Goal: Task Accomplishment & Management: Use online tool/utility

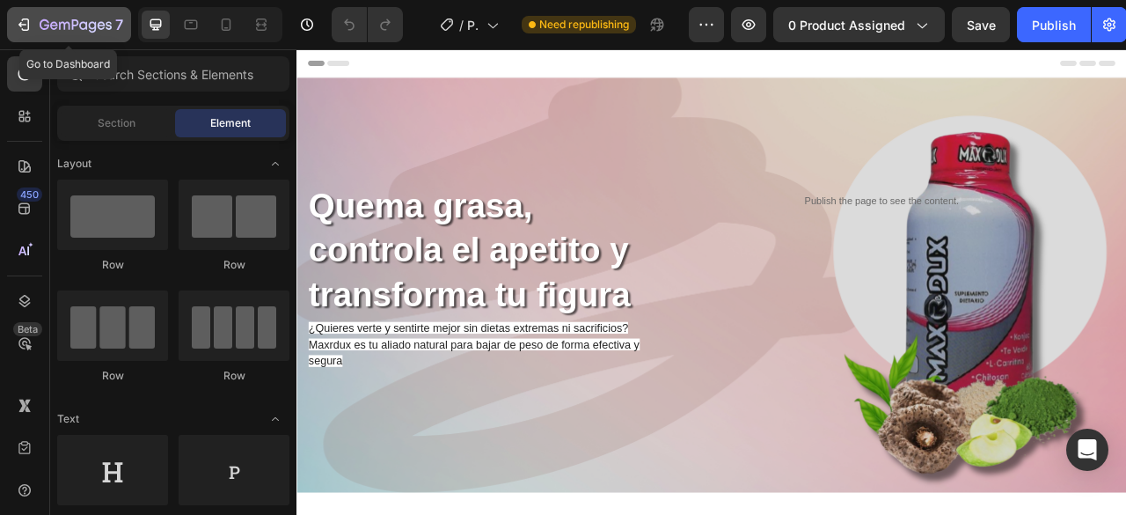
click at [42, 26] on icon "button" at bounding box center [76, 25] width 72 height 15
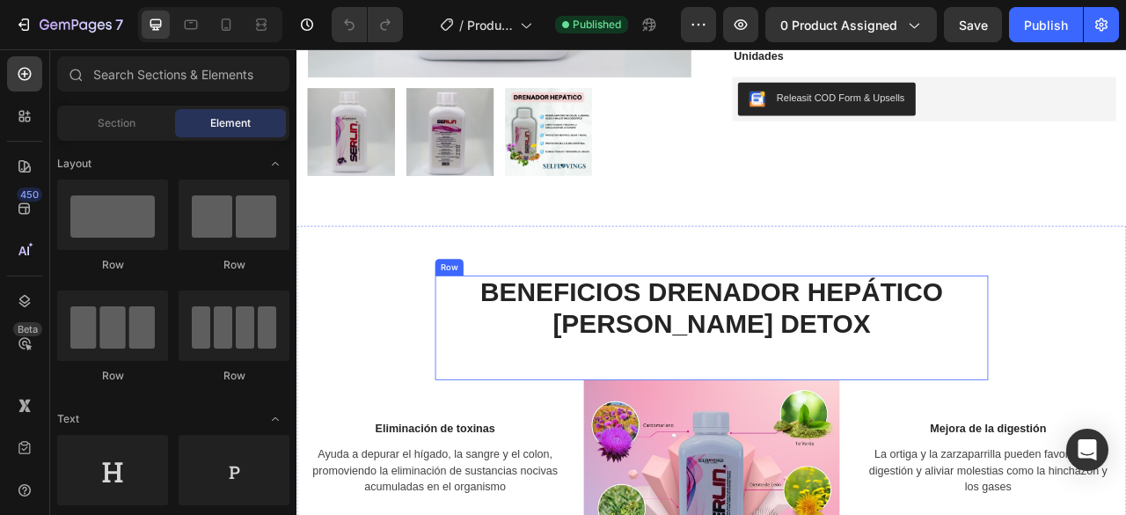
scroll to position [968, 0]
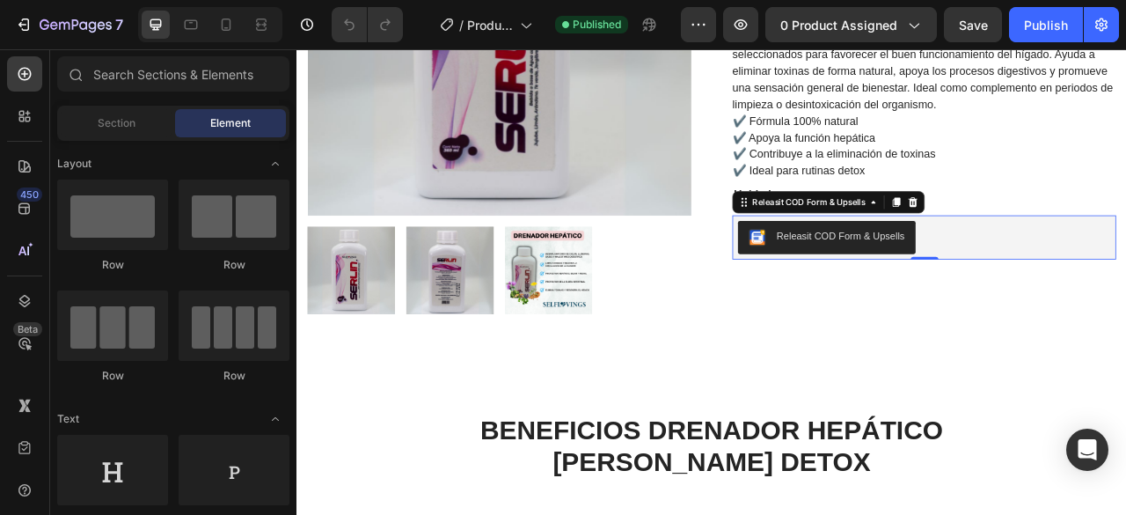
click at [1125, 267] on div "Releasit COD Form & Upsells" at bounding box center [1095, 288] width 474 height 42
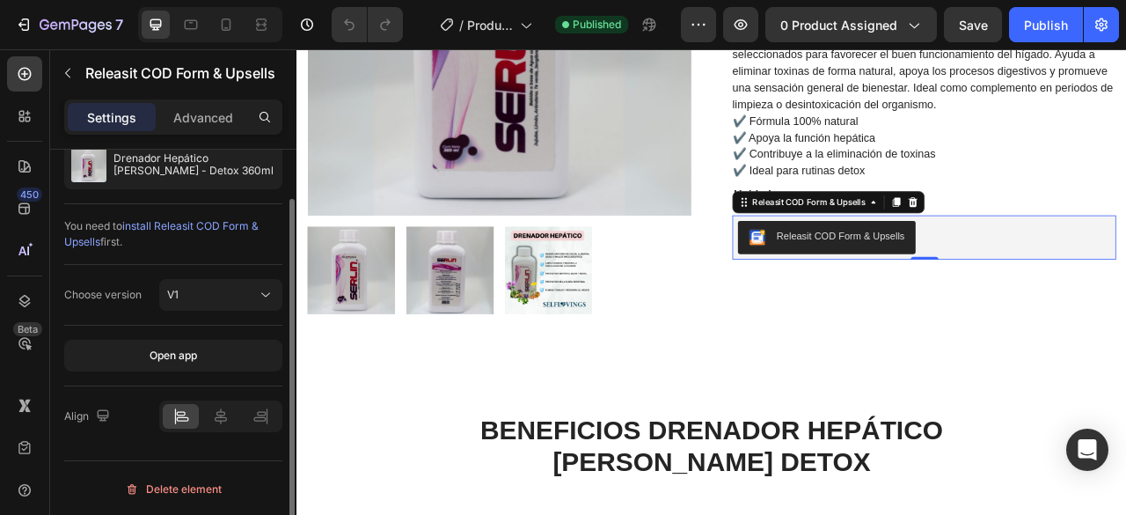
scroll to position [0, 0]
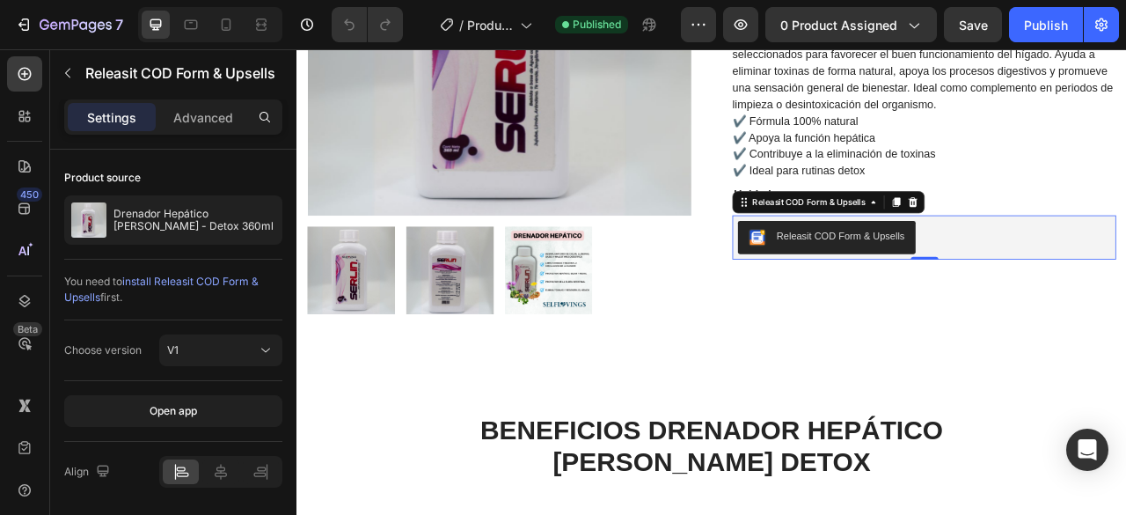
click at [1106, 267] on div "Releasit COD Form & Upsells" at bounding box center [1095, 288] width 474 height 42
click at [223, 121] on p "Advanced" at bounding box center [203, 117] width 60 height 18
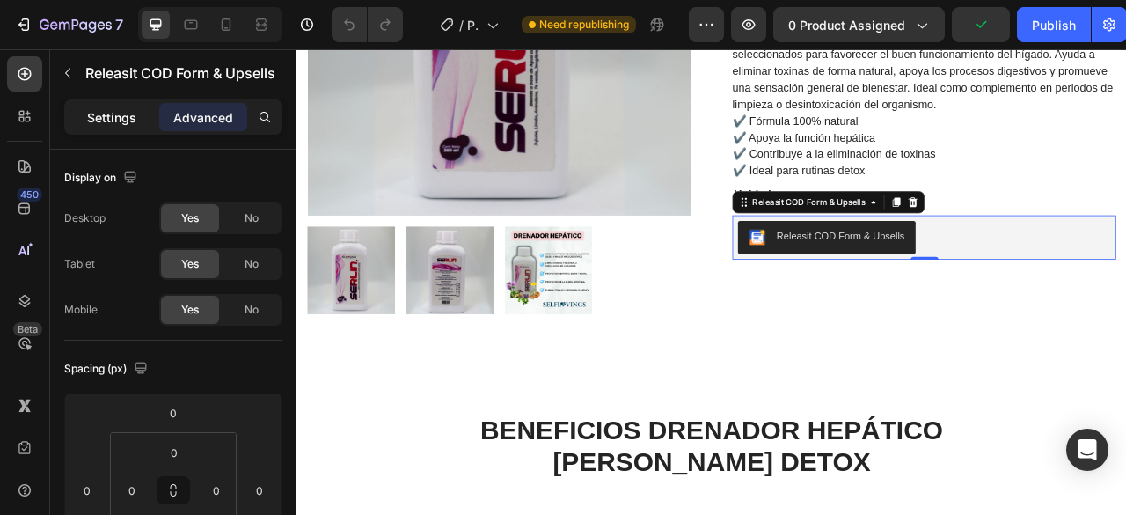
click at [116, 110] on p "Settings" at bounding box center [111, 117] width 49 height 18
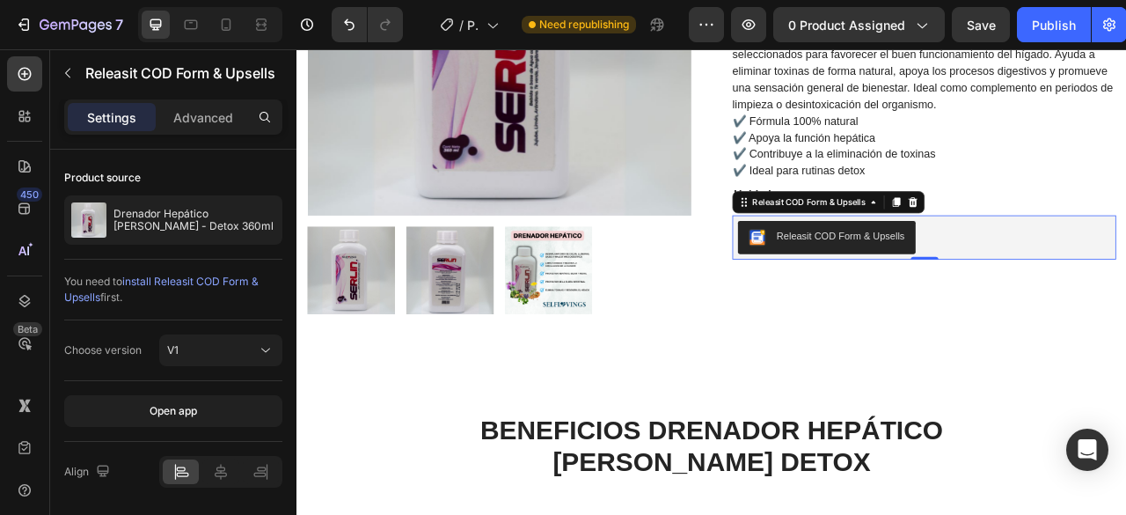
click at [1125, 267] on div "Releasit COD Form & Upsells" at bounding box center [1095, 288] width 474 height 42
click at [1022, 278] on div "Releasit COD Form & Upsells" at bounding box center [988, 287] width 163 height 18
click at [1125, 273] on div "Releasit COD Form & Upsells" at bounding box center [1095, 288] width 488 height 56
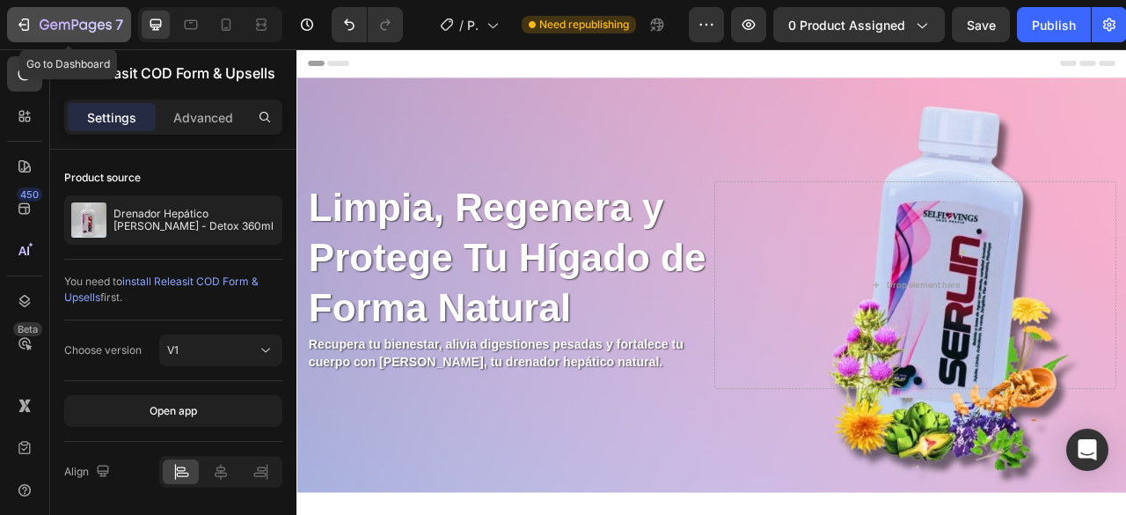
click at [61, 35] on button "7" at bounding box center [69, 24] width 124 height 35
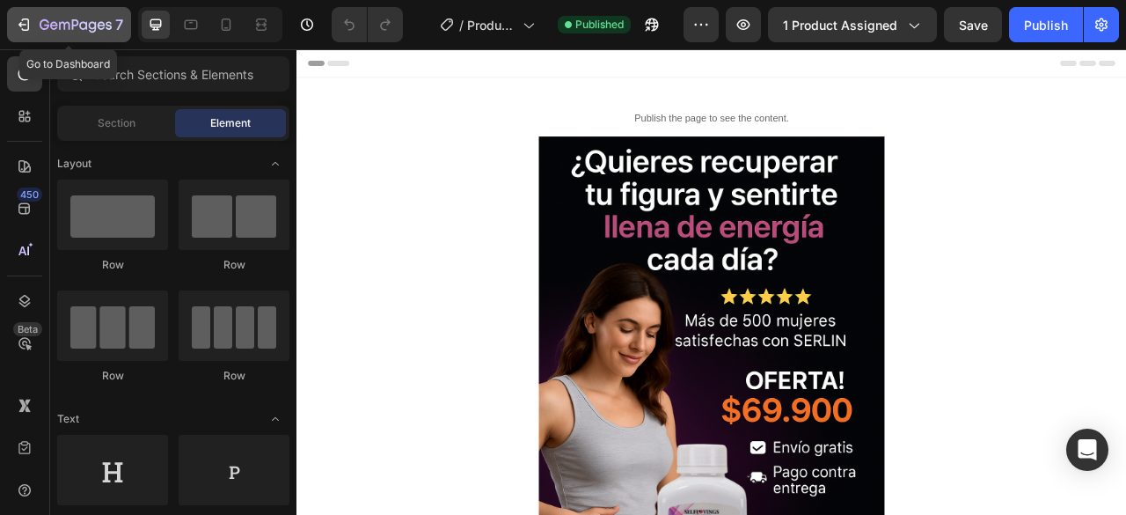
click at [74, 29] on icon "button" at bounding box center [76, 25] width 72 height 15
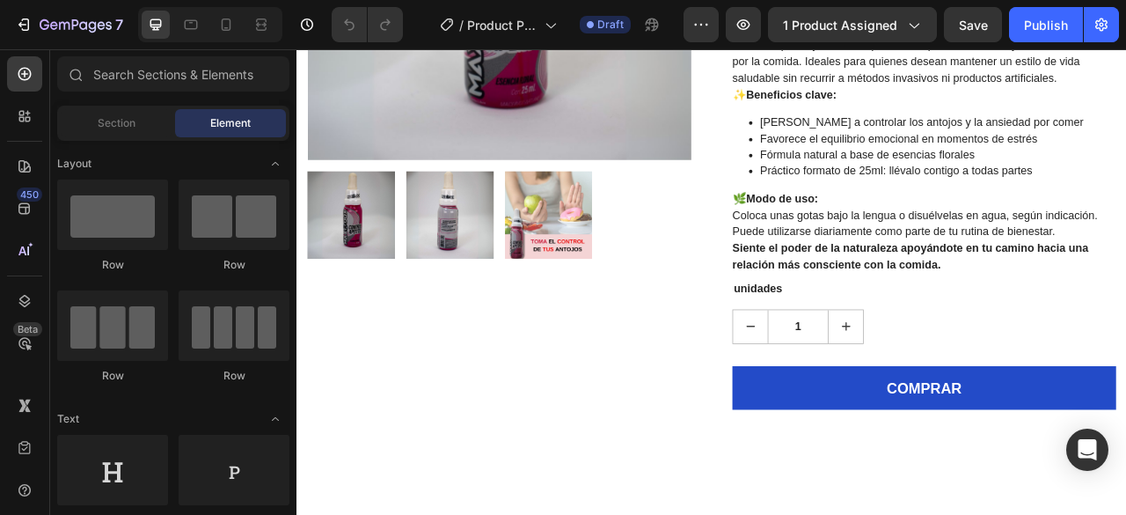
scroll to position [1056, 0]
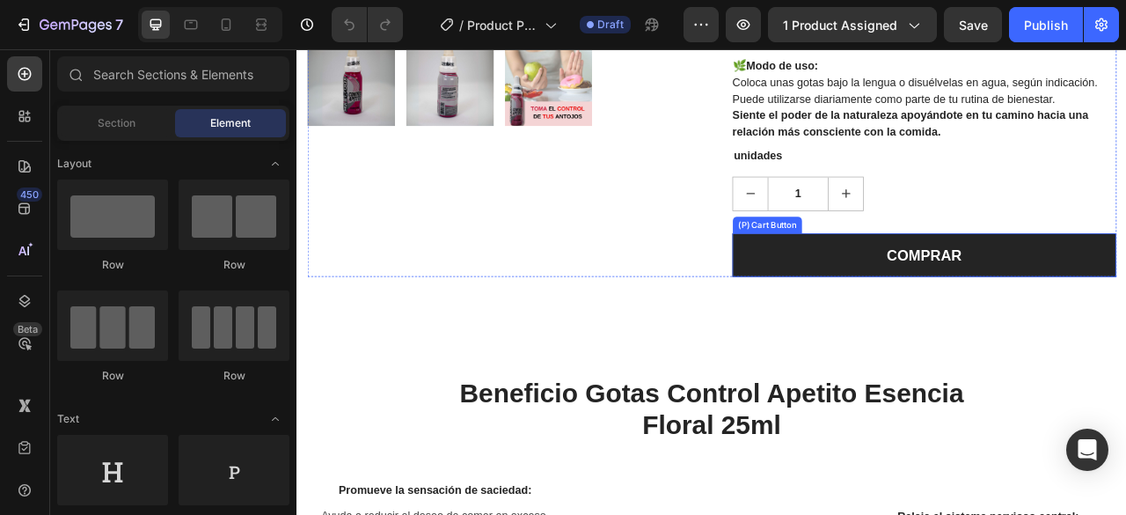
click at [1125, 326] on button "COMPRAR" at bounding box center [1095, 311] width 488 height 56
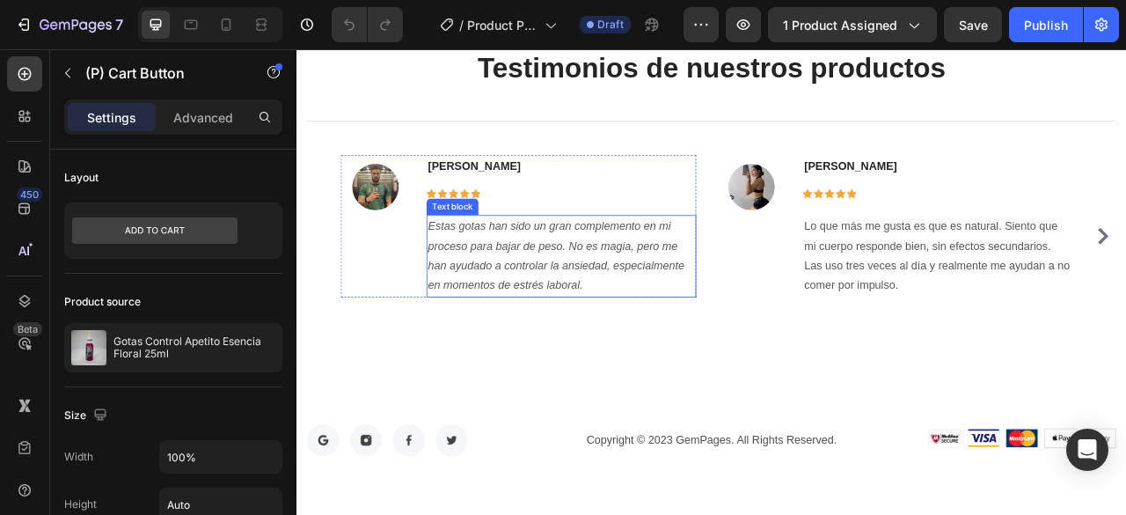
scroll to position [3479, 0]
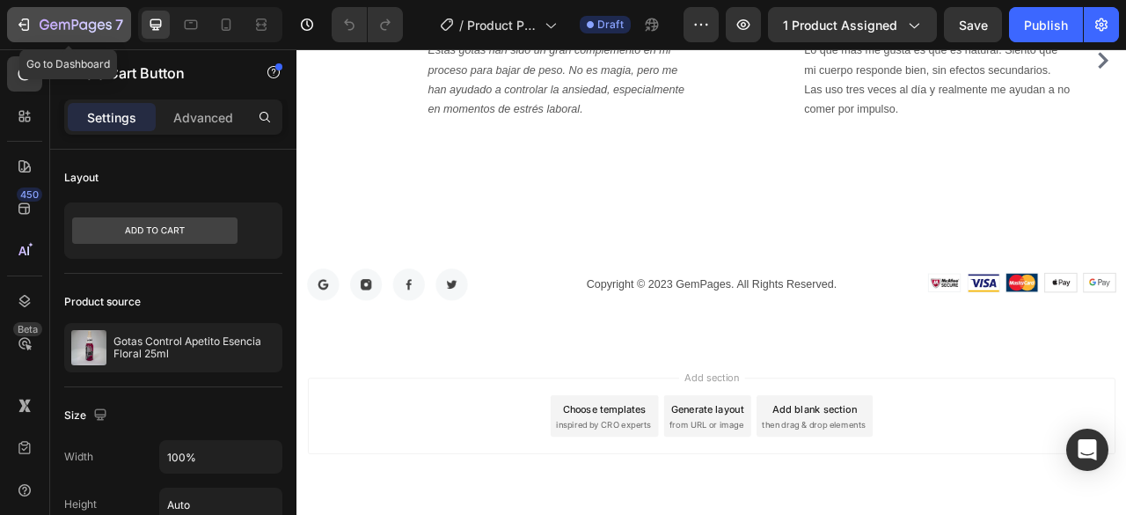
click at [18, 16] on icon "button" at bounding box center [24, 25] width 18 height 18
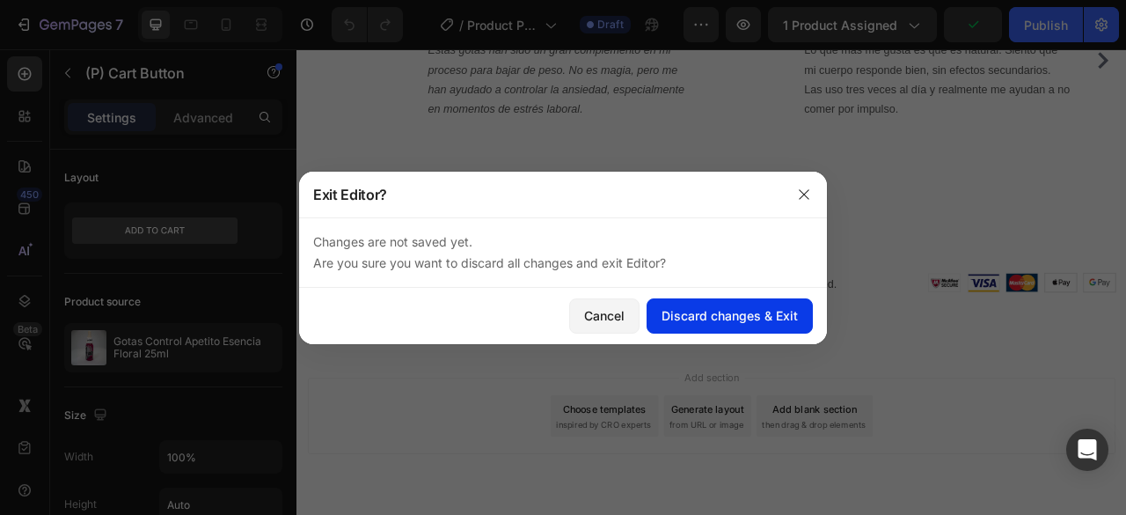
click at [724, 316] on div "Discard changes & Exit" at bounding box center [730, 315] width 136 height 18
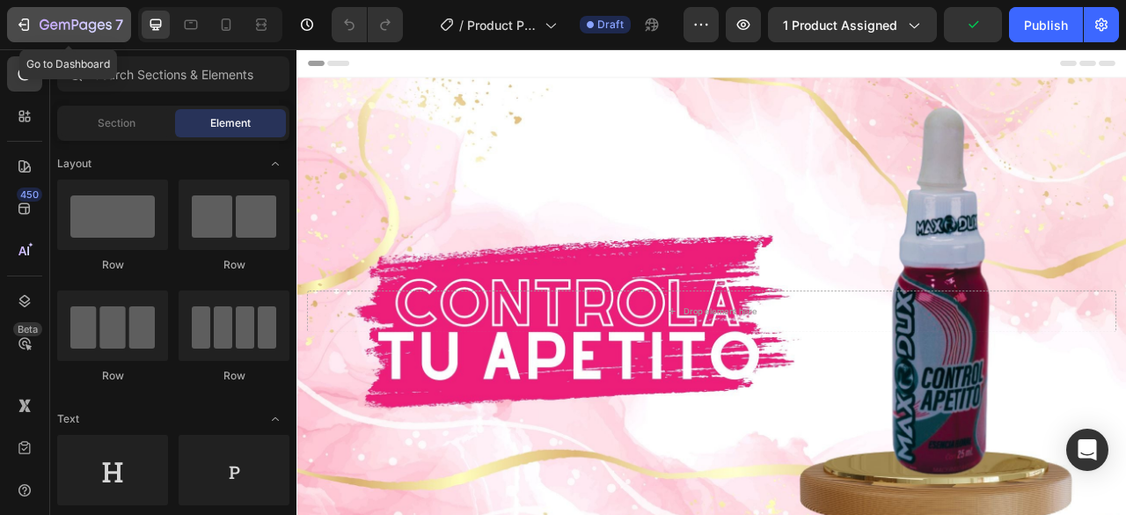
click at [48, 25] on icon "button" at bounding box center [45, 24] width 10 height 11
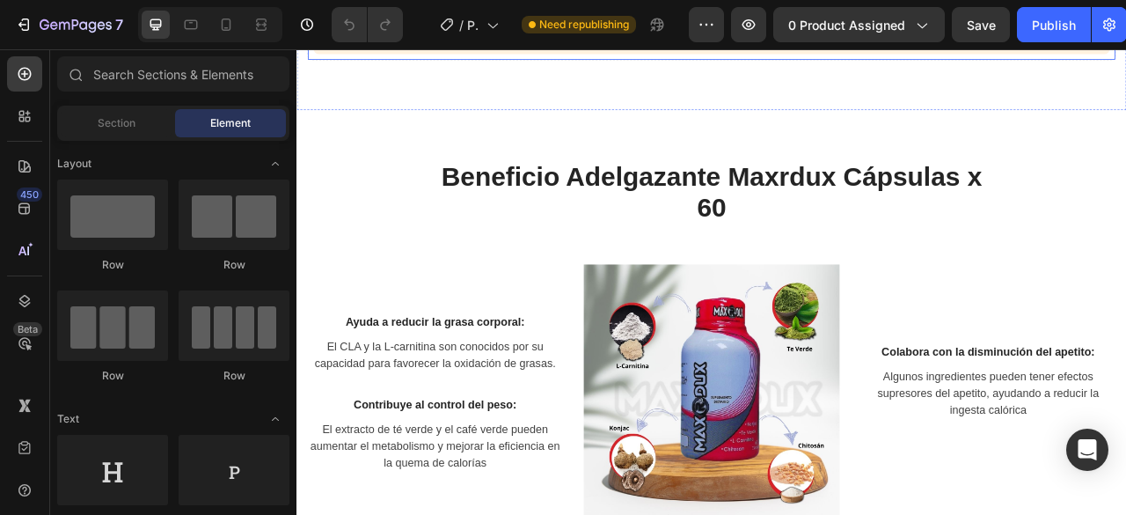
scroll to position [502, 0]
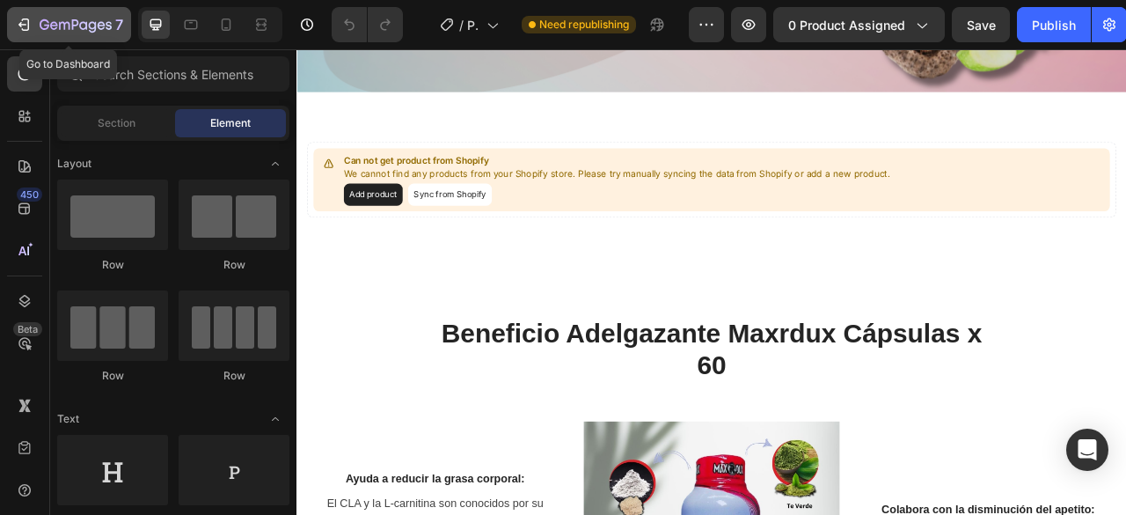
click at [28, 26] on icon "button" at bounding box center [26, 24] width 8 height 12
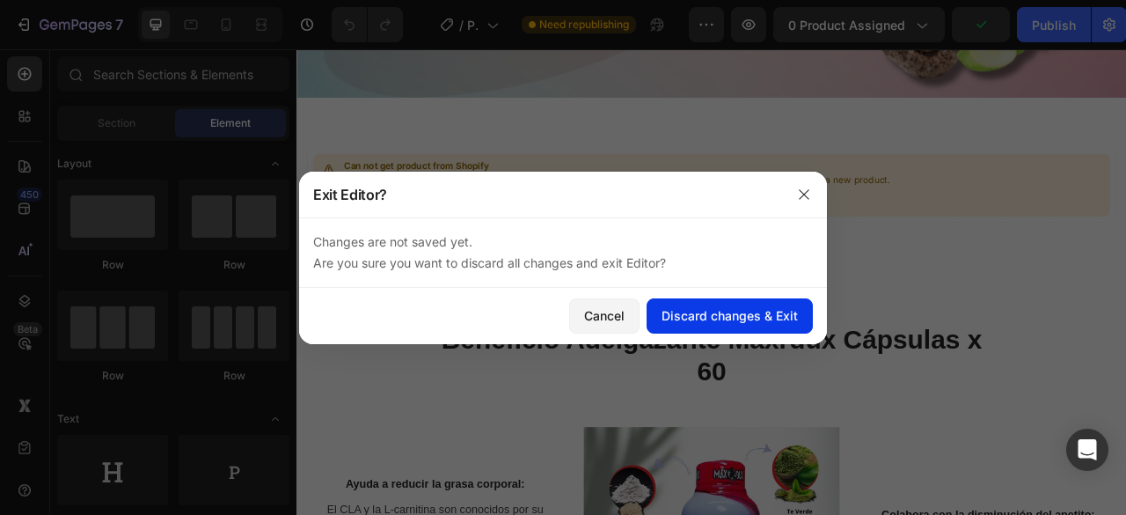
click at [774, 320] on div "Discard changes & Exit" at bounding box center [730, 315] width 136 height 18
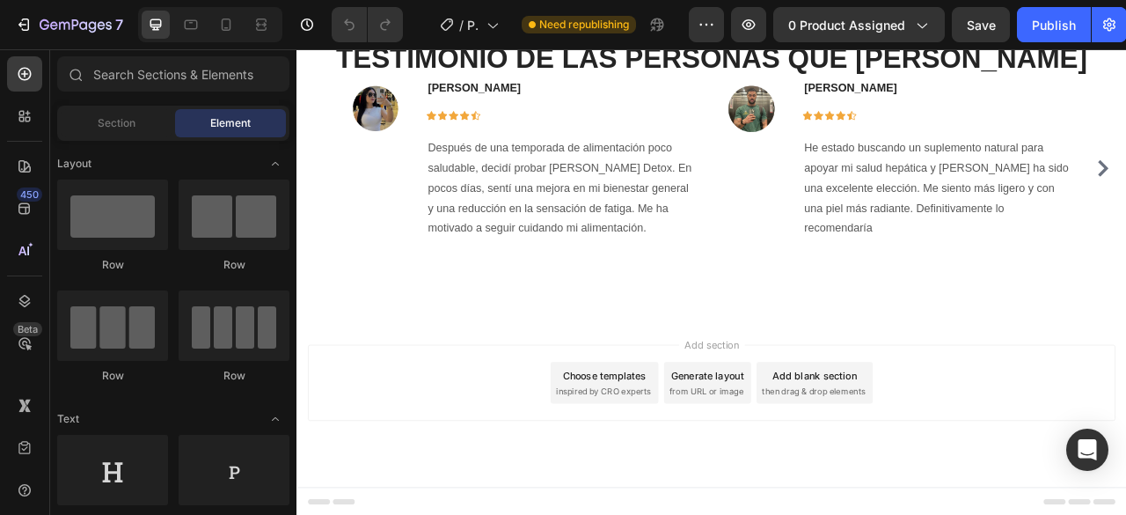
scroll to position [3913, 0]
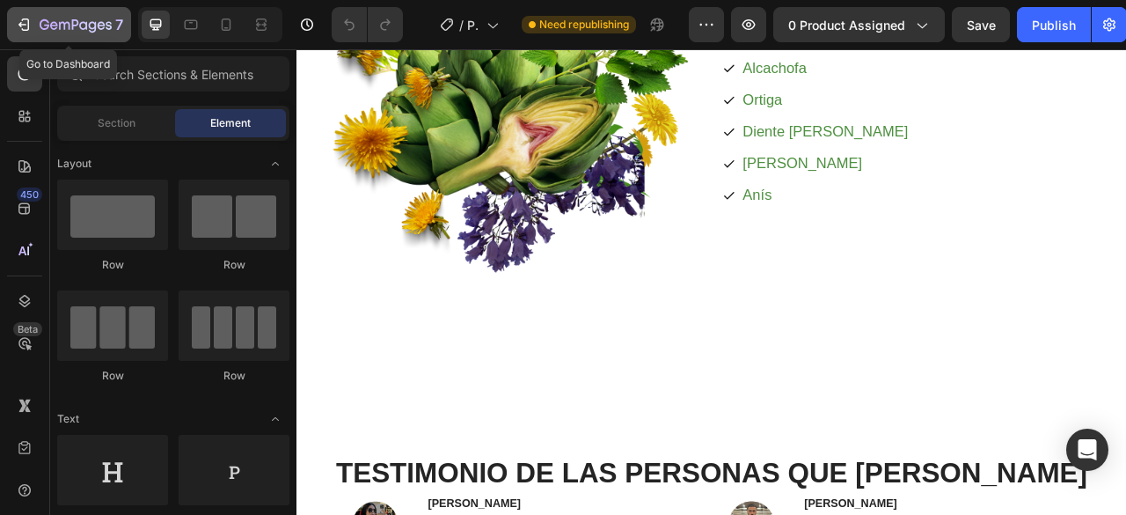
click at [18, 34] on div "7" at bounding box center [69, 24] width 108 height 21
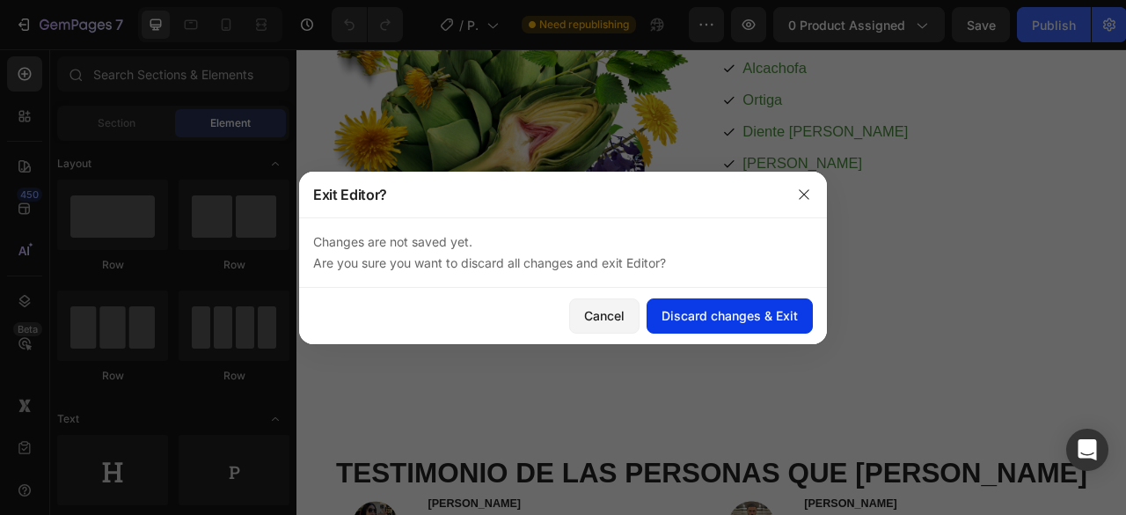
click at [699, 323] on div "Discard changes & Exit" at bounding box center [730, 315] width 136 height 18
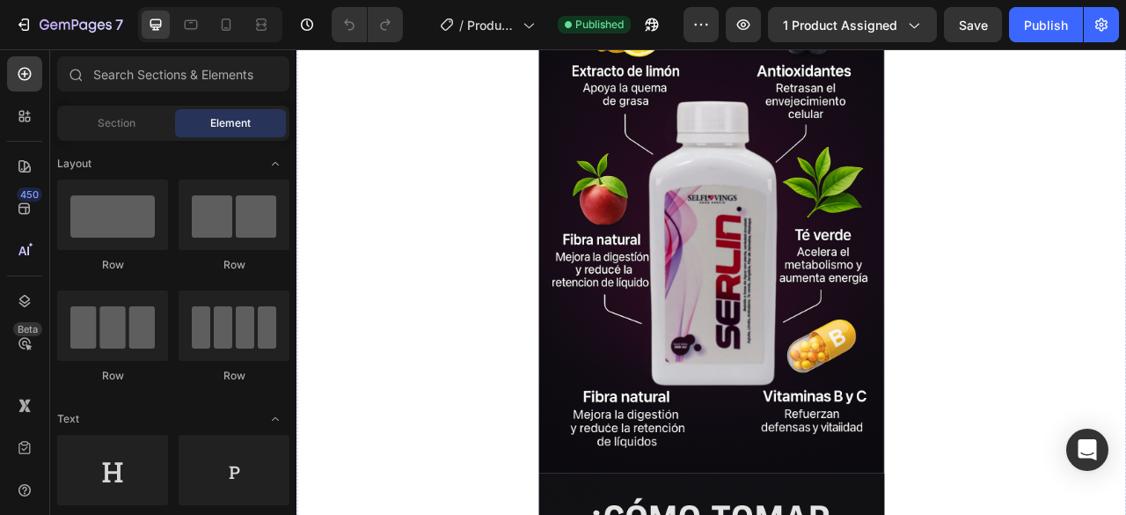
scroll to position [440, 0]
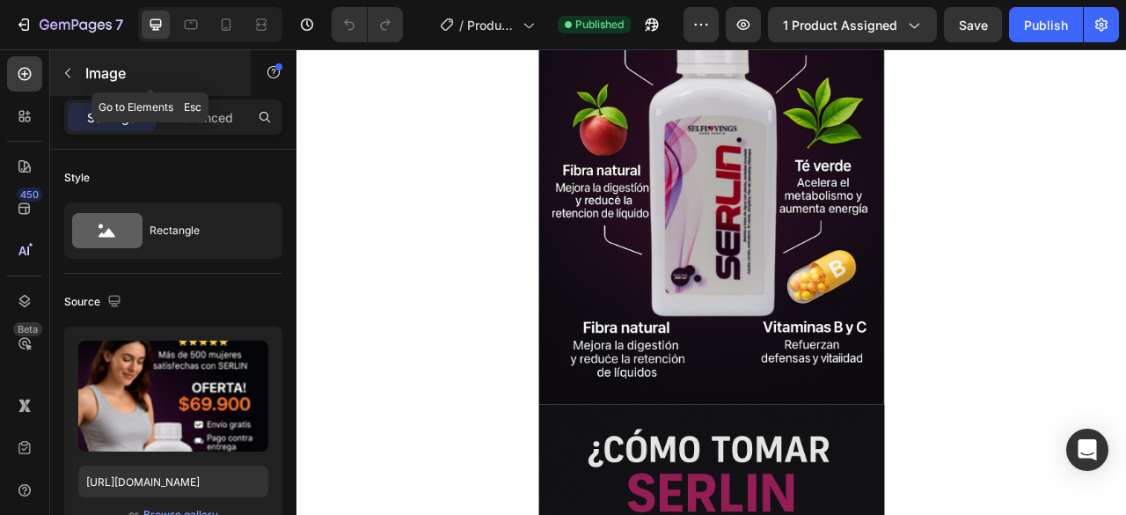
click at [68, 70] on icon "button" at bounding box center [68, 73] width 14 height 14
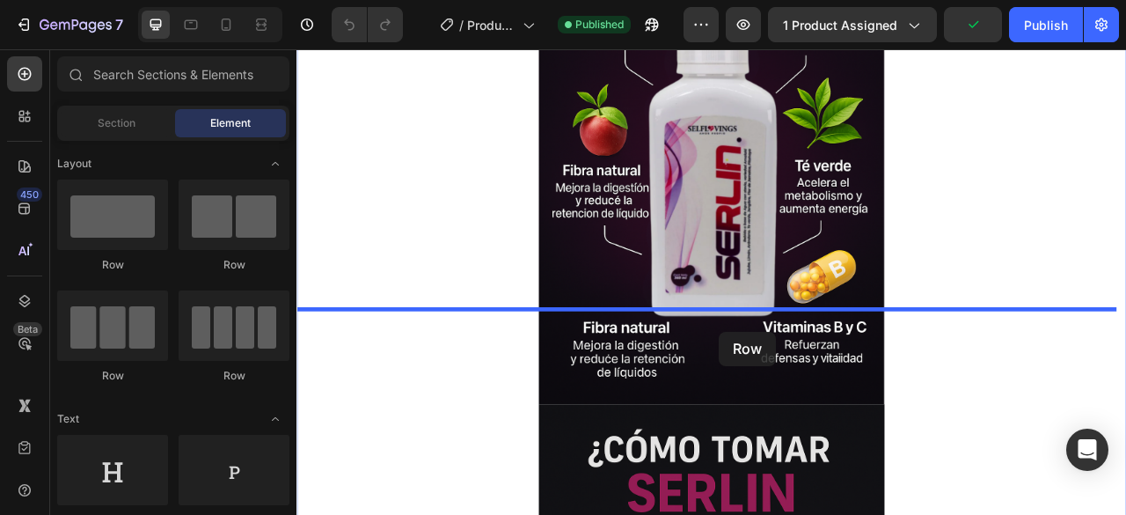
drag, startPoint x: 439, startPoint y: 270, endPoint x: 834, endPoint y: 408, distance: 418.5
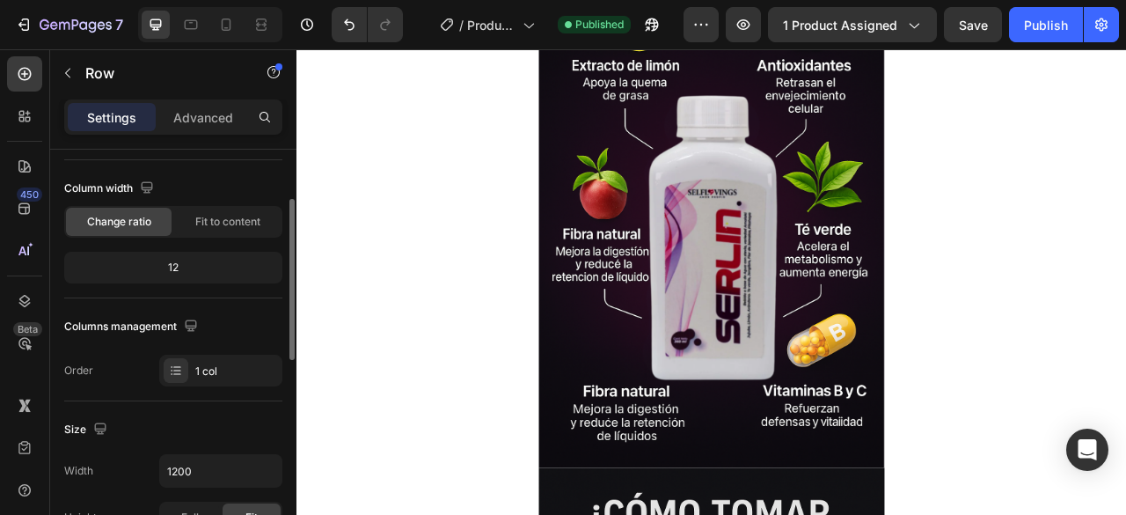
scroll to position [0, 0]
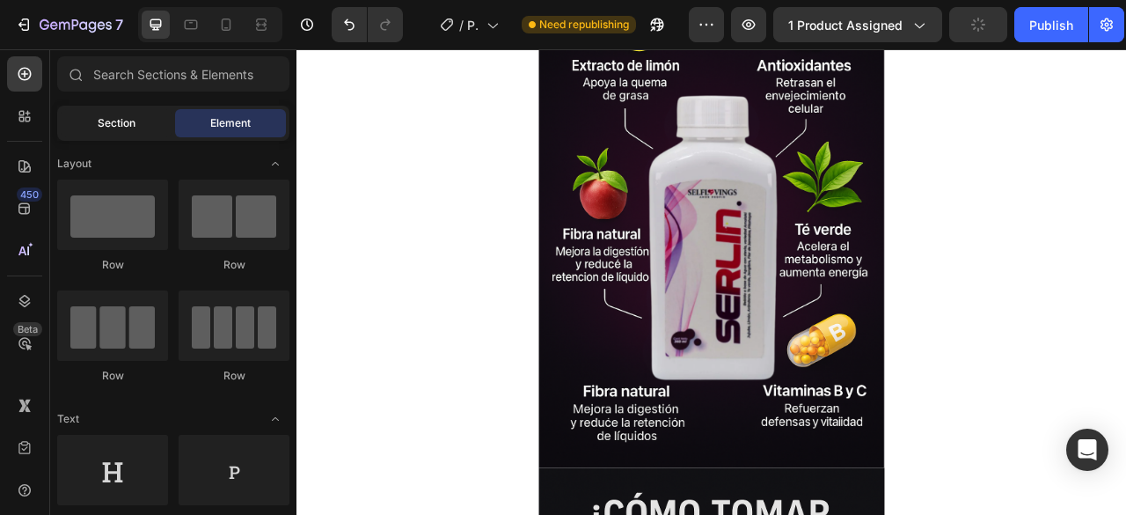
click at [125, 125] on span "Section" at bounding box center [117, 123] width 38 height 16
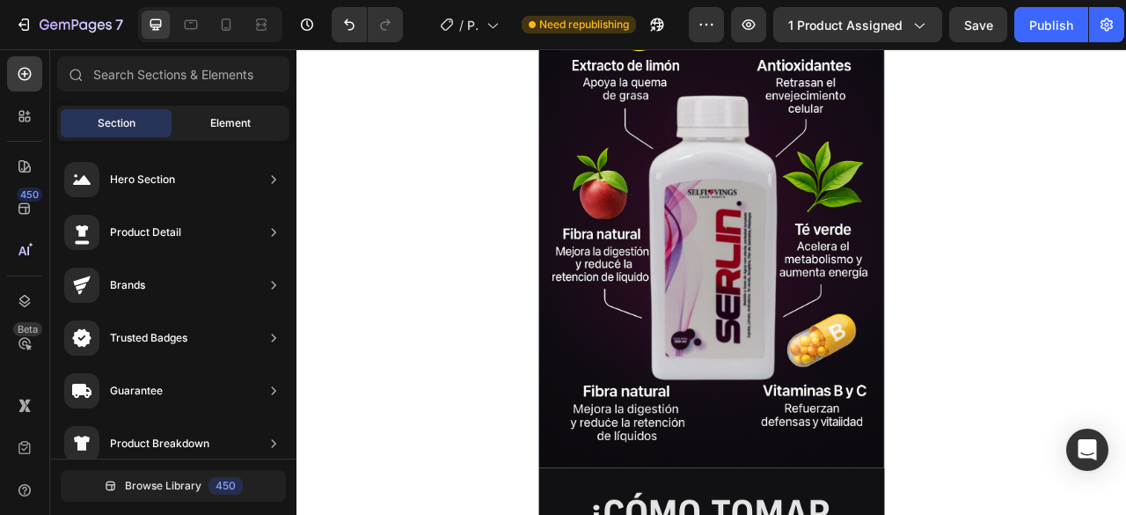
click at [214, 115] on span "Element" at bounding box center [230, 123] width 40 height 16
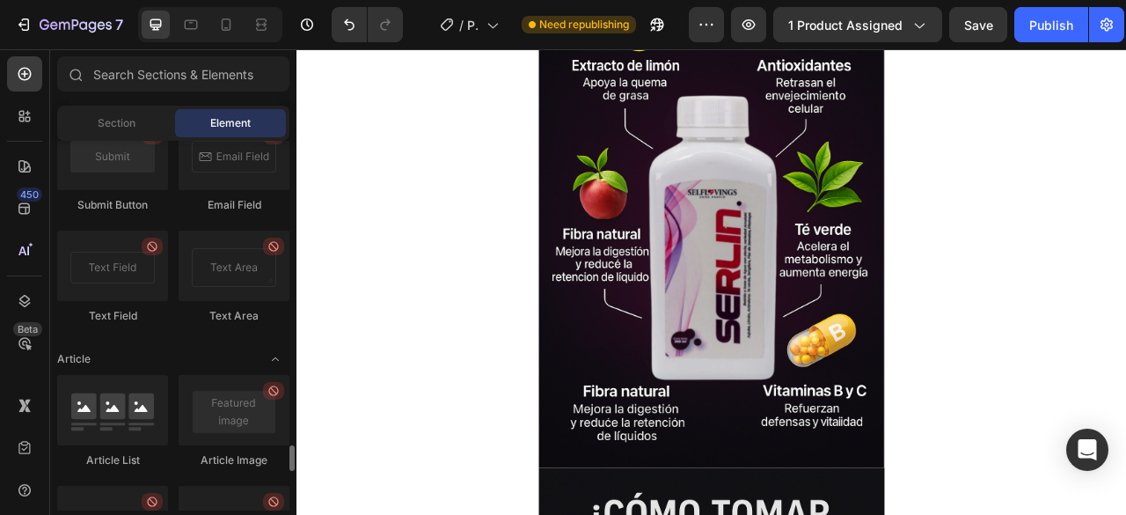
scroll to position [4961, 0]
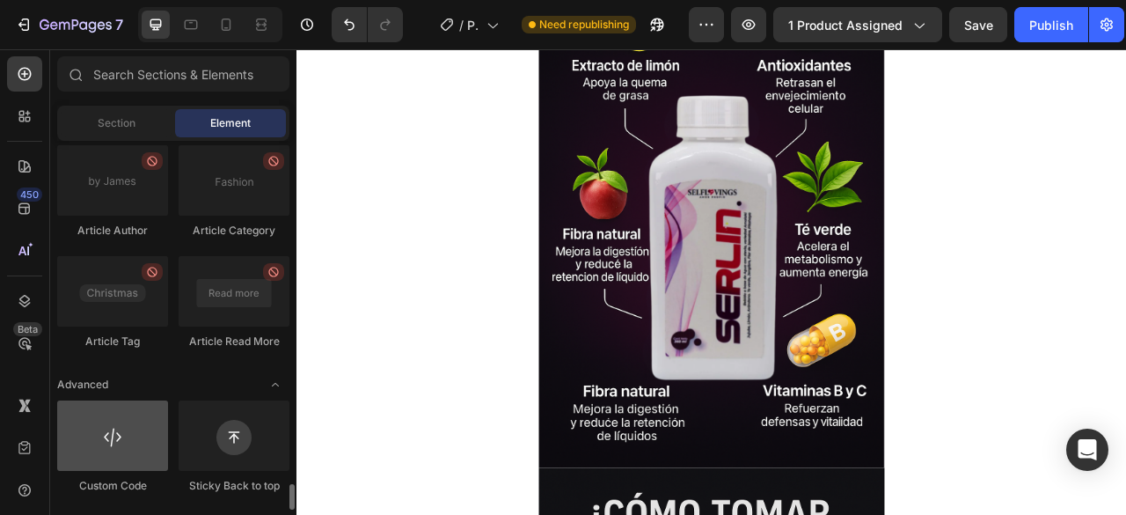
click at [102, 444] on div at bounding box center [112, 435] width 111 height 70
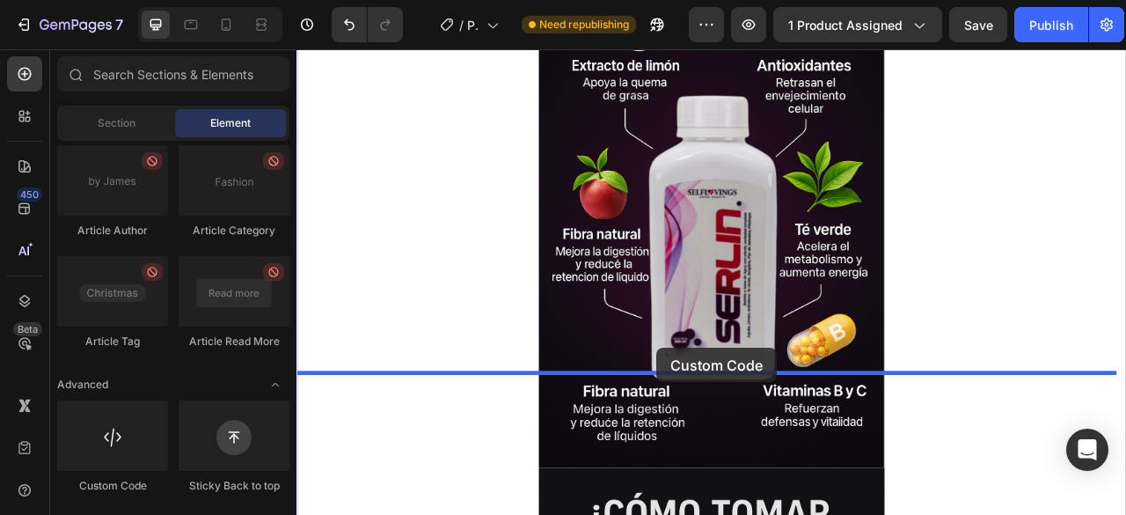
scroll to position [443, 0]
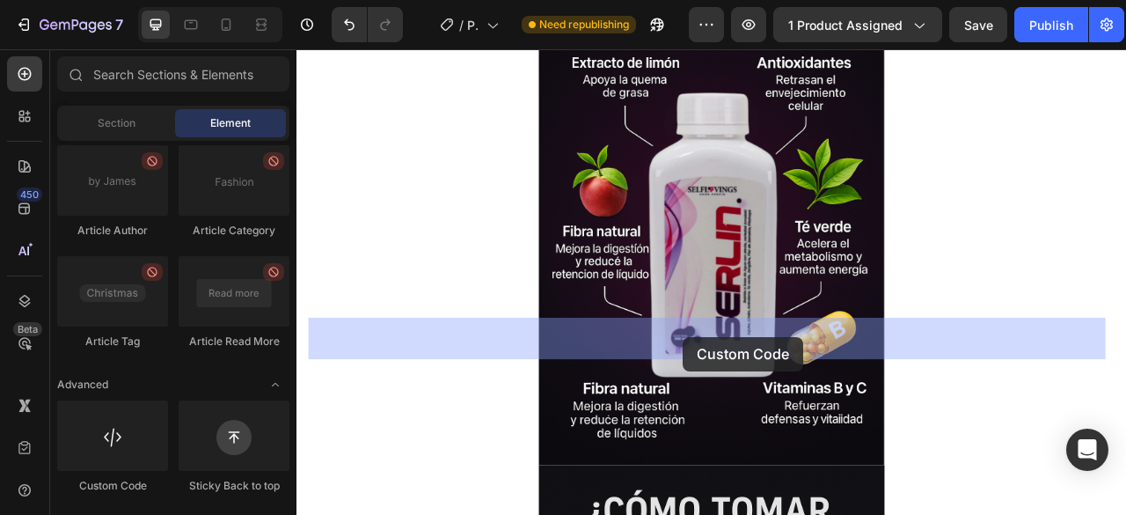
drag, startPoint x: 406, startPoint y: 493, endPoint x: 788, endPoint y: 415, distance: 390.5
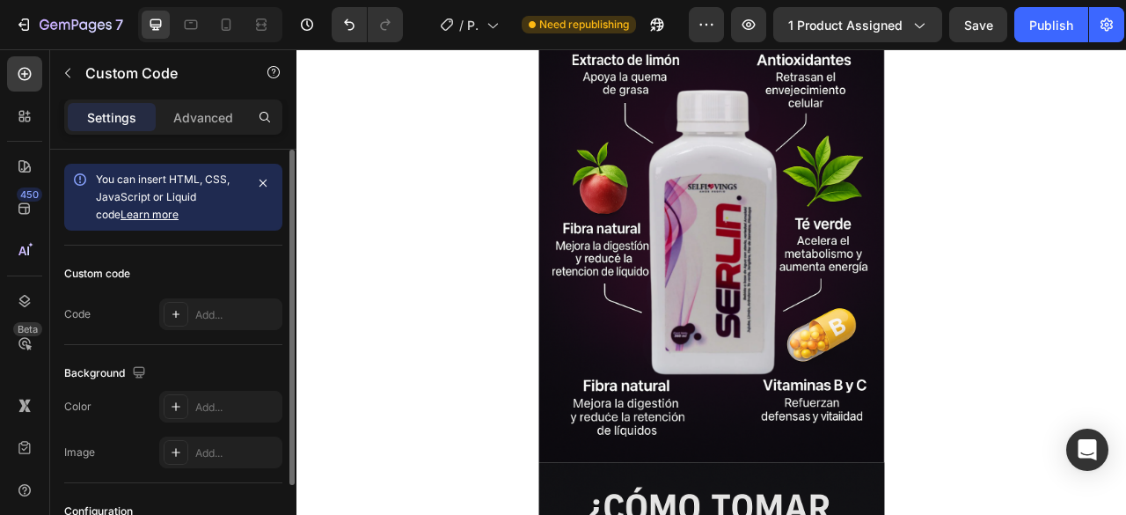
click at [212, 213] on div "You can insert HTML, CSS, JavaScript or Liquid code Learn more" at bounding box center [170, 197] width 148 height 53
click at [264, 186] on icon "button" at bounding box center [263, 183] width 14 height 14
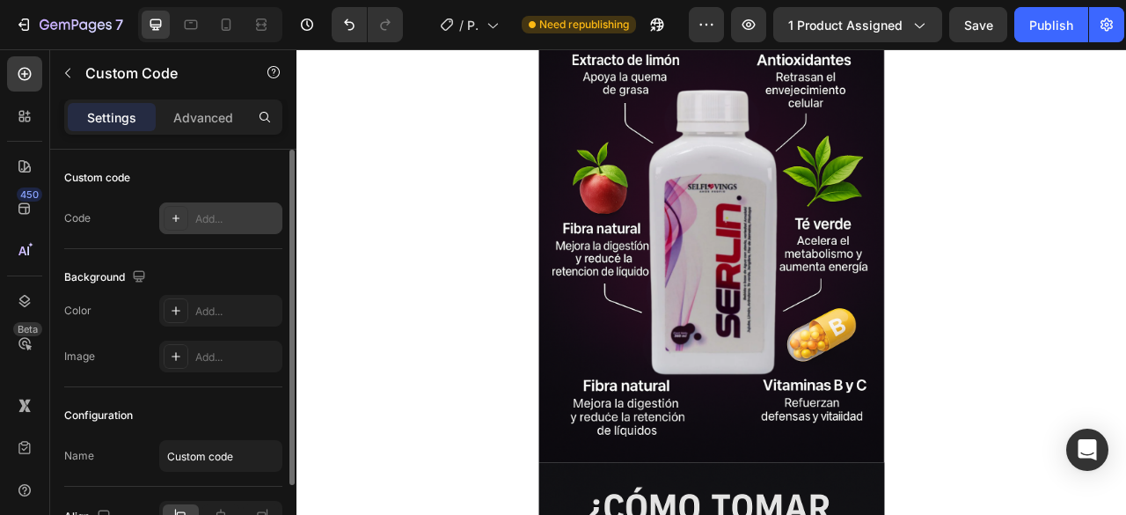
click at [215, 218] on div "Add..." at bounding box center [236, 219] width 83 height 16
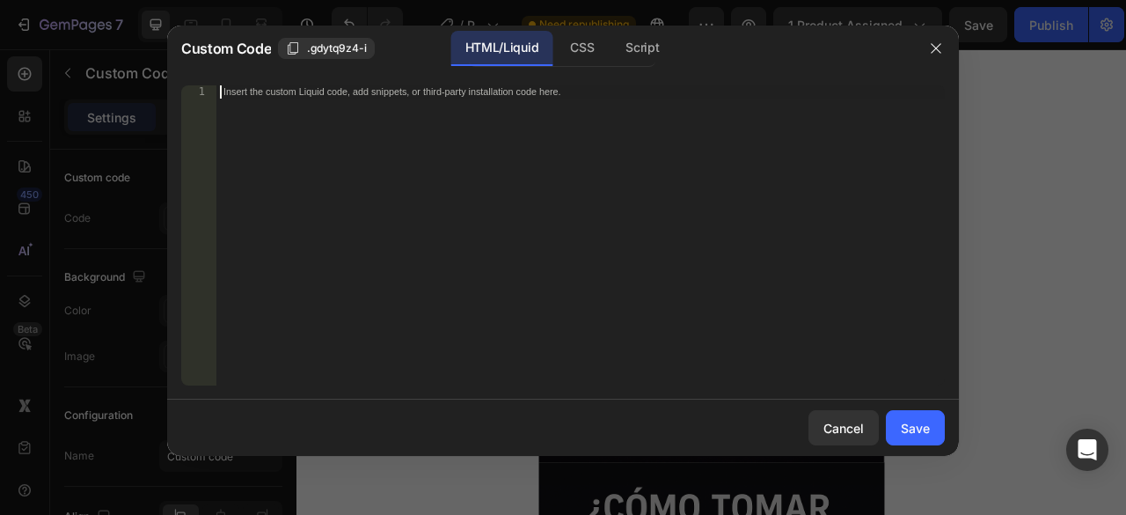
paste textarea "_rsi-cod-form-is-gempage _rsi-cod-form-gempages-button-overwrite"
type textarea "_rsi-cod-form-is-gempage _rsi-cod-form-gempages-button-overwrite"
click at [922, 431] on div "Save" at bounding box center [915, 428] width 29 height 18
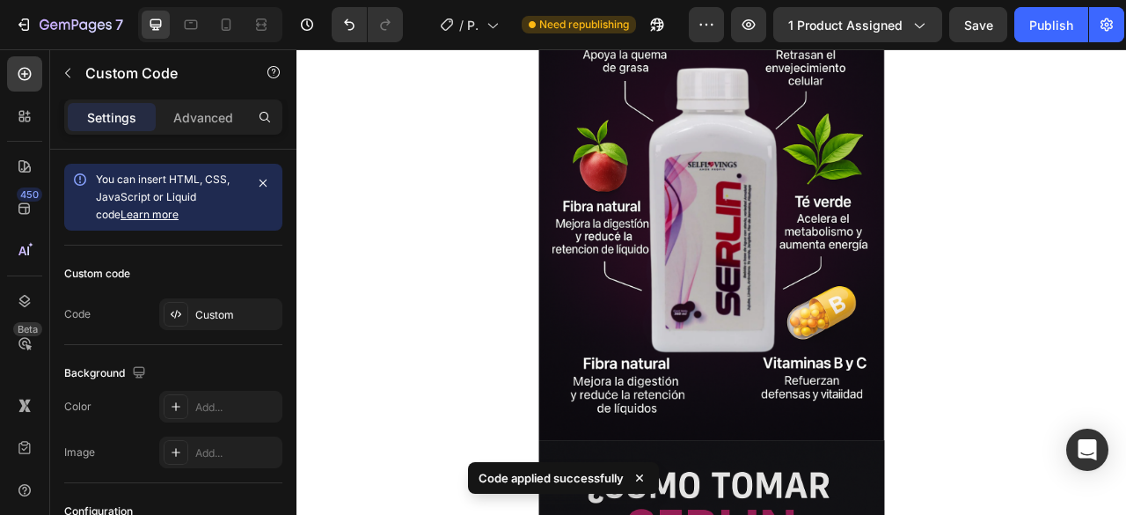
click at [275, 182] on div "You can insert HTML, CSS, JavaScript or Liquid code Learn more" at bounding box center [173, 197] width 218 height 67
click at [271, 182] on button "button" at bounding box center [263, 183] width 25 height 25
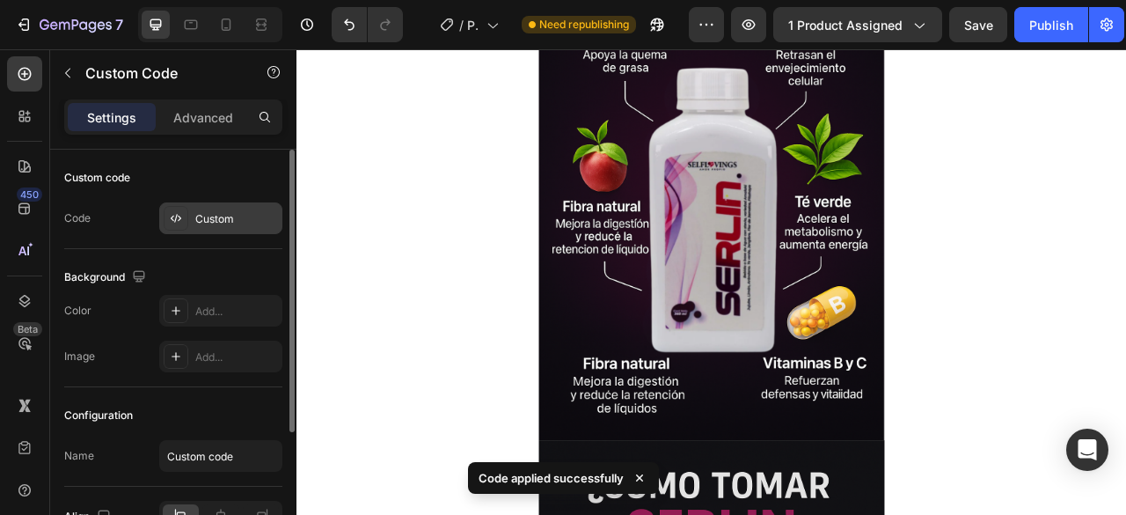
click at [229, 211] on div "Custom" at bounding box center [236, 219] width 83 height 16
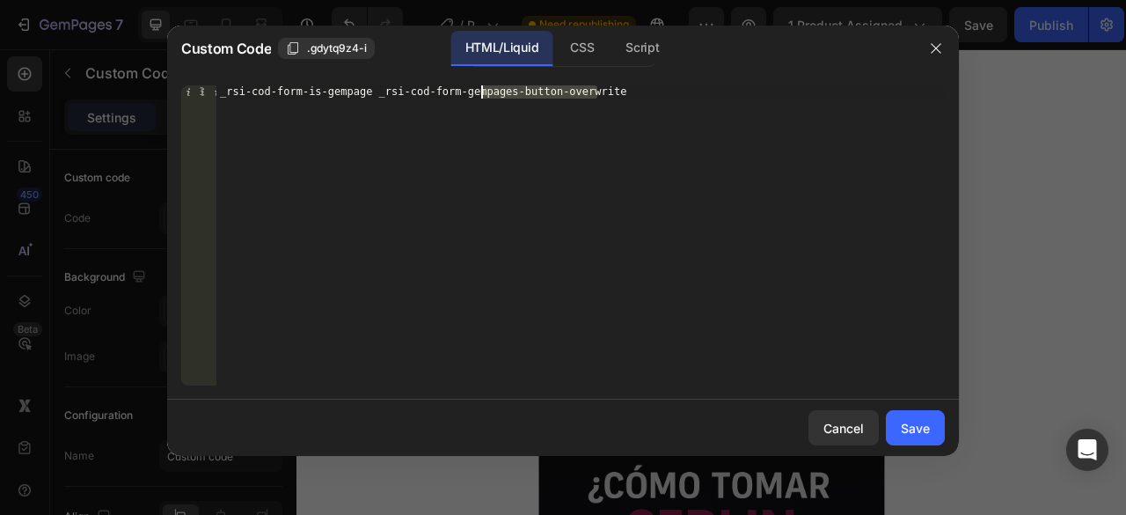
drag, startPoint x: 635, startPoint y: 89, endPoint x: 317, endPoint y: 94, distance: 318.5
click at [326, 93] on div "_rsi-cod-form-is-gempage _rsi-cod-form-gempages-button-overwrite" at bounding box center [580, 248] width 728 height 326
type textarea "_"
click at [852, 431] on div "Cancel" at bounding box center [844, 428] width 40 height 18
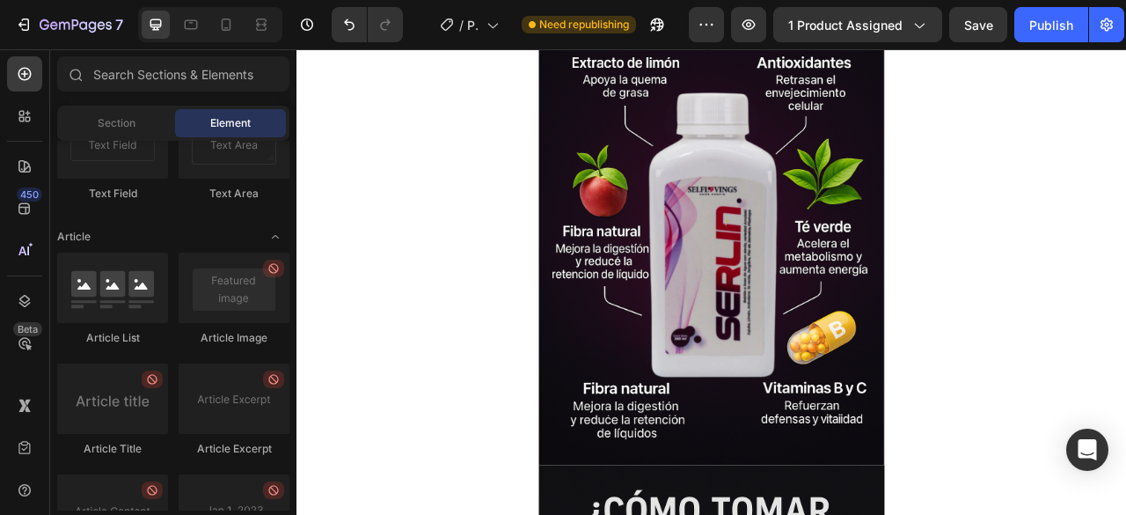
scroll to position [4082, 0]
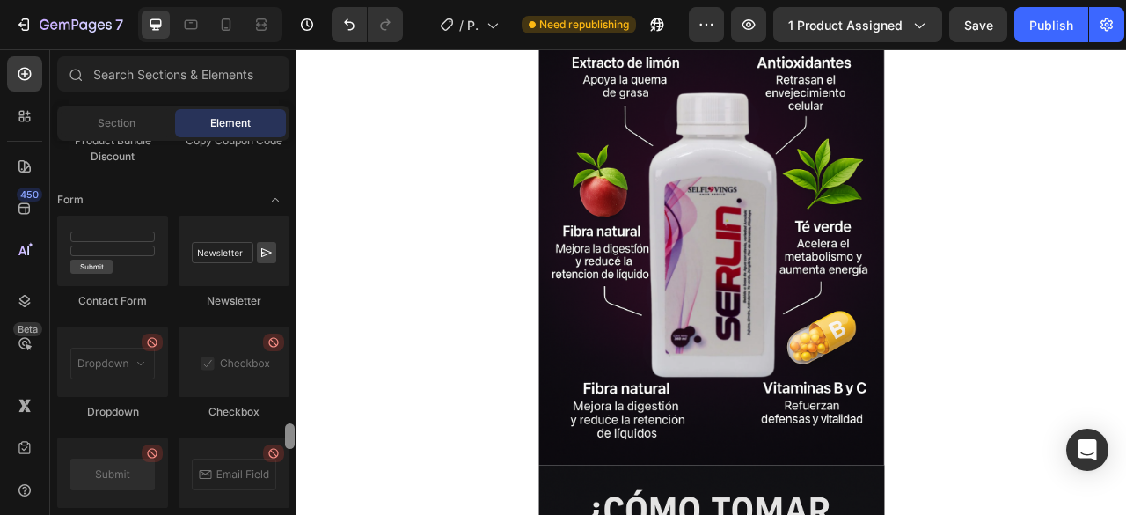
click at [292, 442] on div at bounding box center [290, 436] width 10 height 26
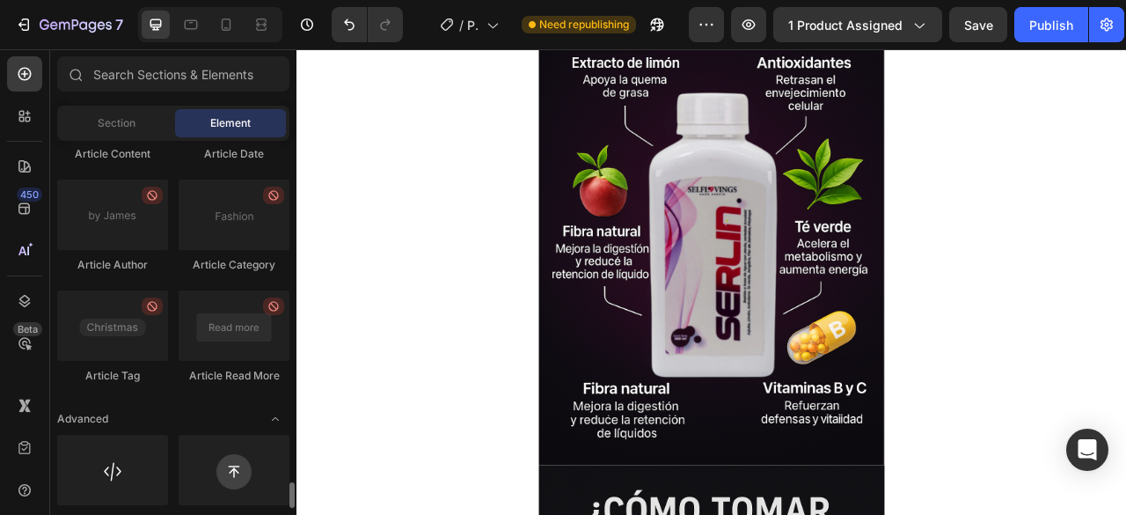
scroll to position [4961, 0]
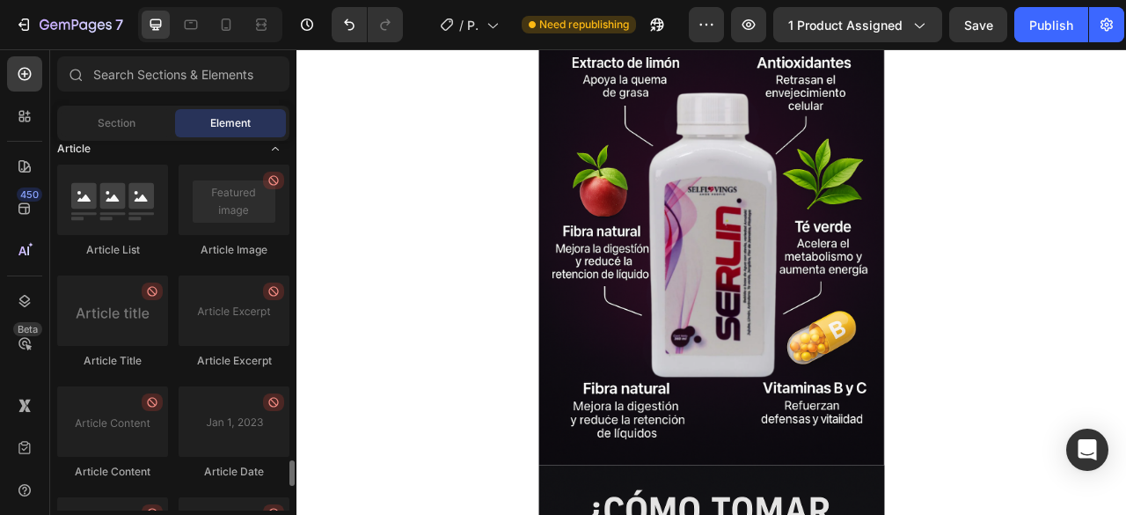
click at [114, 144] on div "Article" at bounding box center [173, 149] width 232 height 18
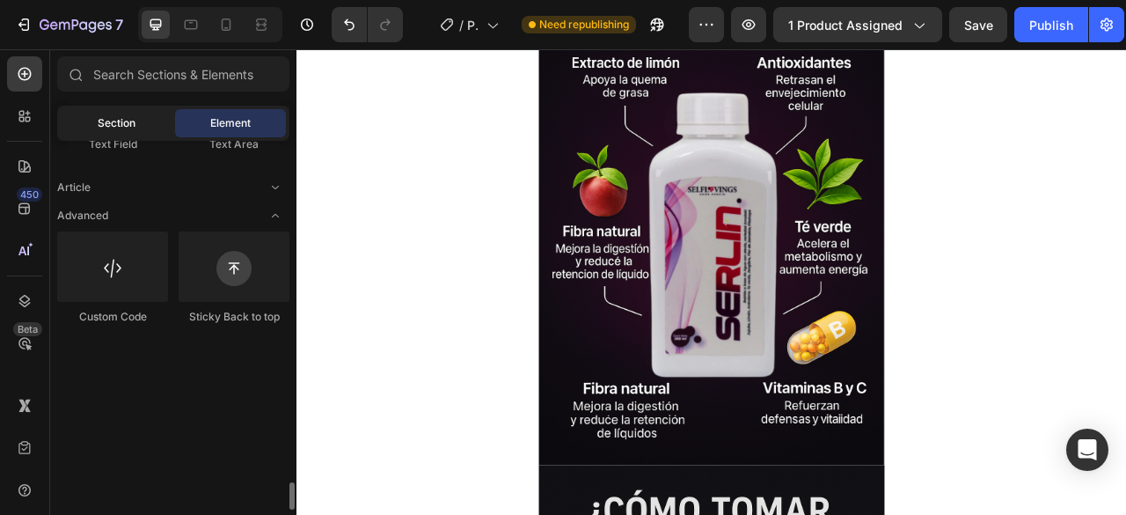
scroll to position [0, 0]
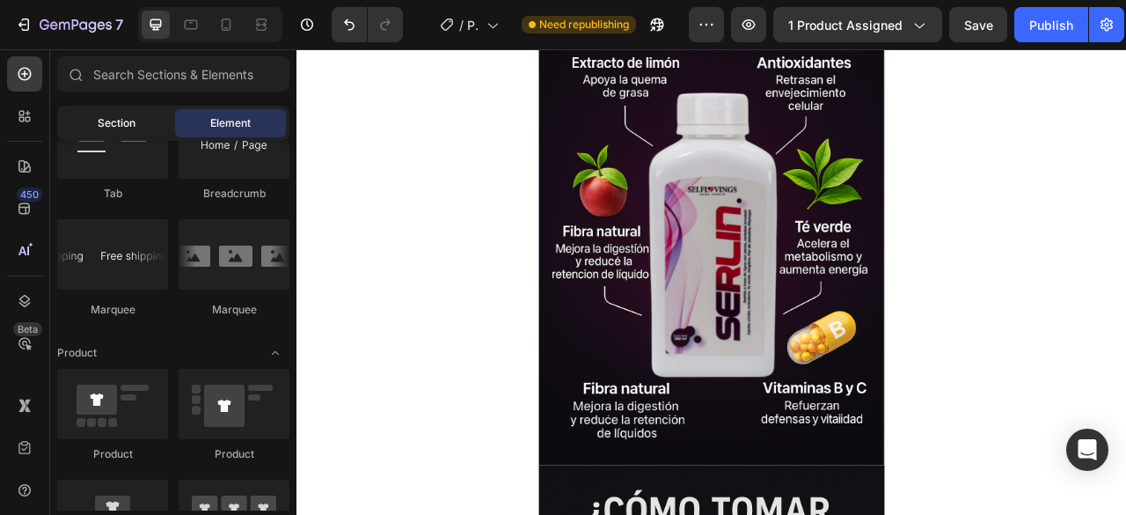
click at [114, 133] on div "Section" at bounding box center [116, 123] width 111 height 28
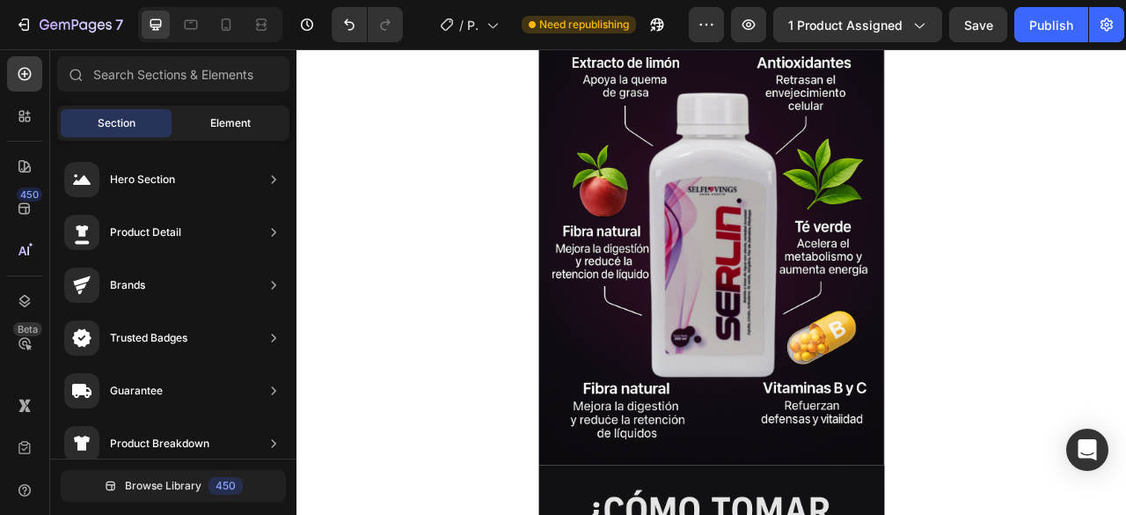
click at [216, 125] on span "Element" at bounding box center [230, 123] width 40 height 16
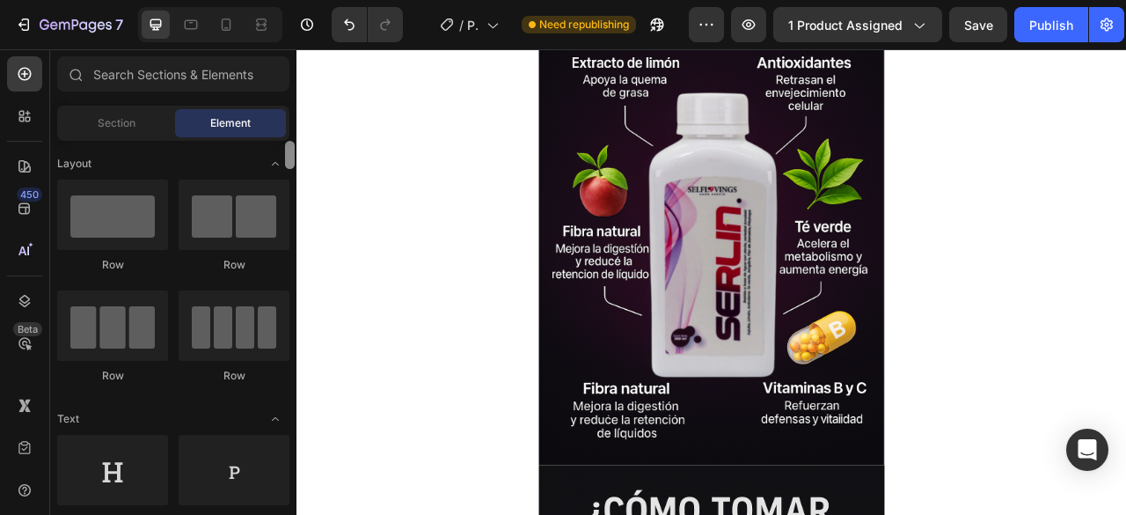
drag, startPoint x: 294, startPoint y: 502, endPoint x: 296, endPoint y: 113, distance: 388.9
click at [296, 113] on div "Sections(18) Elements(84) Section Element Hero Section Product Detail Brands Tr…" at bounding box center [173, 283] width 246 height 454
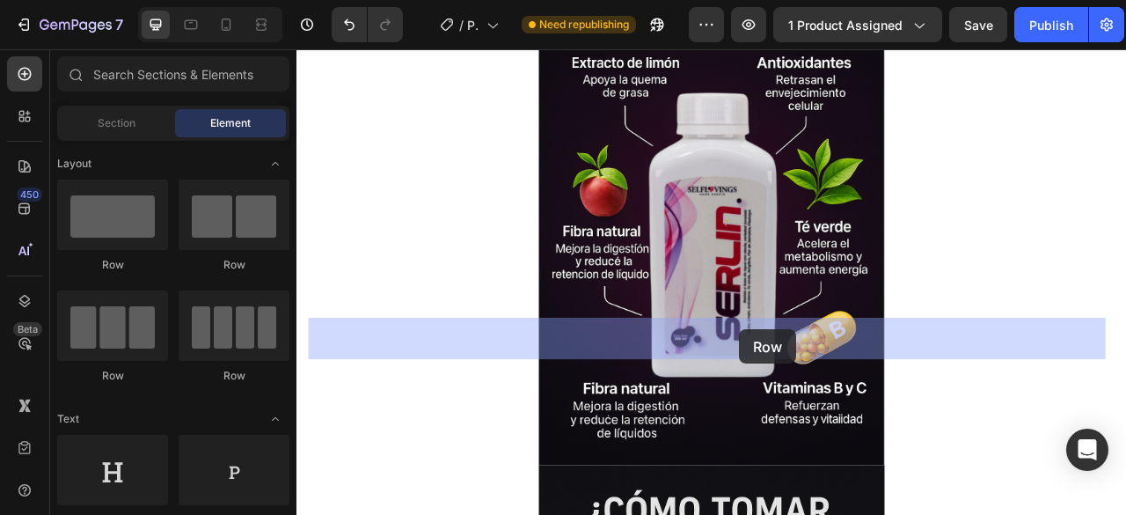
drag, startPoint x: 428, startPoint y: 287, endPoint x: 855, endPoint y: 406, distance: 443.8
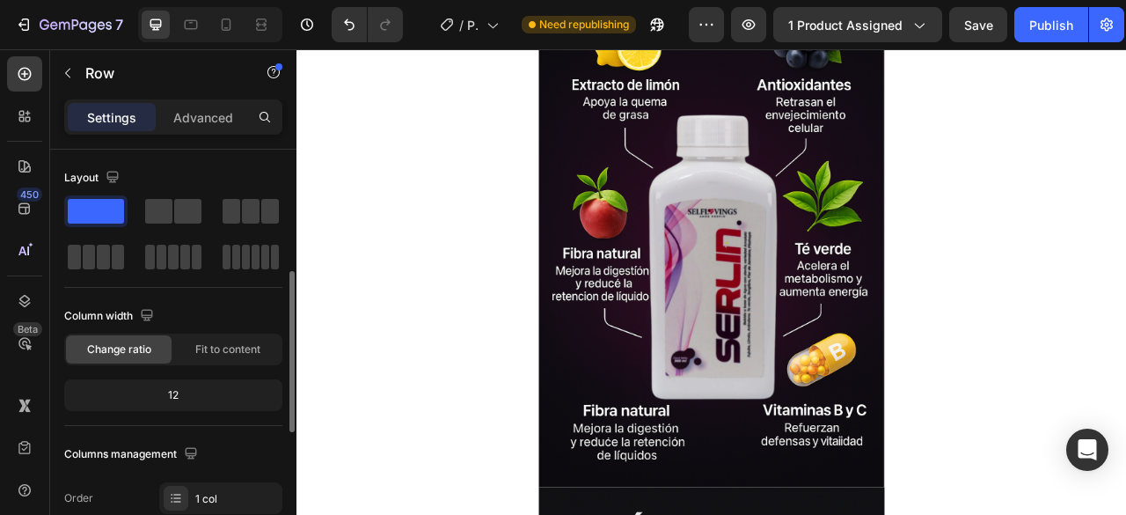
scroll to position [88, 0]
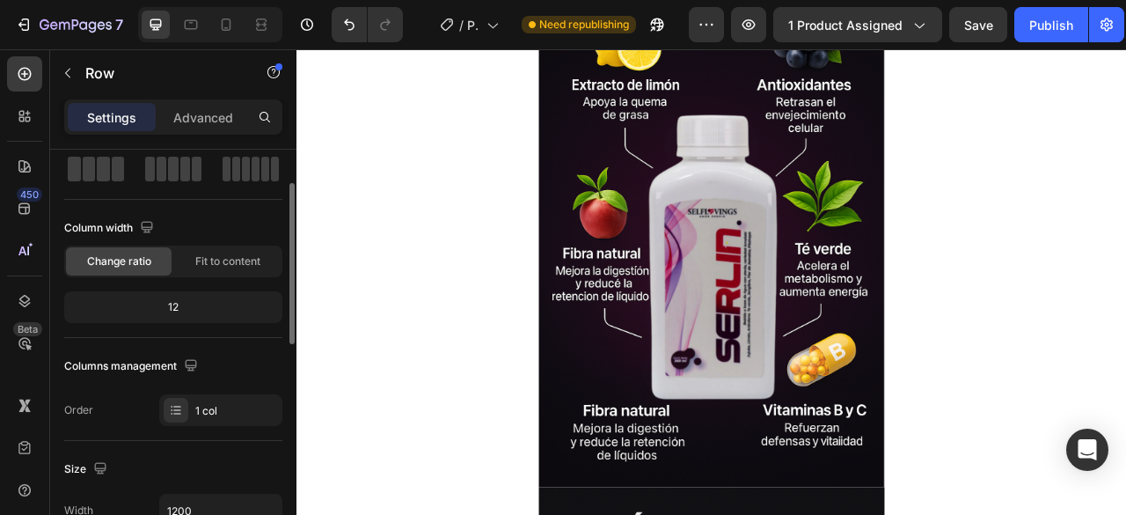
click at [192, 110] on p "Advanced" at bounding box center [203, 117] width 60 height 18
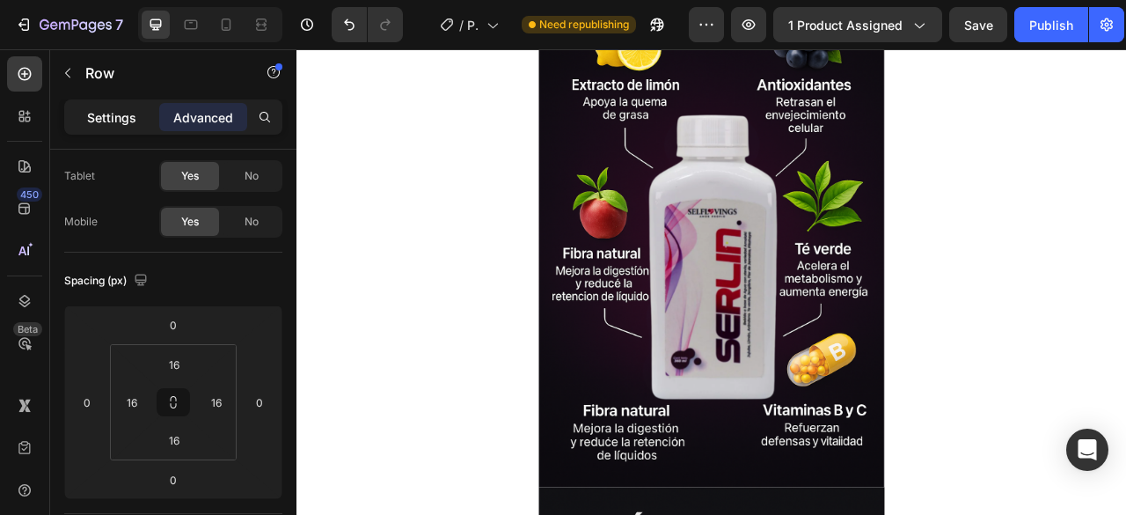
click at [118, 115] on p "Settings" at bounding box center [111, 117] width 49 height 18
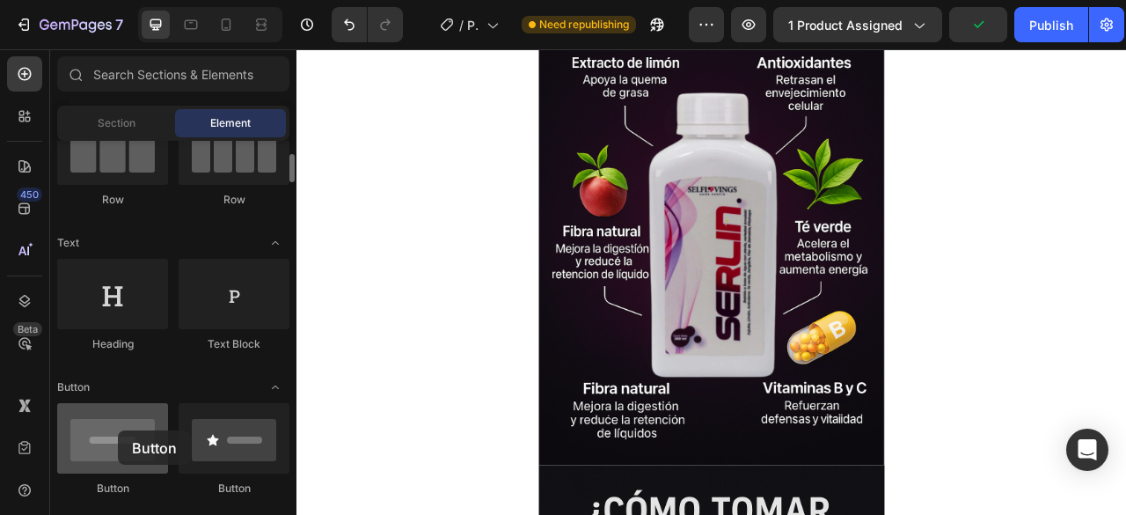
click at [118, 430] on div at bounding box center [112, 438] width 111 height 70
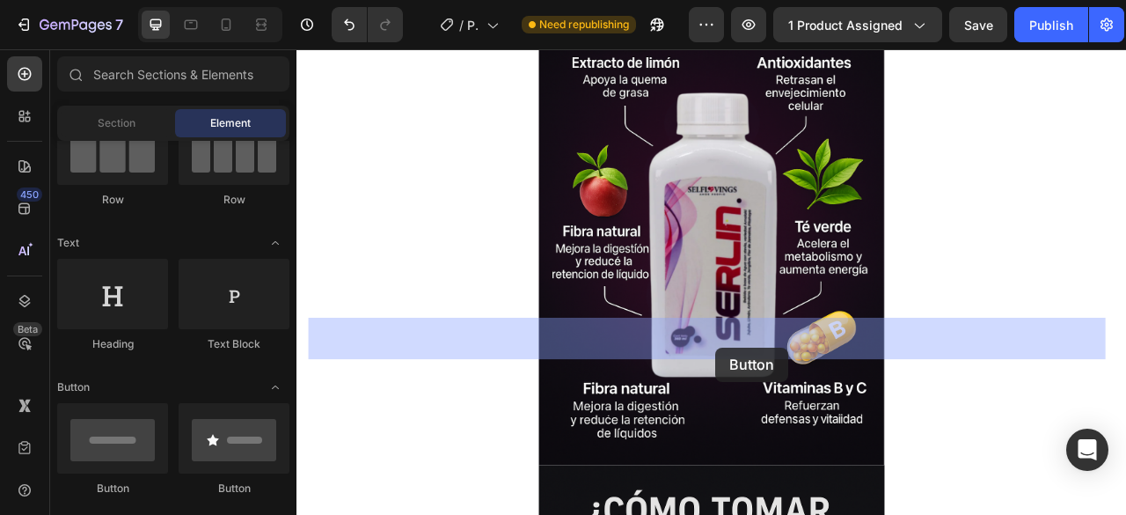
drag, startPoint x: 428, startPoint y: 485, endPoint x: 830, endPoint y: 428, distance: 405.1
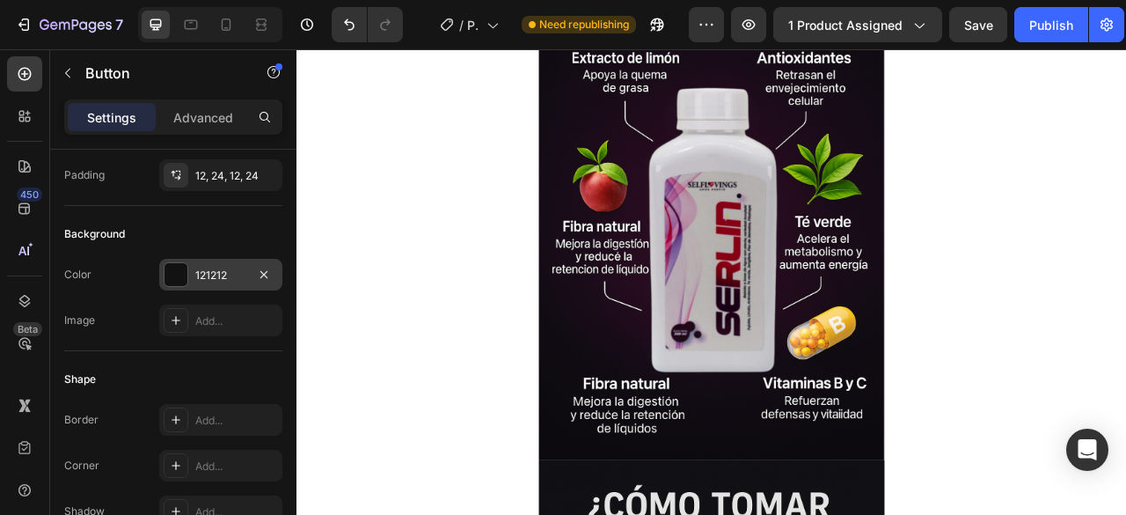
scroll to position [0, 0]
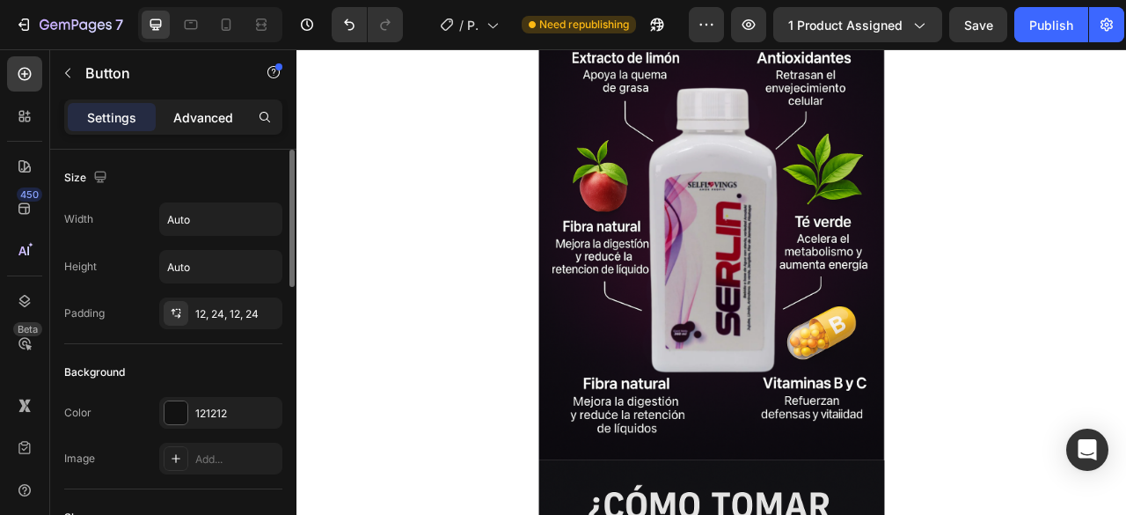
click at [203, 108] on p "Advanced" at bounding box center [203, 117] width 60 height 18
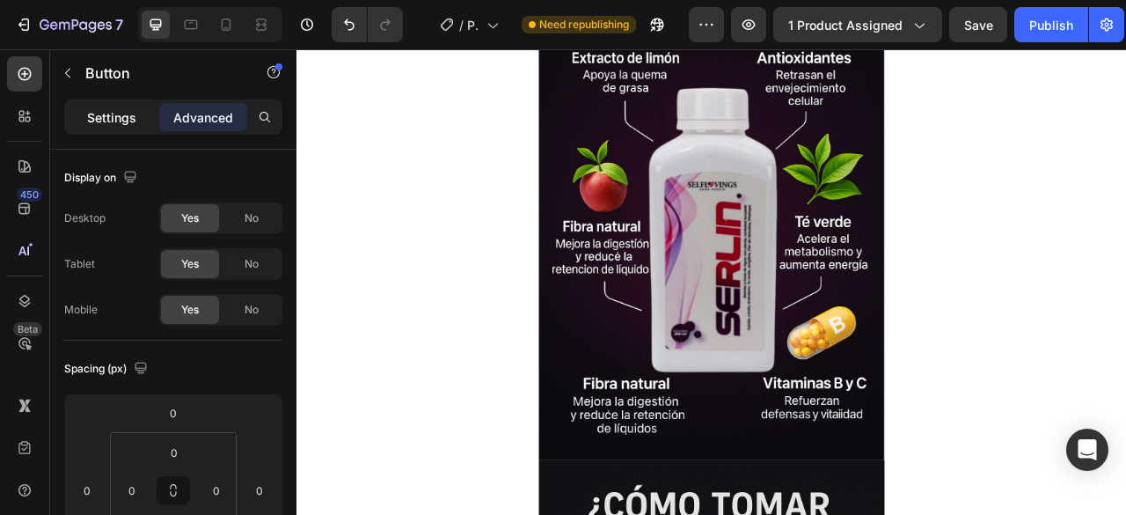
click at [121, 106] on div "Settings" at bounding box center [112, 117] width 88 height 28
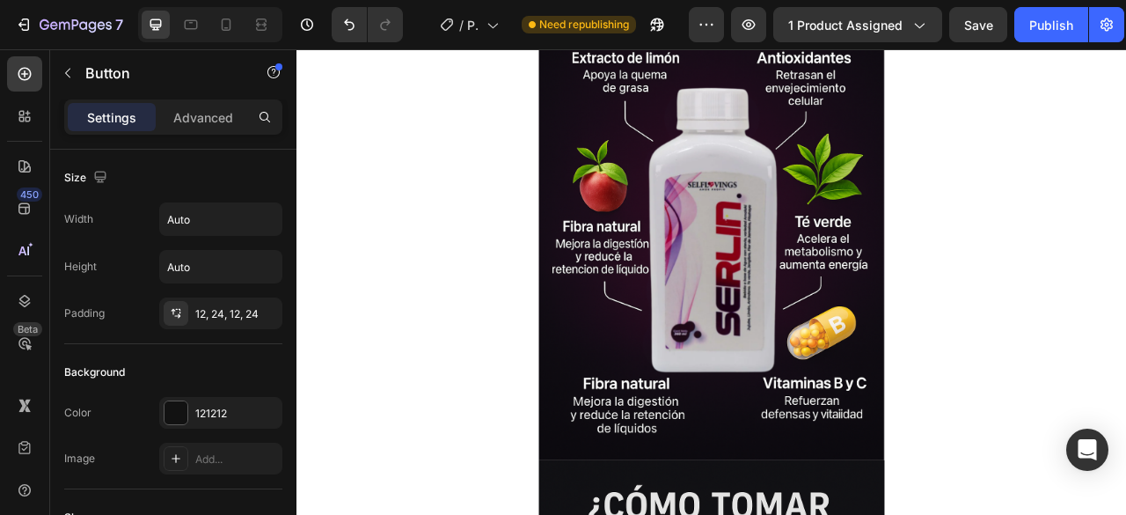
click at [206, 113] on p "Advanced" at bounding box center [203, 117] width 60 height 18
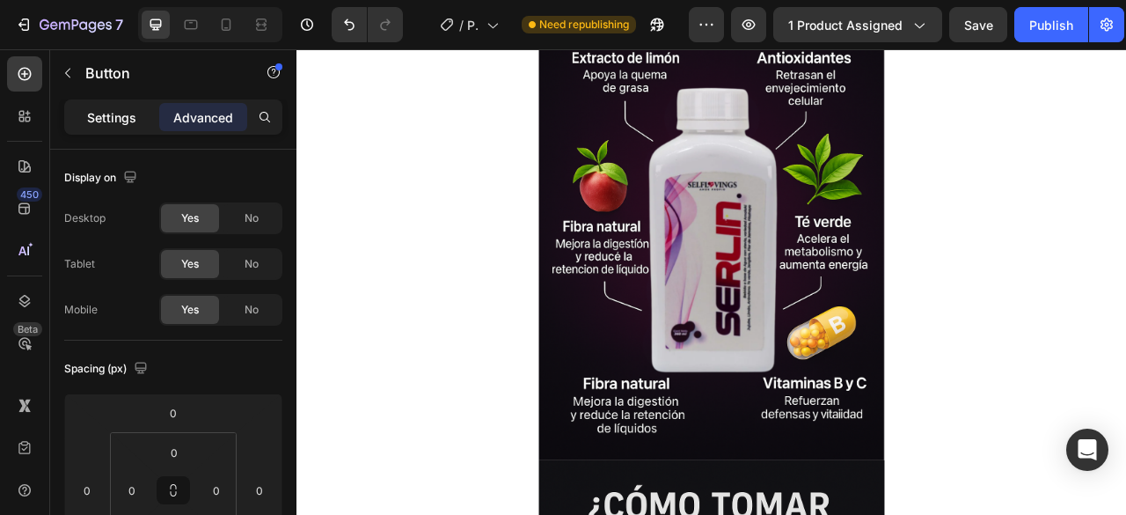
click at [118, 108] on p "Settings" at bounding box center [111, 117] width 49 height 18
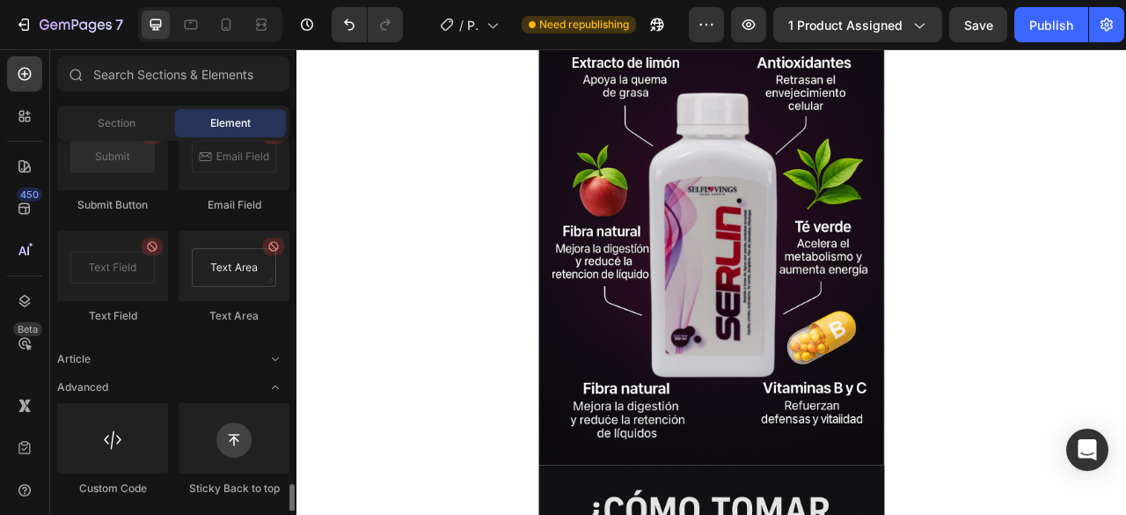
scroll to position [4402, 0]
click at [279, 360] on icon "Toggle open" at bounding box center [275, 356] width 14 height 14
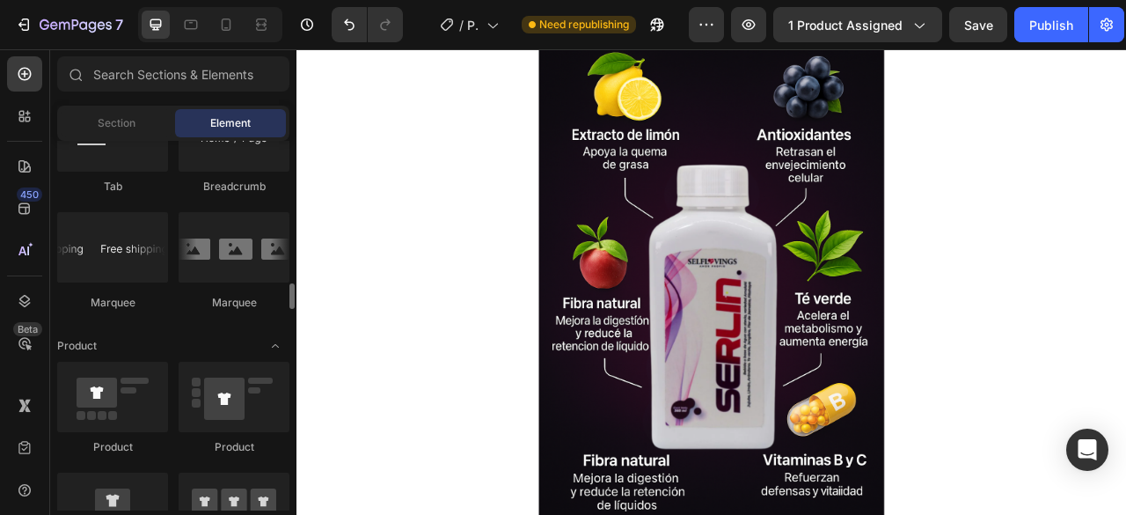
scroll to position [2146, 0]
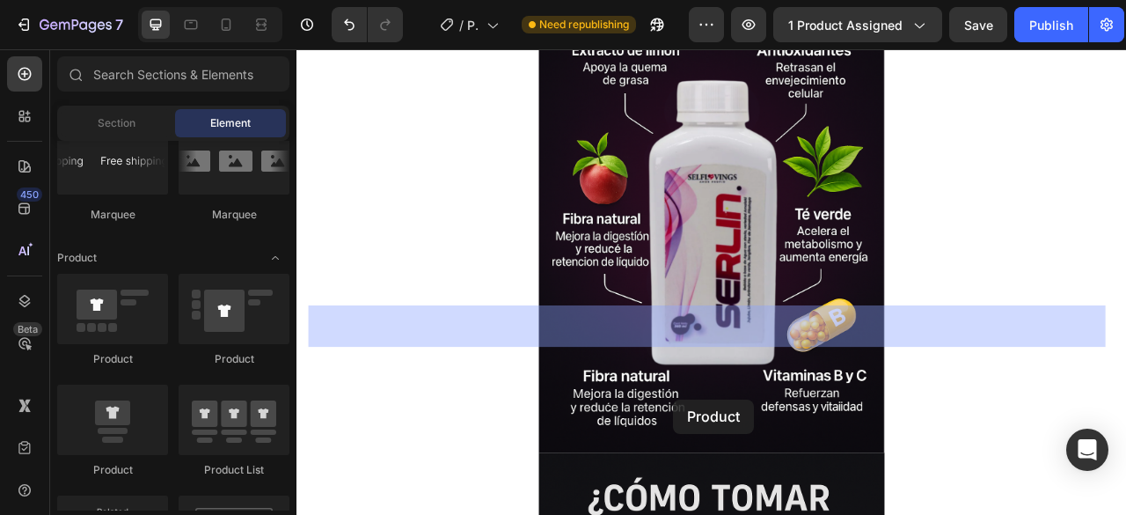
drag, startPoint x: 406, startPoint y: 362, endPoint x: 776, endPoint y: 494, distance: 392.7
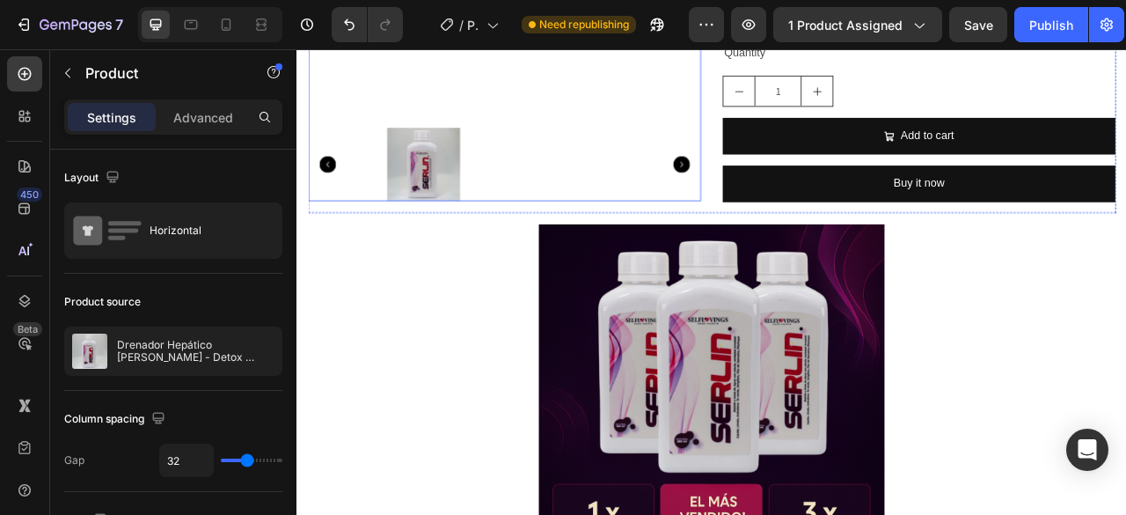
scroll to position [527, 0]
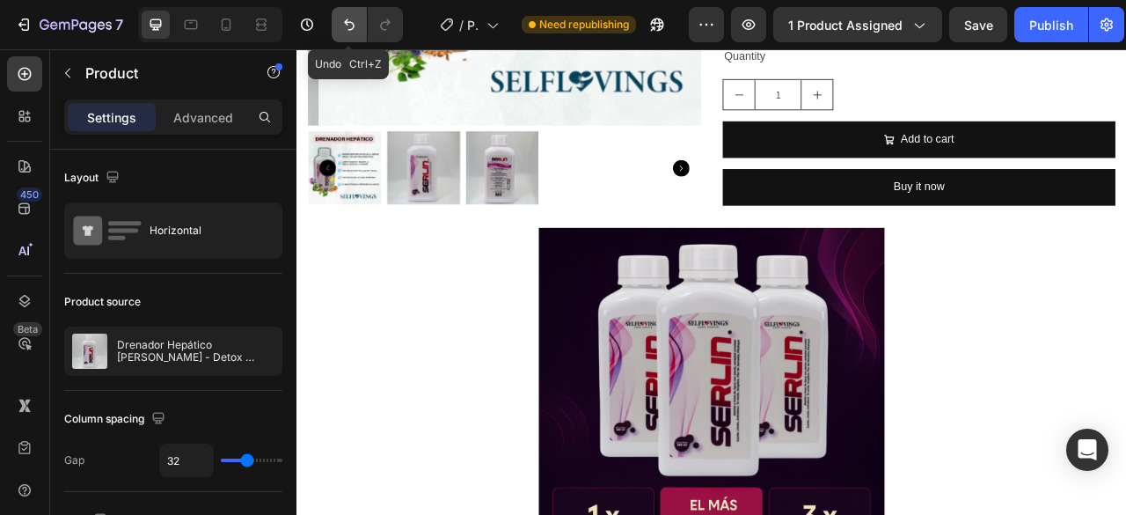
click at [359, 22] on button "Undo/Redo" at bounding box center [349, 24] width 35 height 35
click at [343, 22] on icon "Undo/Redo" at bounding box center [349, 25] width 18 height 18
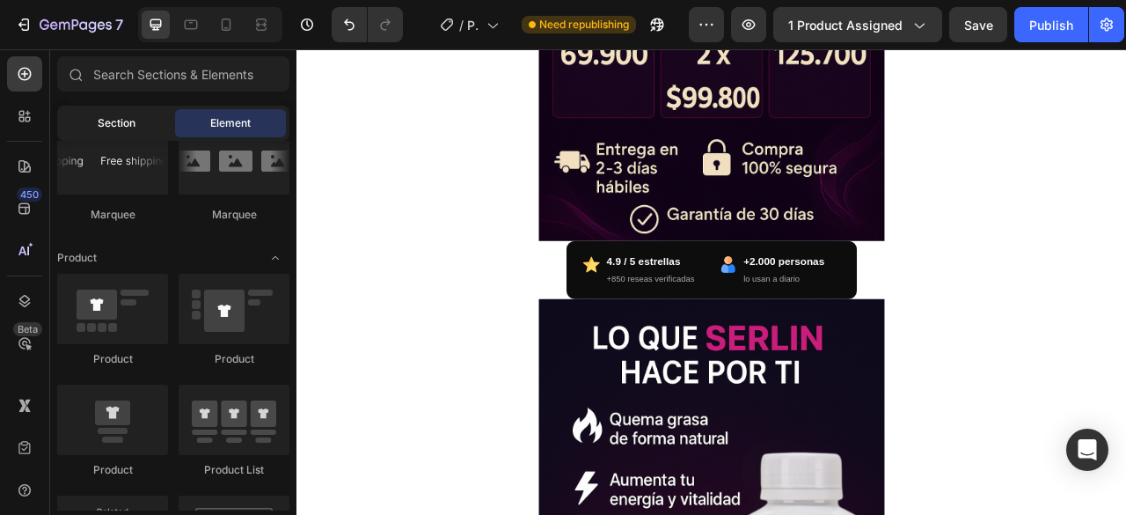
click at [138, 124] on div "Section" at bounding box center [116, 123] width 111 height 28
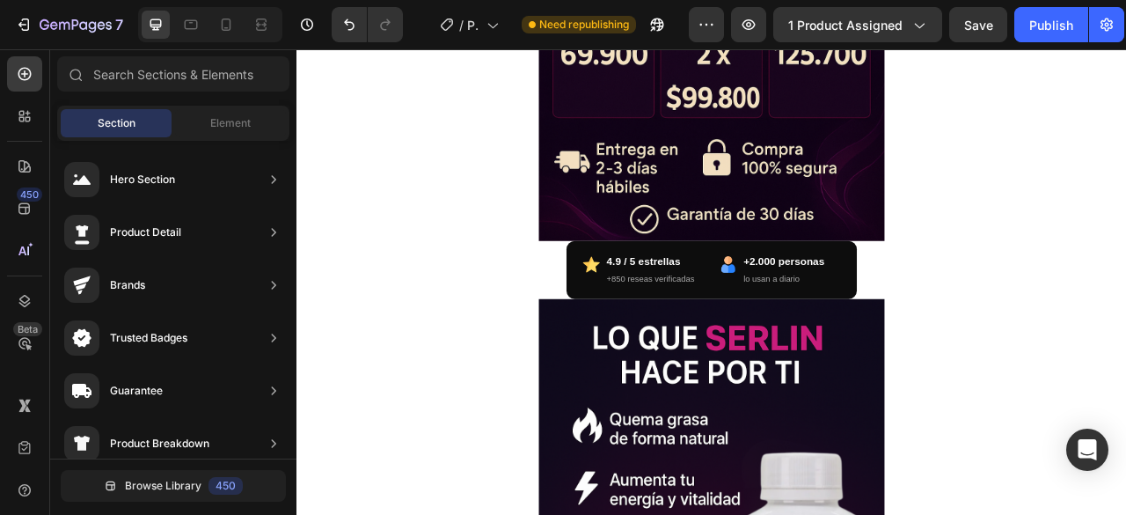
click at [209, 106] on div "Section Element" at bounding box center [173, 123] width 232 height 35
click at [238, 123] on span "Element" at bounding box center [230, 123] width 40 height 16
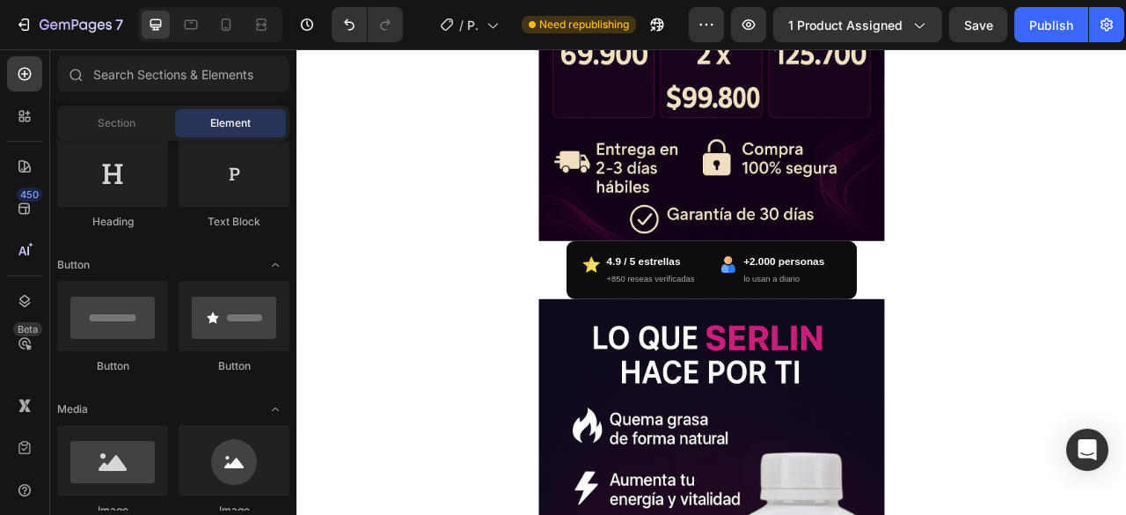
scroll to position [0, 0]
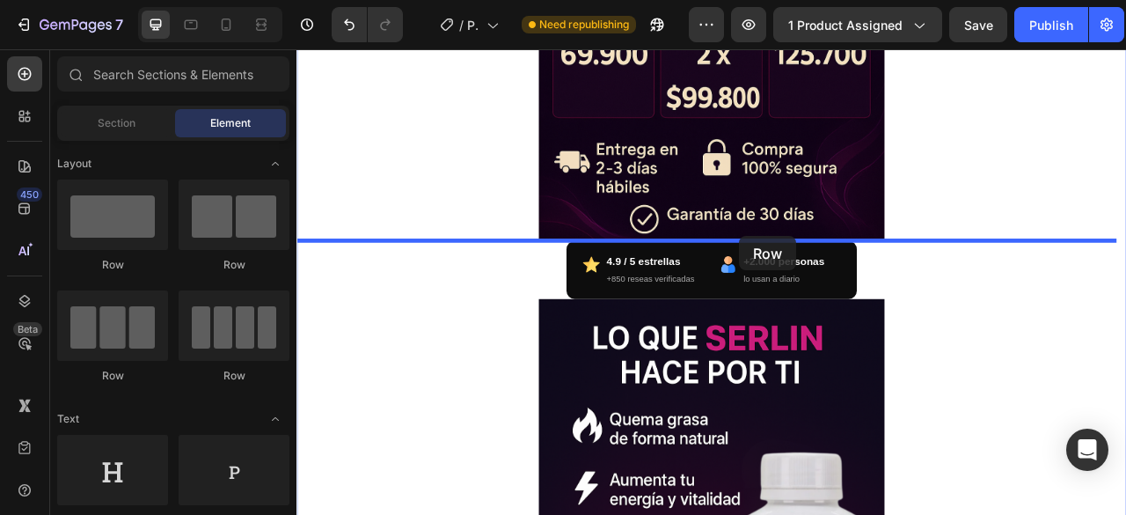
drag, startPoint x: 399, startPoint y: 285, endPoint x: 860, endPoint y: 287, distance: 461.0
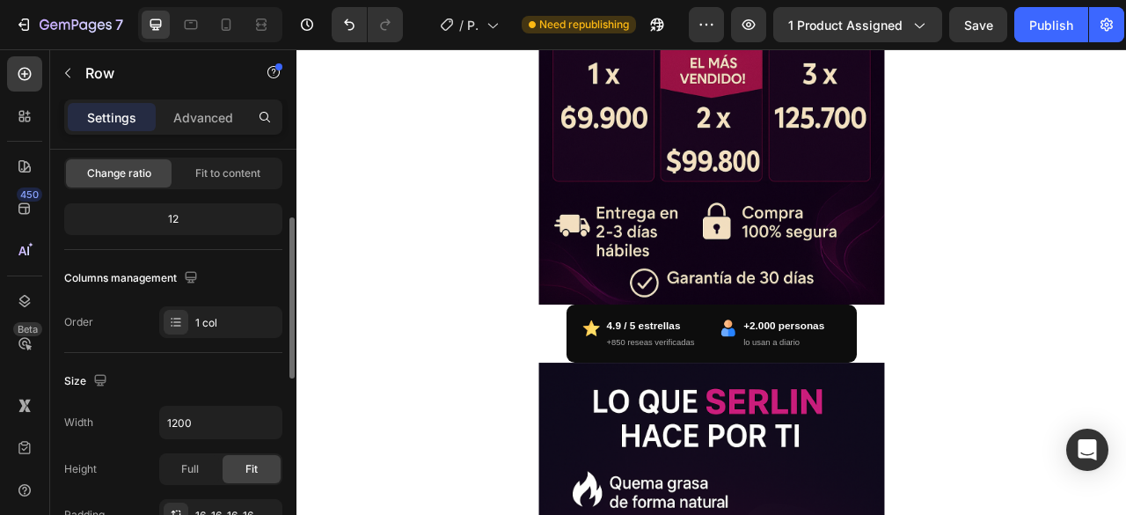
scroll to position [264, 0]
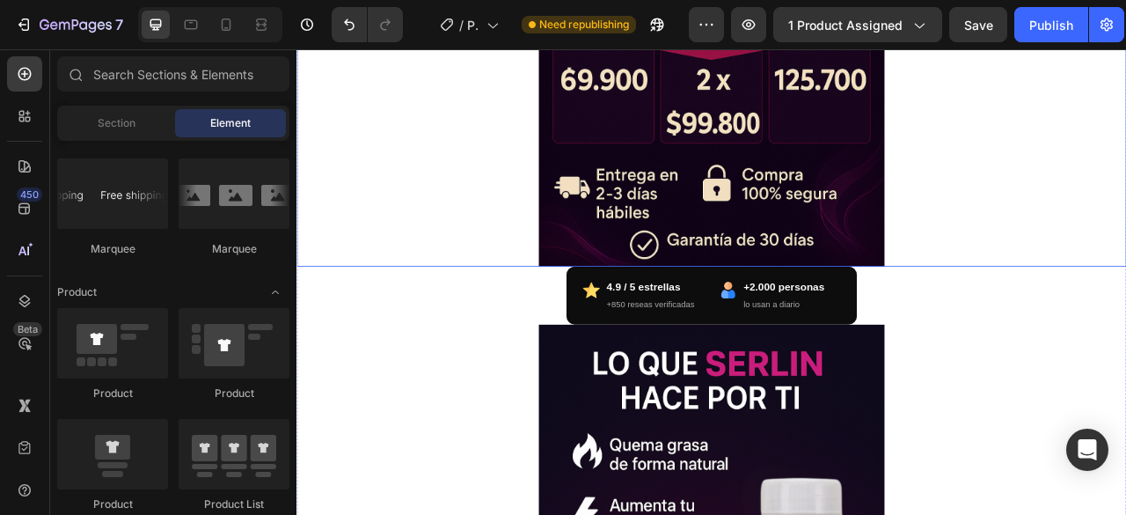
scroll to position [527, 0]
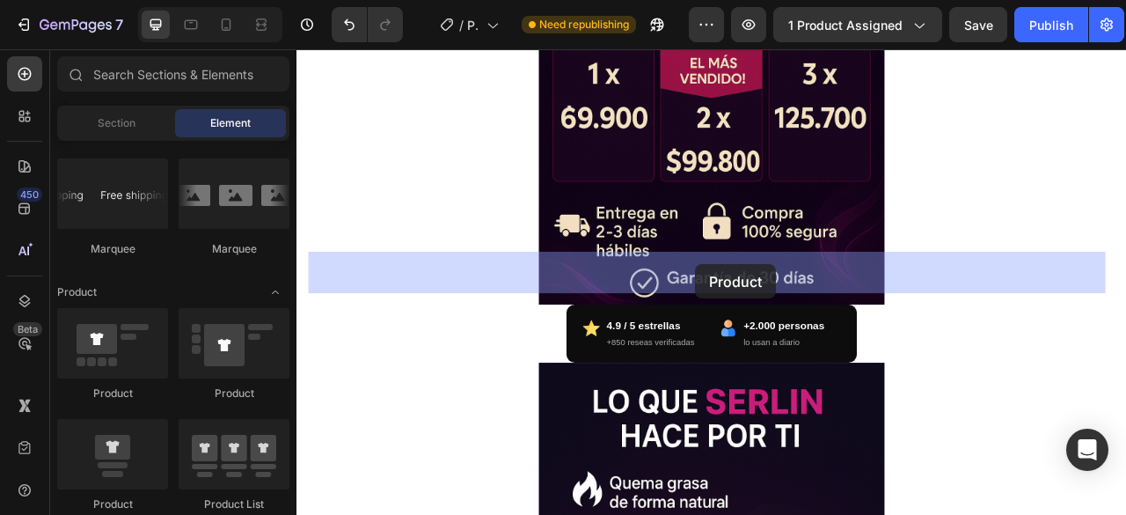
drag, startPoint x: 523, startPoint y: 390, endPoint x: 805, endPoint y: 325, distance: 289.8
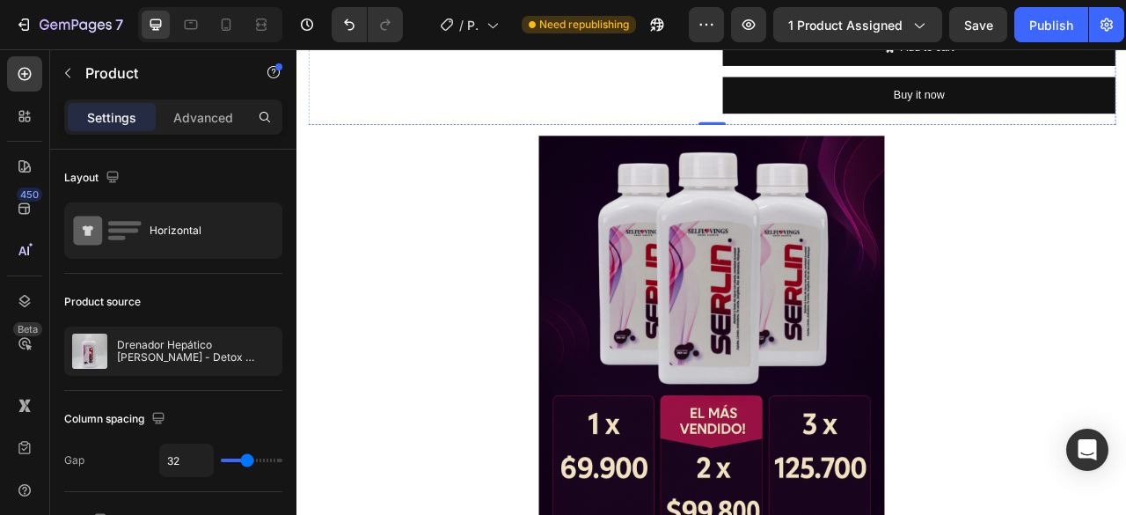
scroll to position [615, 0]
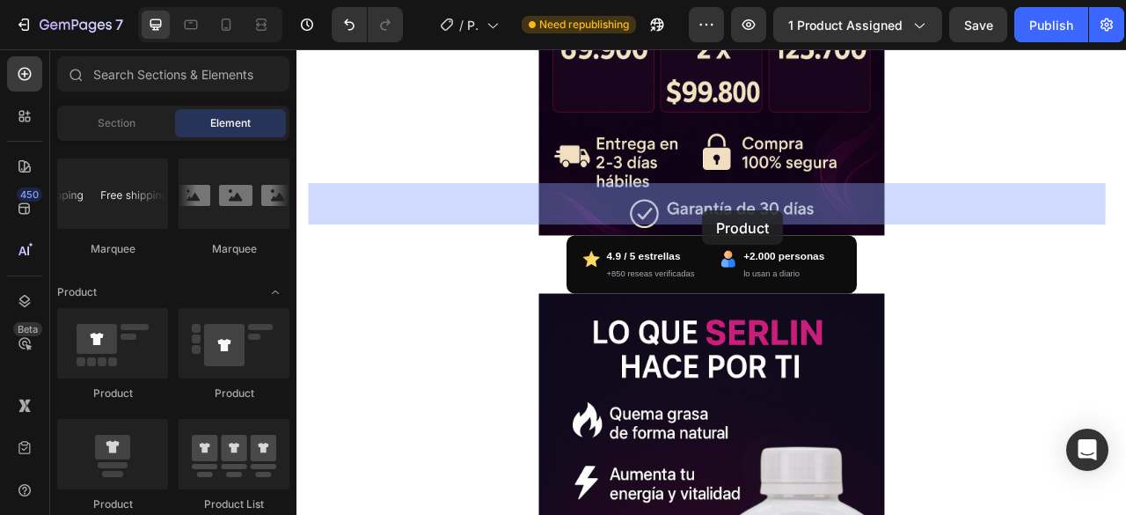
drag, startPoint x: 406, startPoint y: 518, endPoint x: 813, endPoint y: 254, distance: 485.4
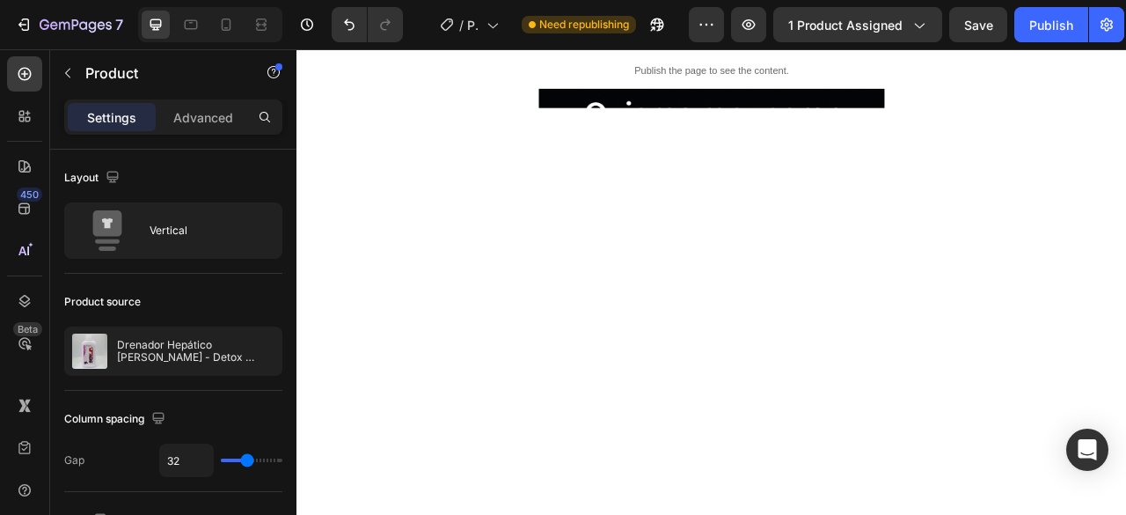
scroll to position [0, 0]
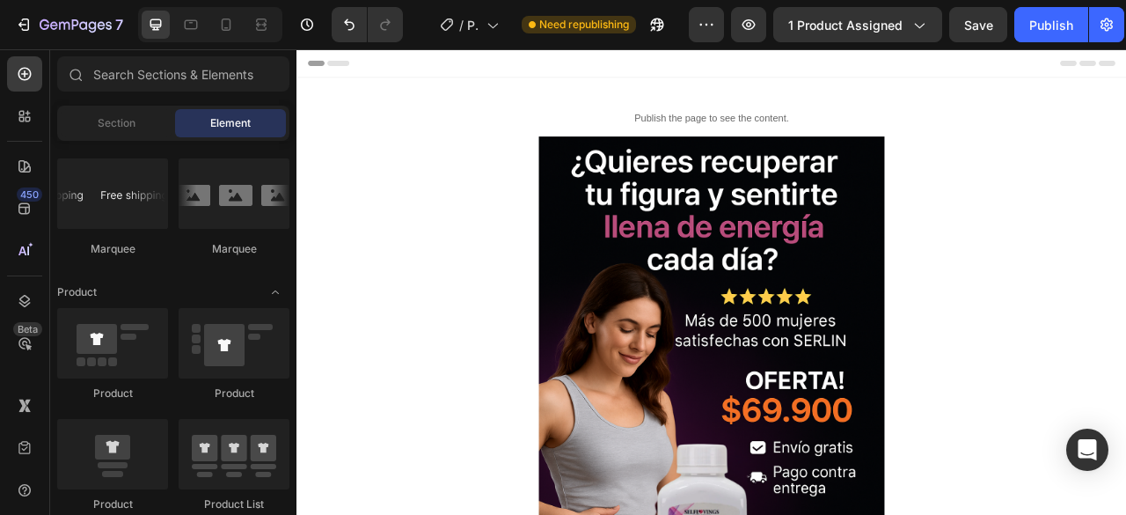
click at [1005, 60] on div "Header" at bounding box center [825, 66] width 1028 height 35
click at [357, 70] on span "Header" at bounding box center [349, 67] width 39 height 18
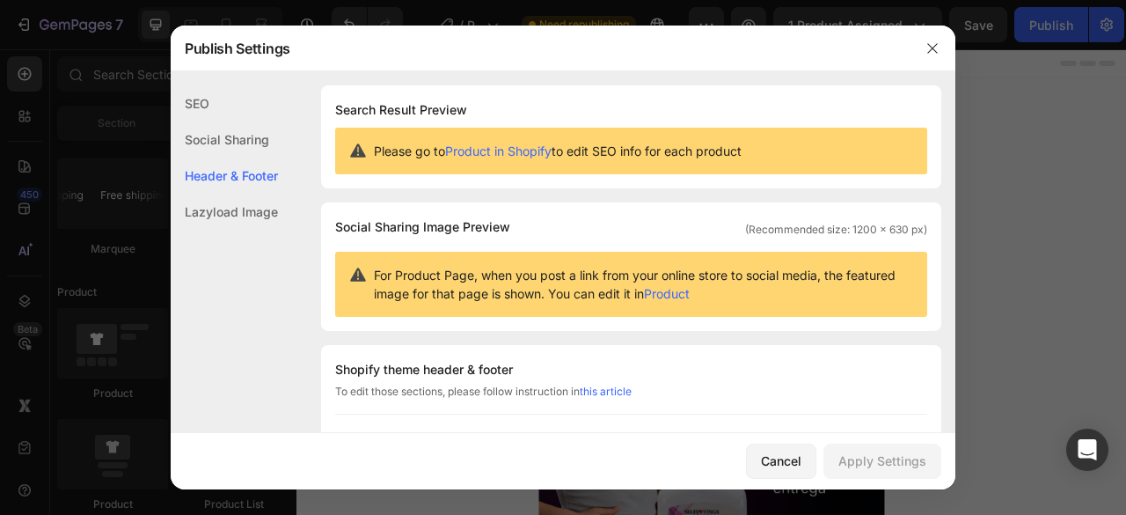
scroll to position [256, 0]
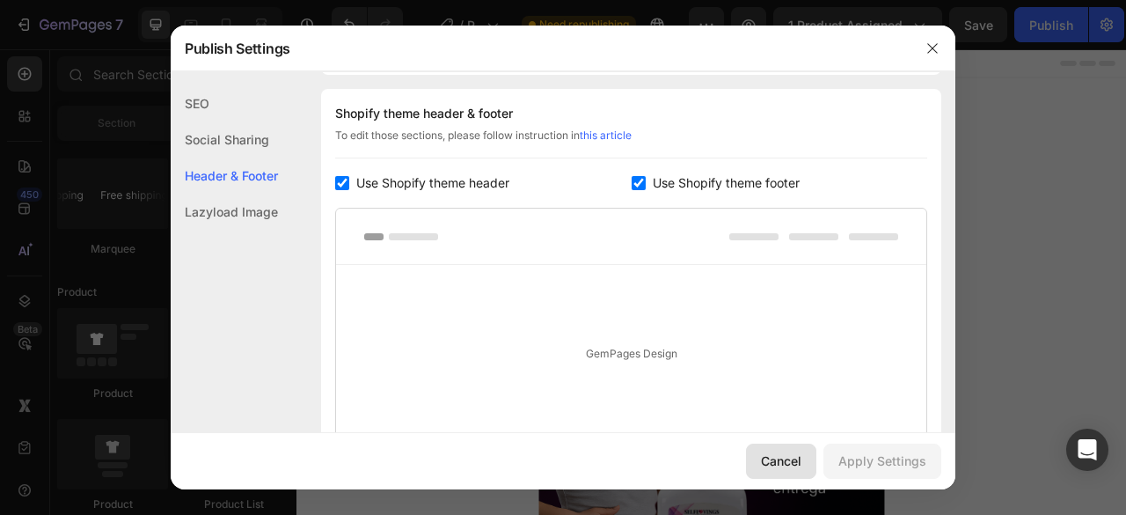
click at [802, 465] on div "Cancel" at bounding box center [781, 460] width 40 height 18
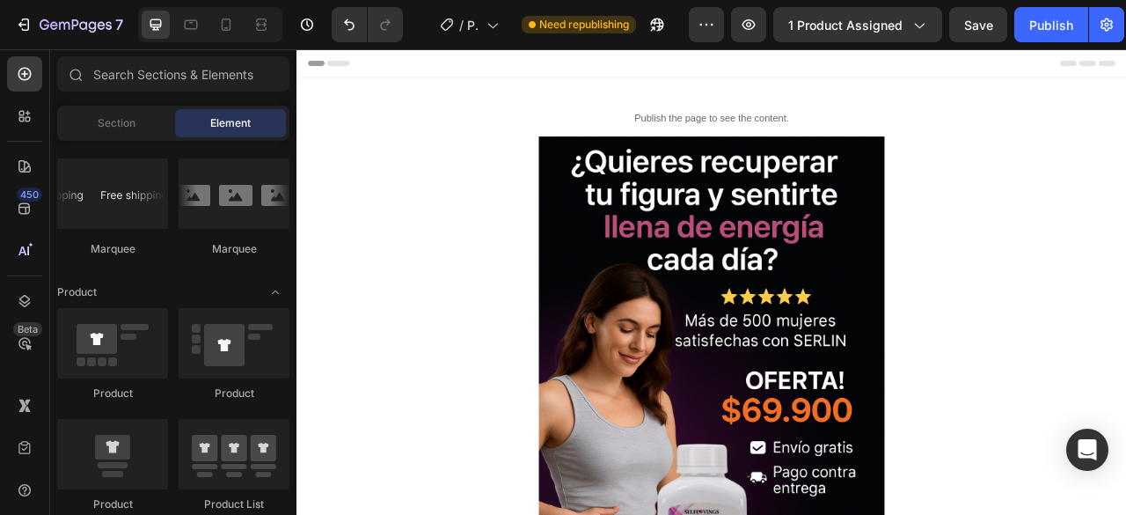
click at [348, 71] on span "Header" at bounding box center [349, 67] width 39 height 18
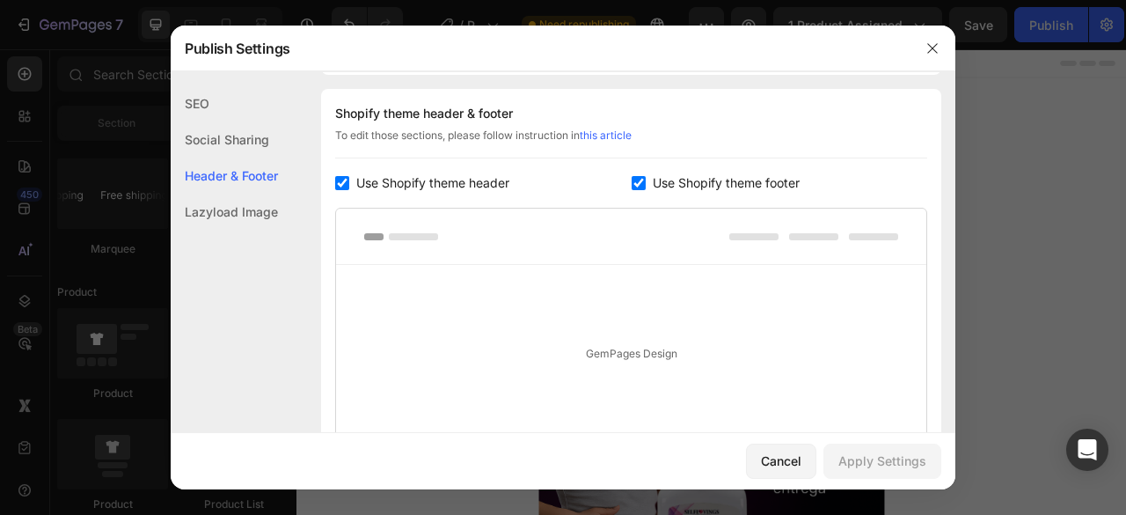
click at [343, 182] on input "checkbox" at bounding box center [342, 183] width 14 height 14
checkbox input "false"
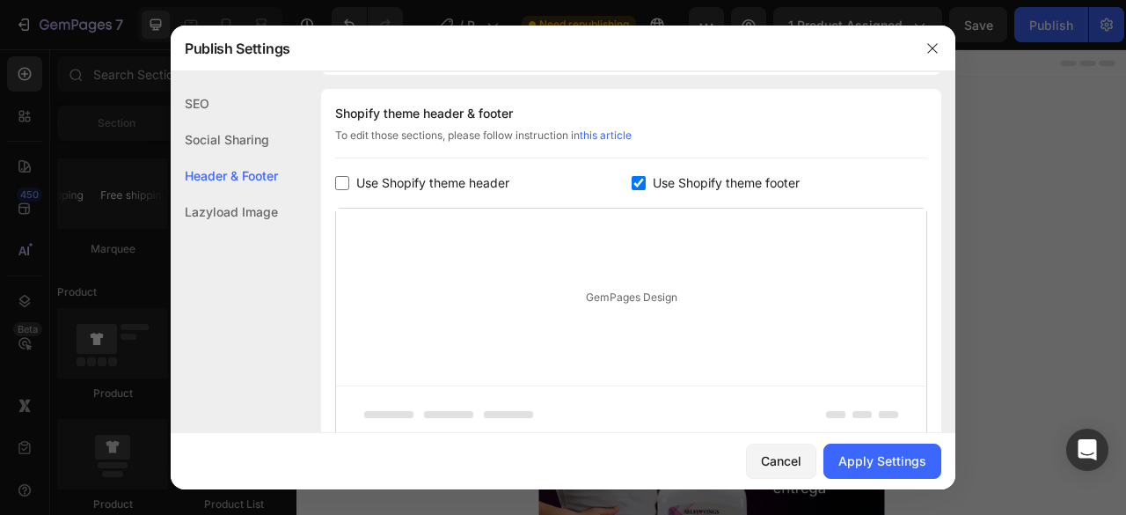
click at [632, 183] on input "checkbox" at bounding box center [639, 183] width 14 height 14
checkbox input "false"
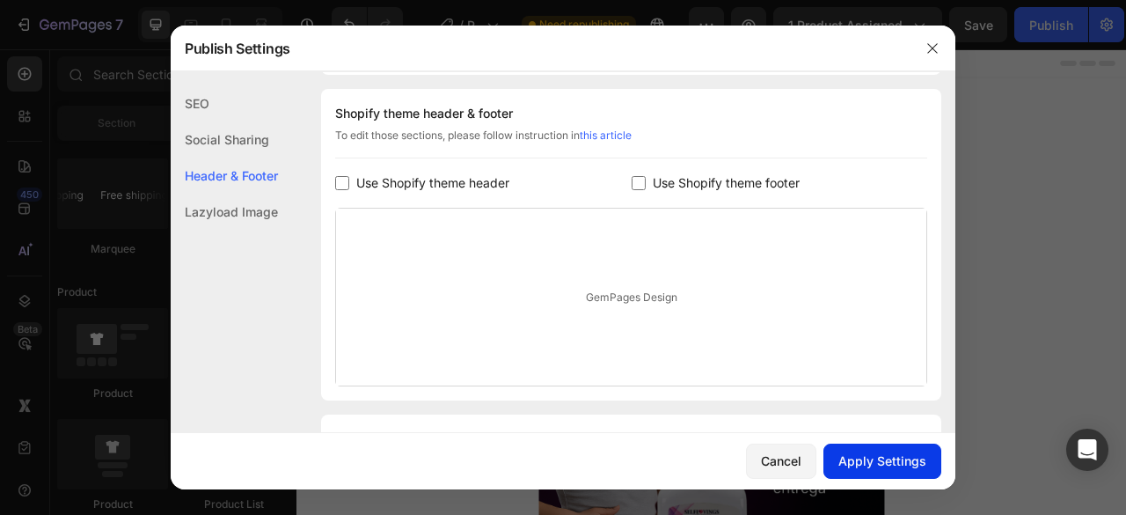
click at [882, 458] on div "Apply Settings" at bounding box center [882, 460] width 88 height 18
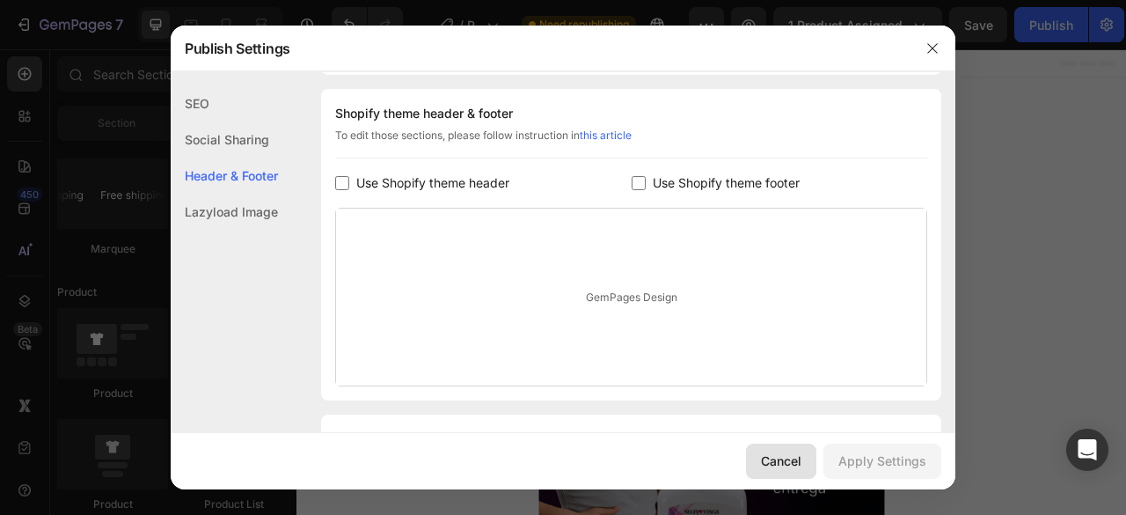
click at [770, 465] on div "Cancel" at bounding box center [781, 460] width 40 height 18
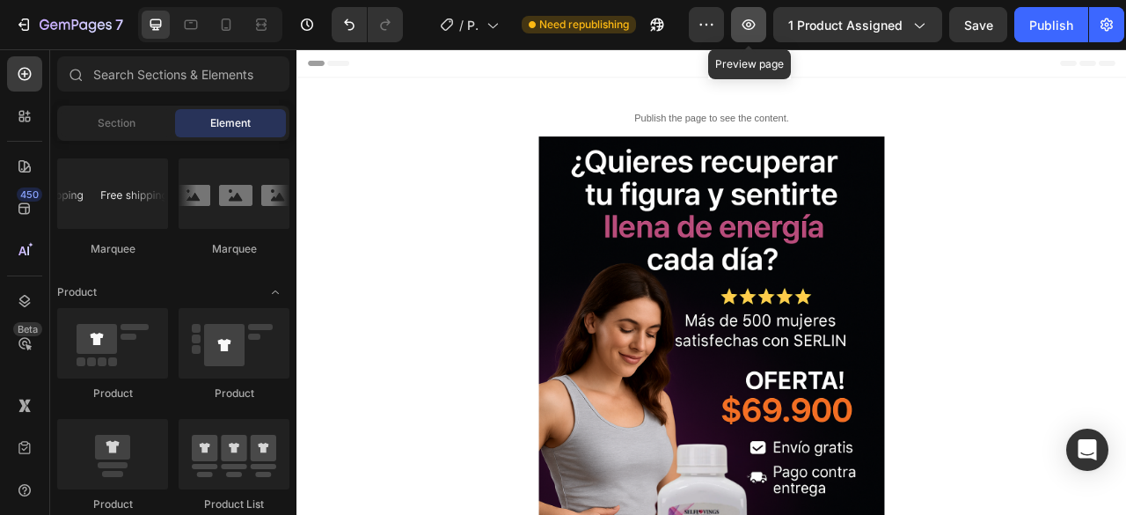
click at [751, 26] on icon "button" at bounding box center [748, 24] width 5 height 5
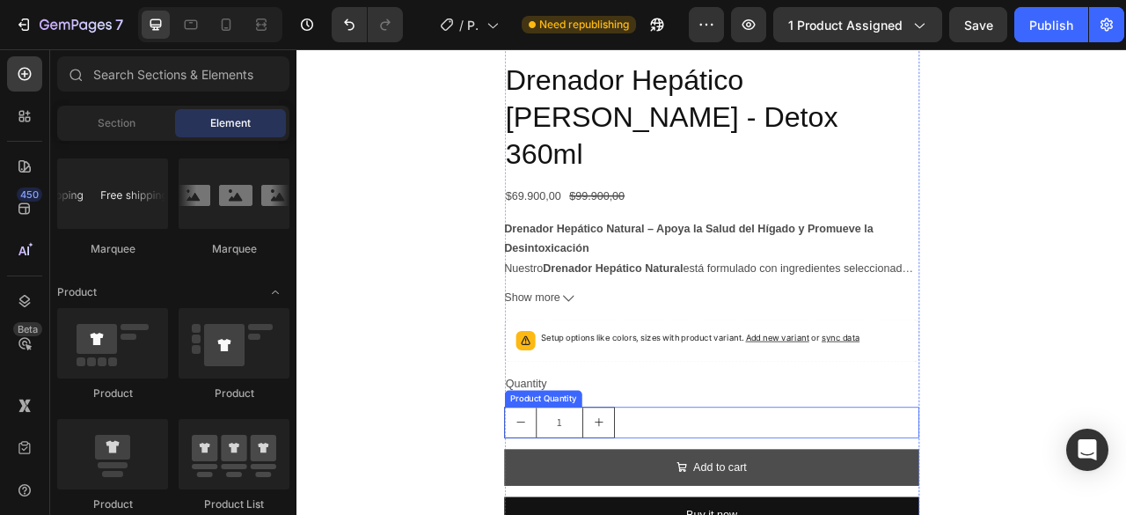
scroll to position [1496, 0]
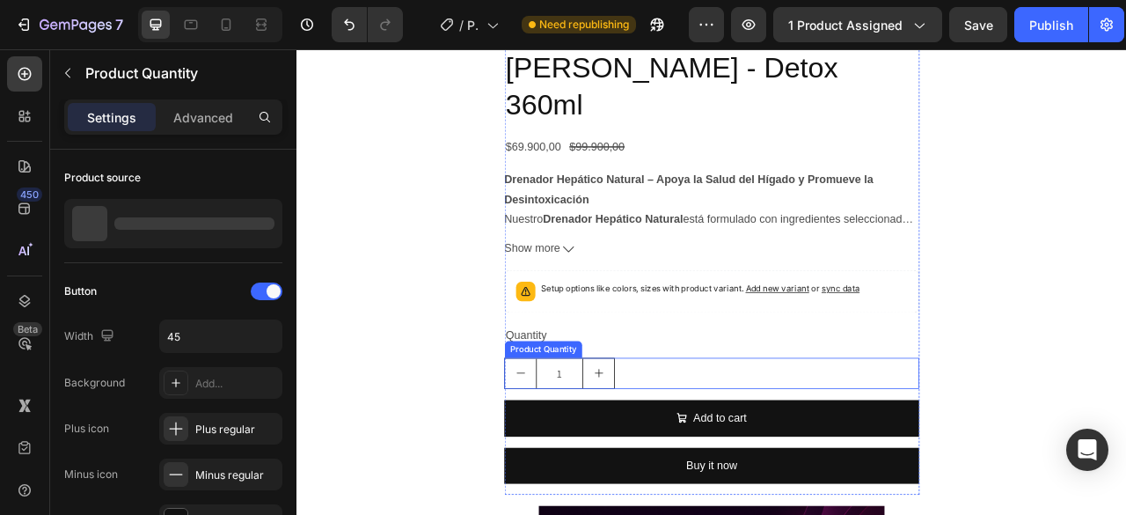
click at [822, 442] on div "1" at bounding box center [824, 462] width 528 height 40
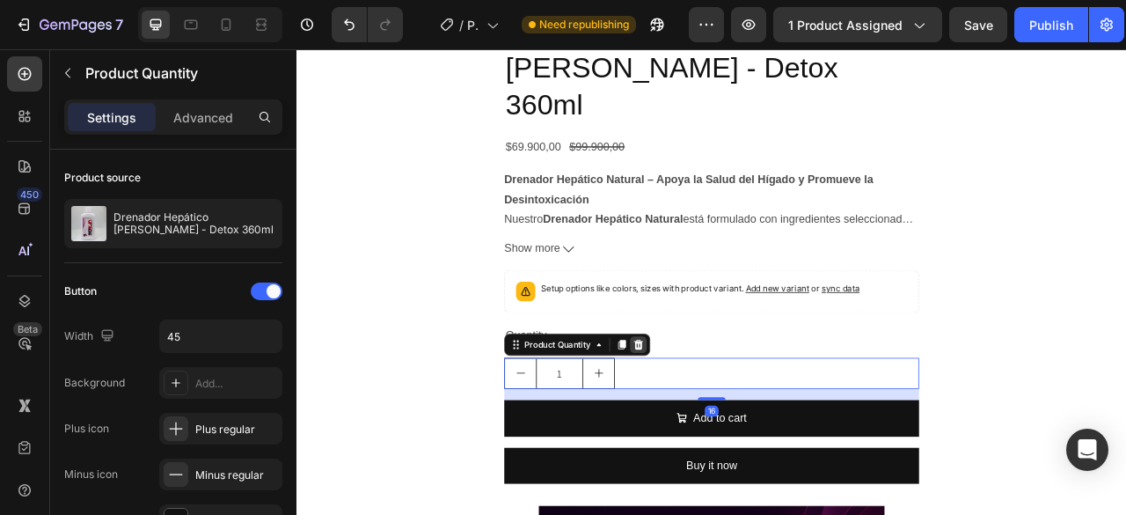
click at [735, 414] on div at bounding box center [731, 424] width 21 height 21
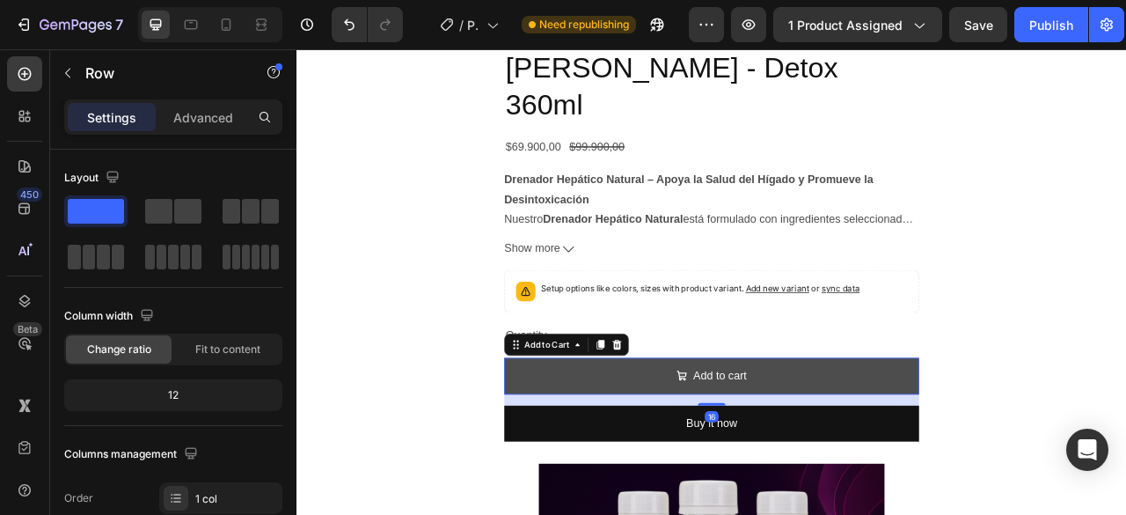
click at [1059, 442] on button "Add to cart" at bounding box center [824, 465] width 528 height 47
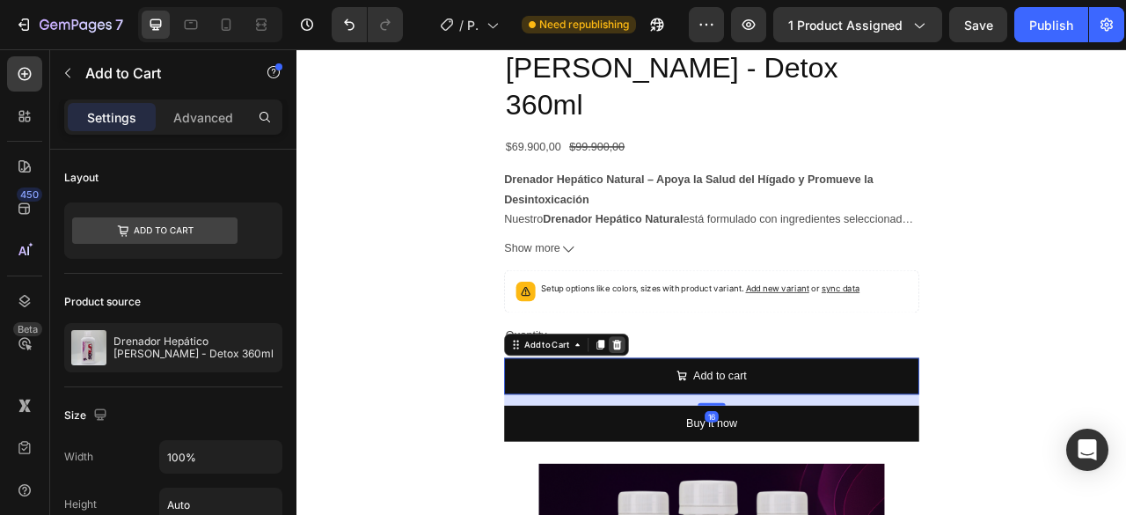
click at [693, 414] on div at bounding box center [703, 424] width 21 height 21
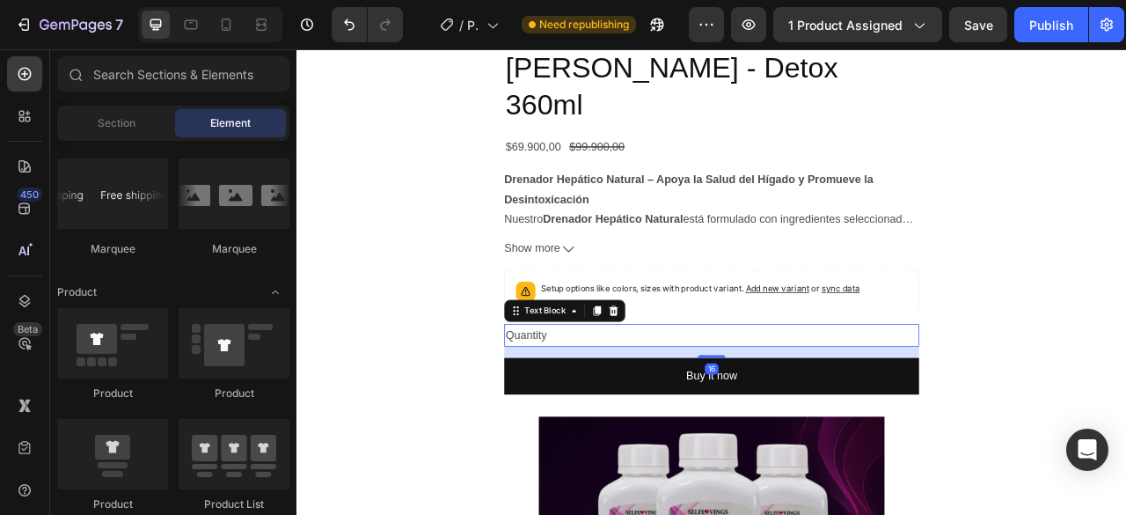
click at [691, 399] on div "Quantity" at bounding box center [824, 413] width 528 height 29
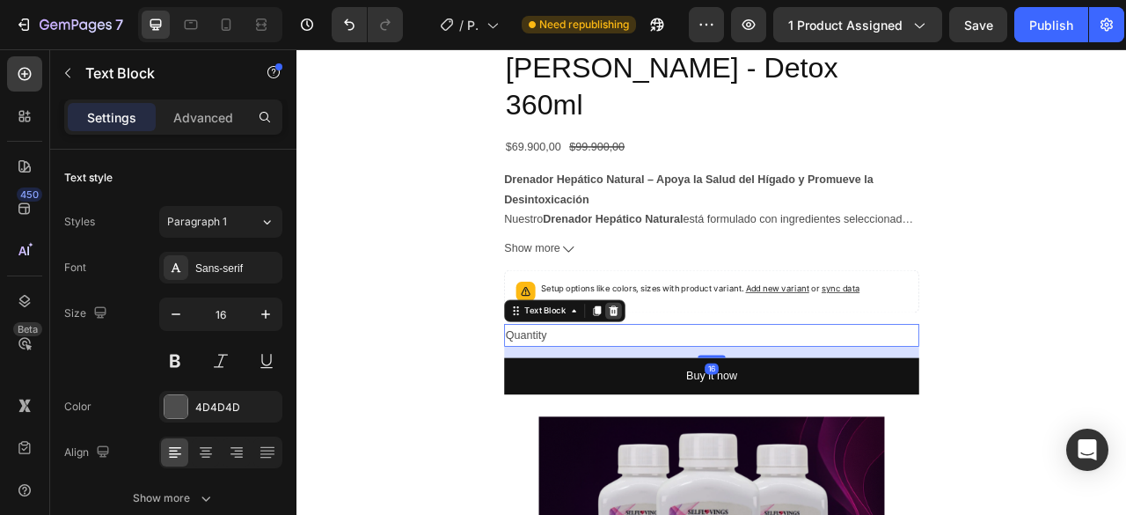
click at [692, 375] on icon at bounding box center [699, 382] width 14 height 14
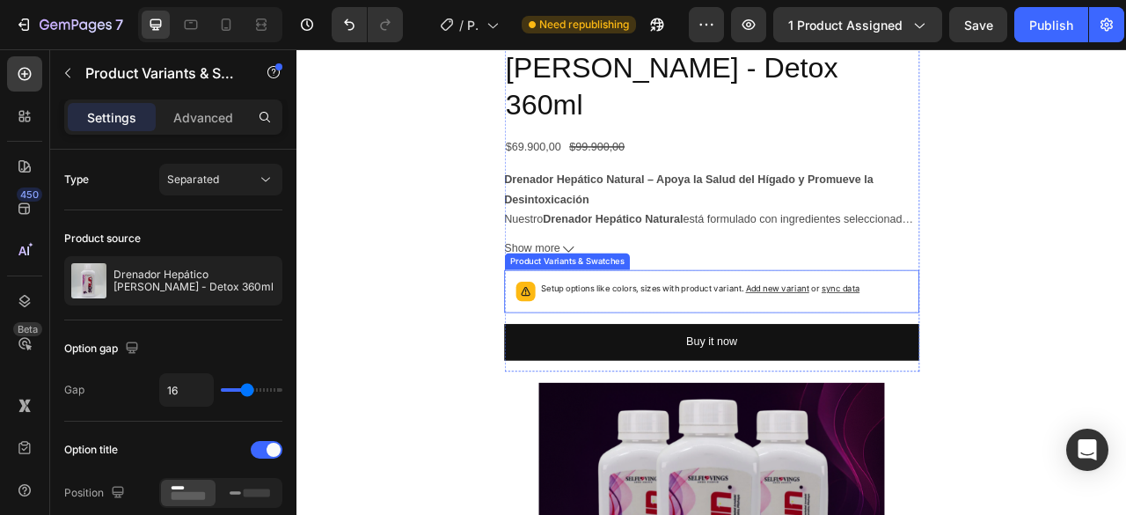
click at [699, 345] on p "Setup options like colors, sizes with product variant. Add new variant or sync …" at bounding box center [810, 354] width 406 height 18
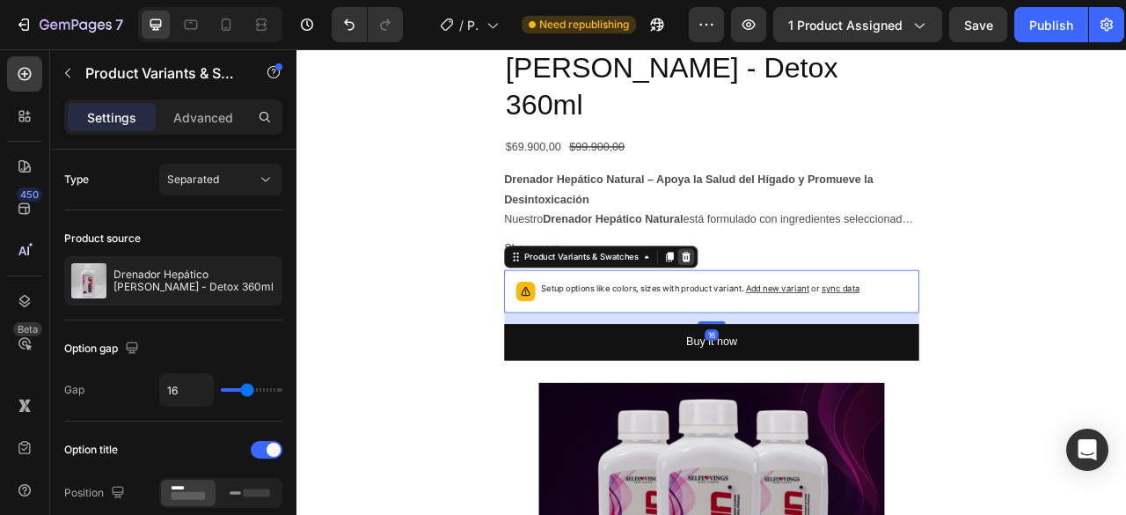
click at [789, 303] on div at bounding box center [791, 313] width 21 height 21
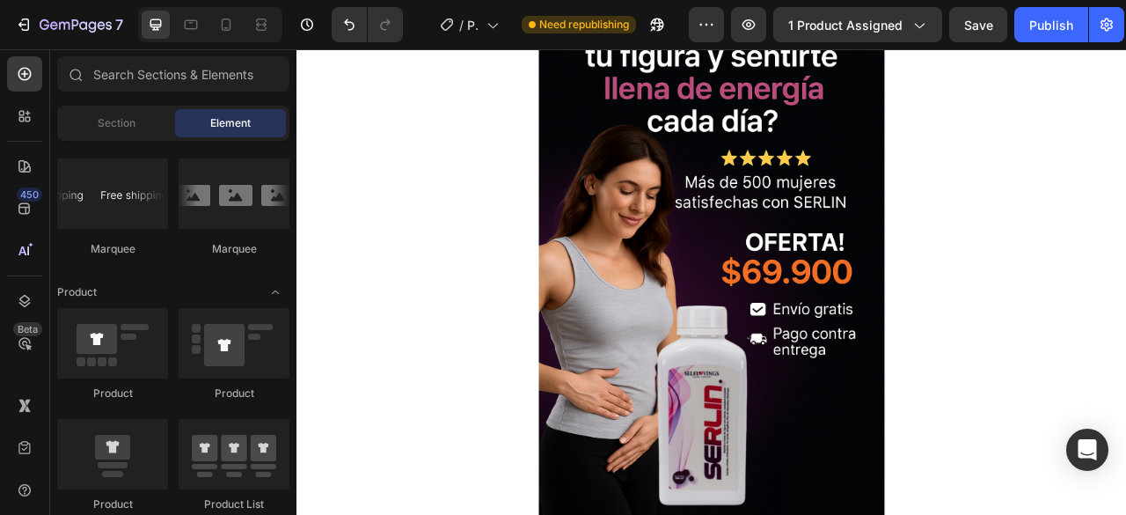
scroll to position [704, 0]
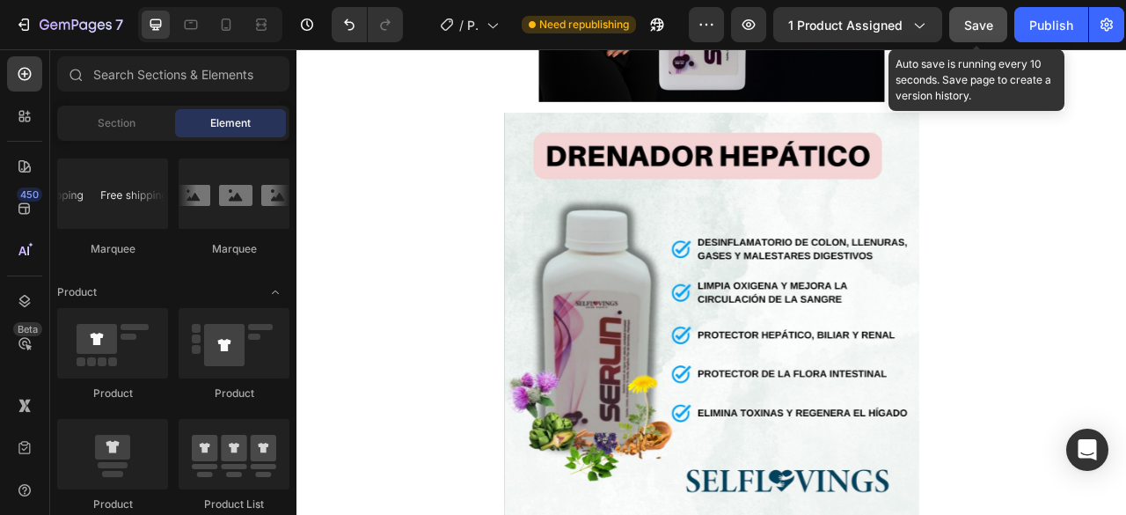
click at [985, 13] on button "Save" at bounding box center [978, 24] width 58 height 35
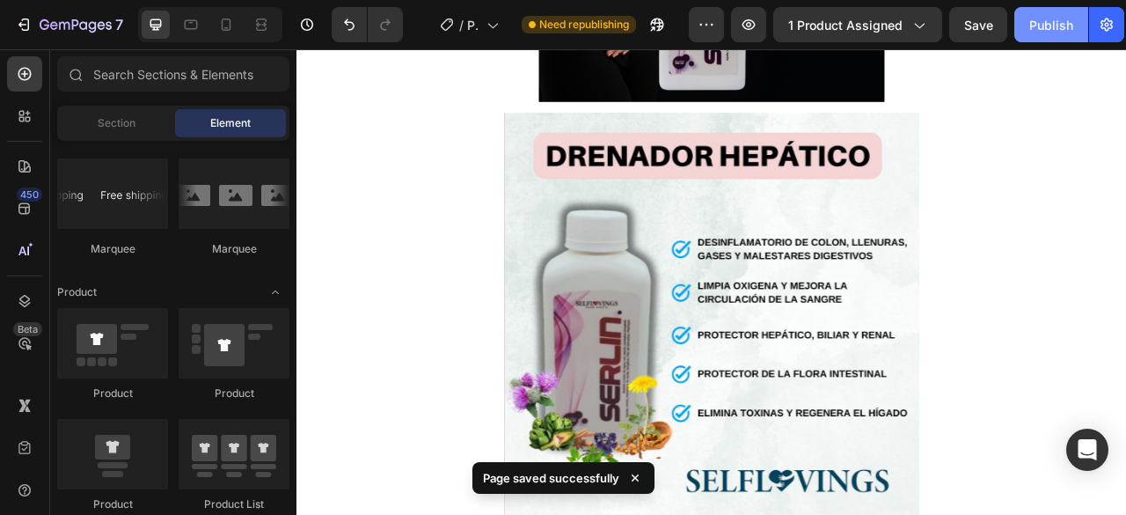
click at [1024, 27] on button "Publish" at bounding box center [1051, 24] width 74 height 35
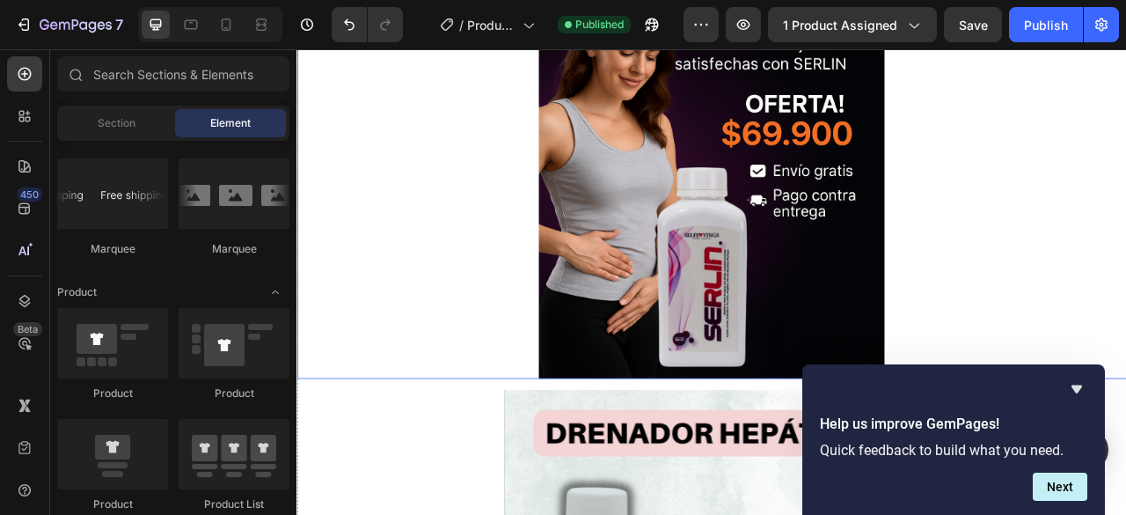
scroll to position [0, 0]
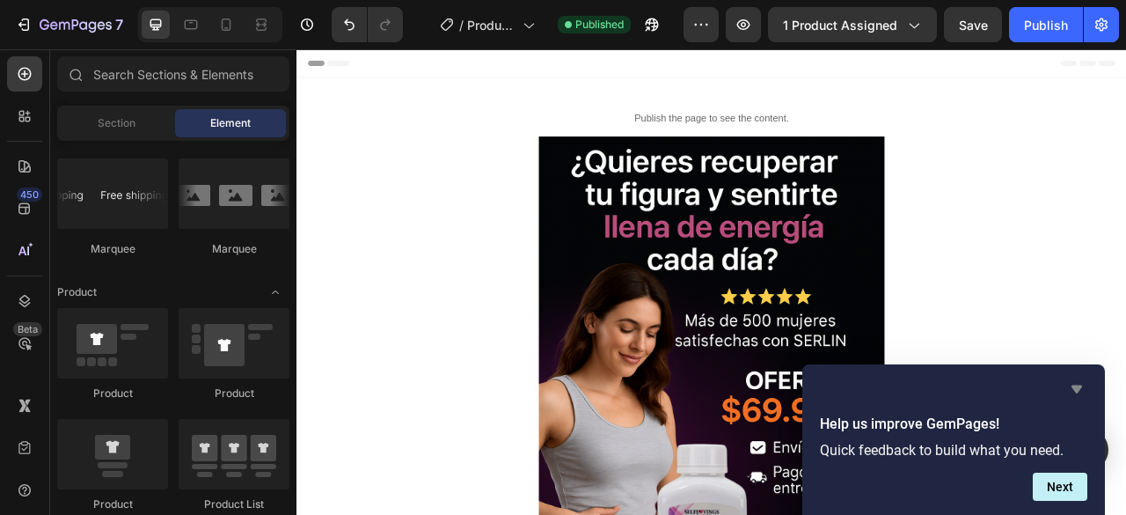
click at [1075, 391] on icon "Hide survey" at bounding box center [1077, 389] width 11 height 8
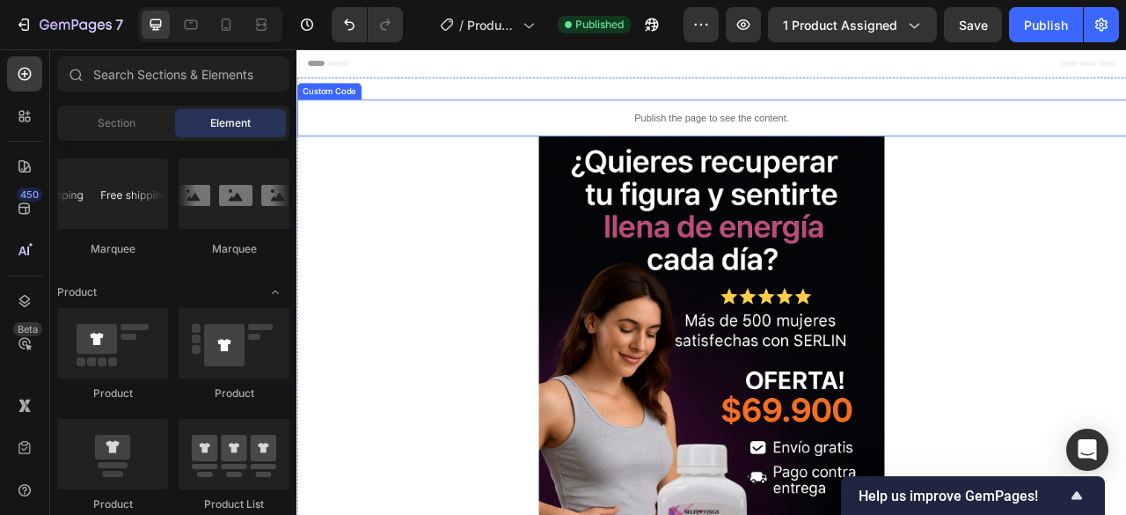
click at [1107, 143] on p "Publish the page to see the content." at bounding box center [825, 137] width 1056 height 18
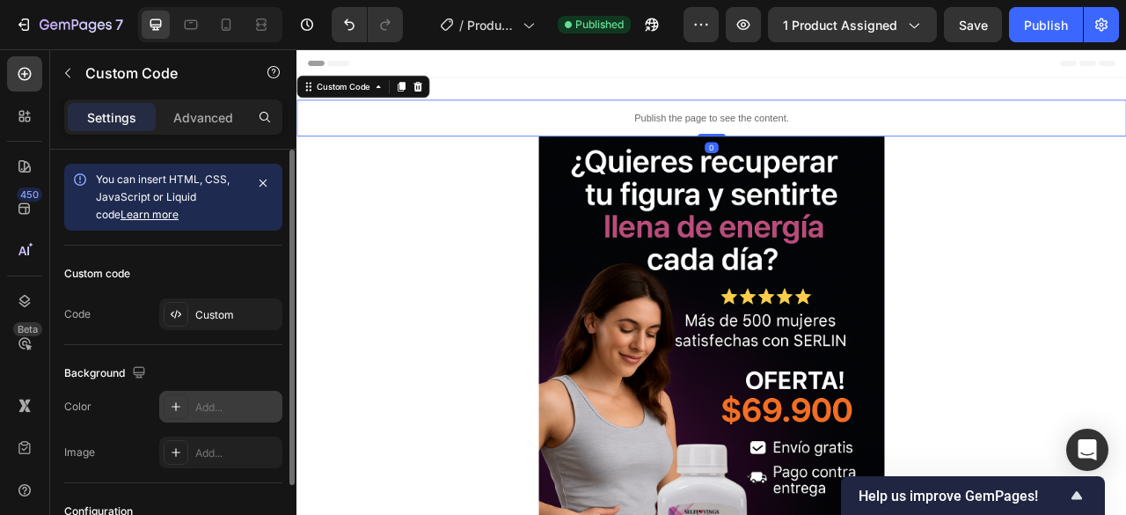
scroll to position [88, 0]
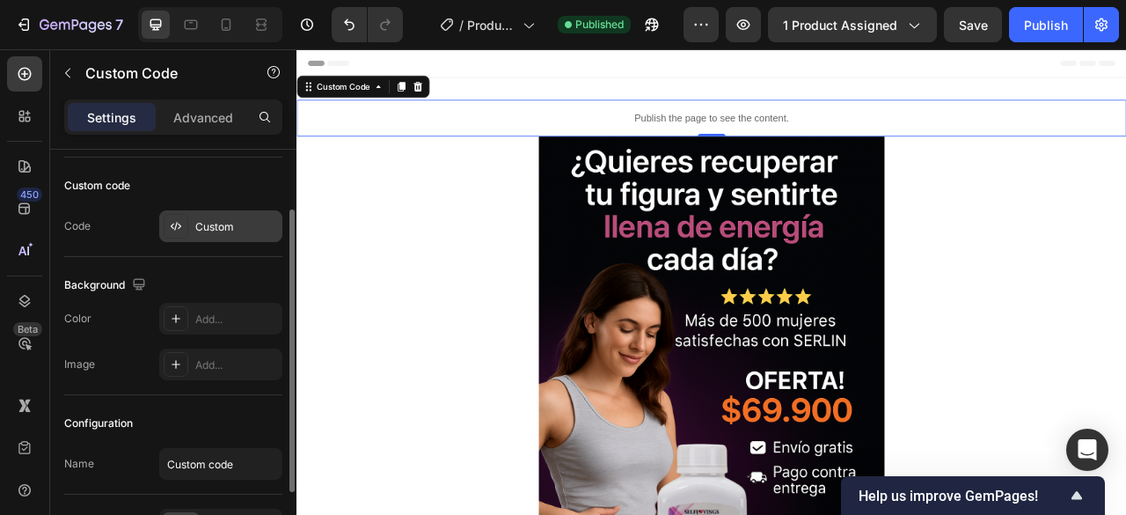
click at [253, 235] on div "Custom" at bounding box center [220, 226] width 123 height 32
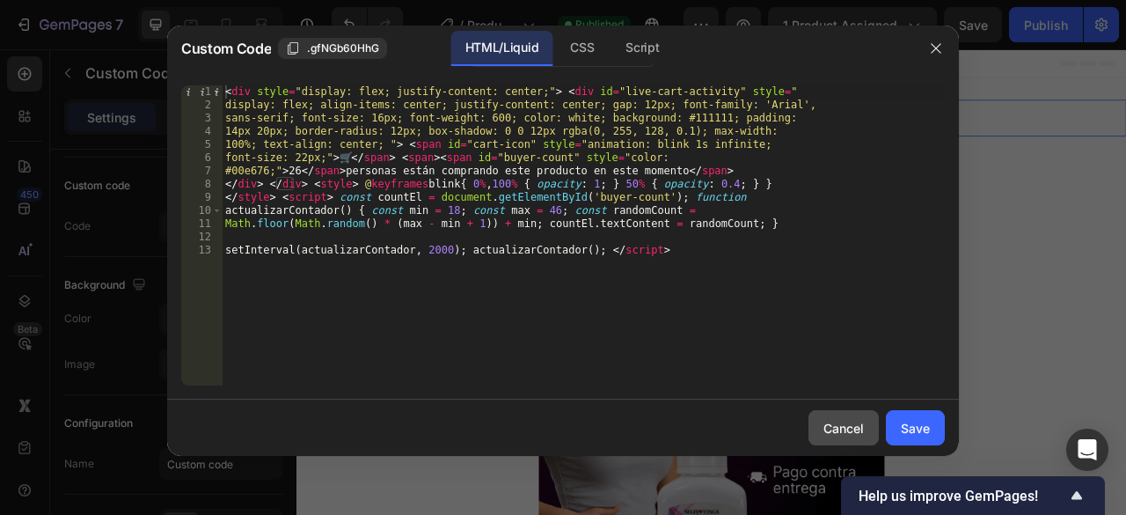
click at [849, 420] on div "Cancel" at bounding box center [844, 428] width 40 height 18
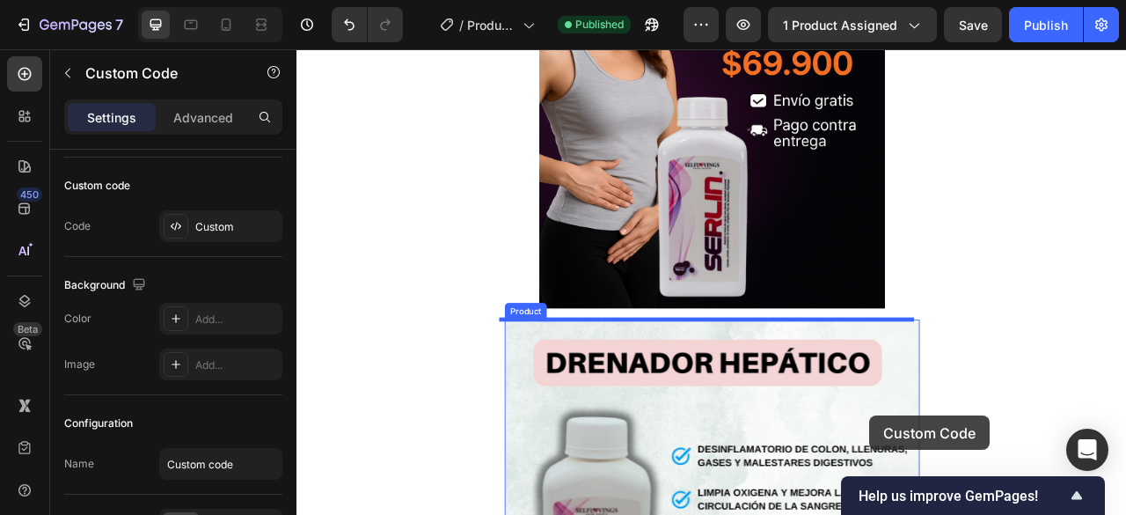
scroll to position [500, 0]
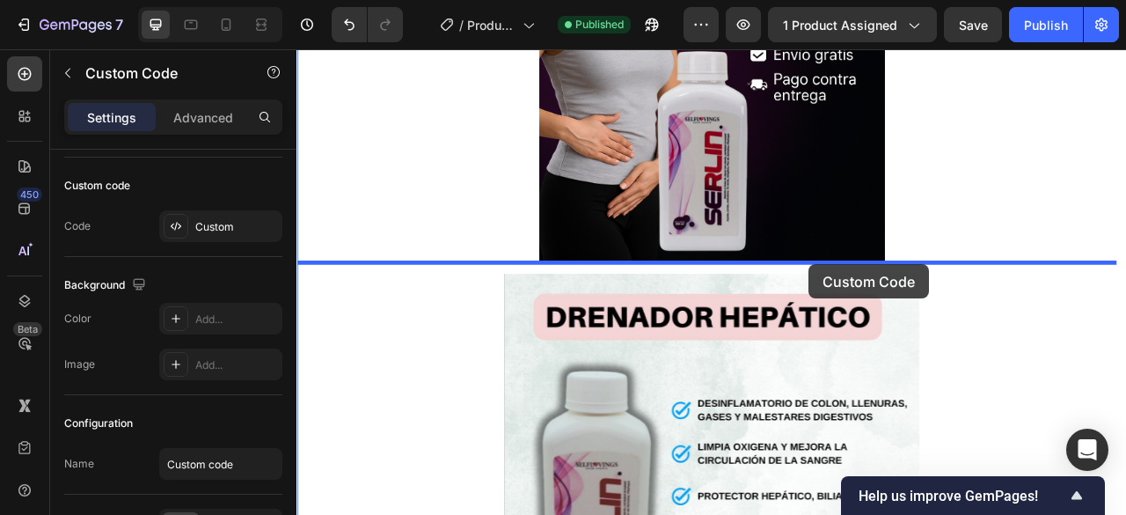
drag, startPoint x: 1112, startPoint y: 135, endPoint x: 948, endPoint y: 323, distance: 248.8
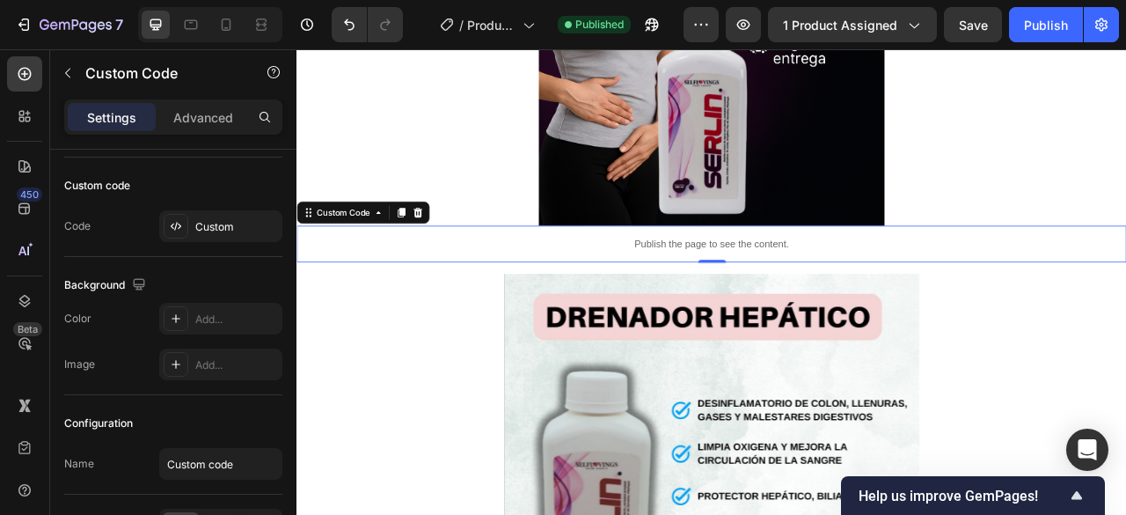
scroll to position [452, 0]
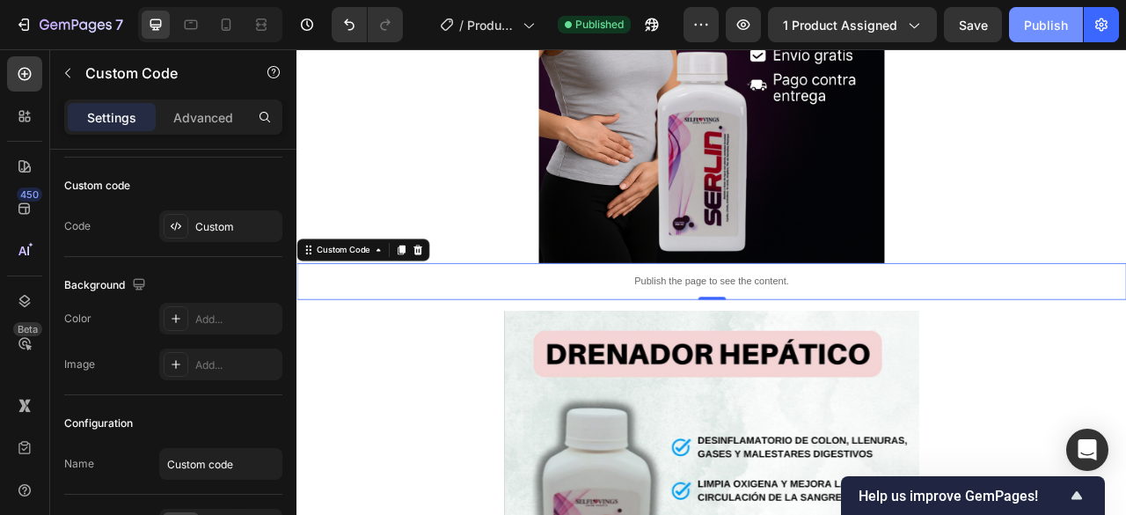
click at [1043, 33] on div "Publish" at bounding box center [1046, 25] width 44 height 18
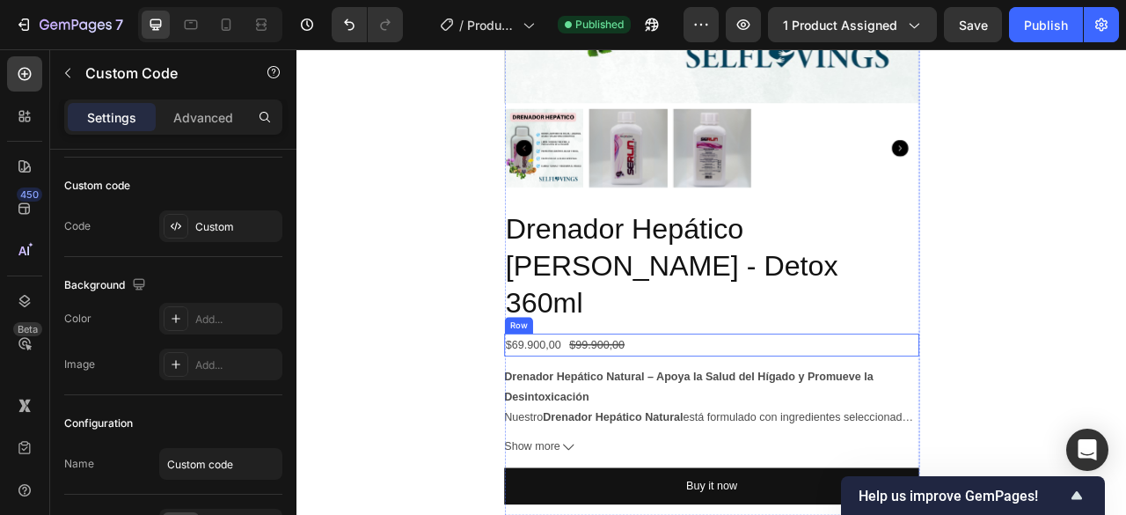
scroll to position [1420, 0]
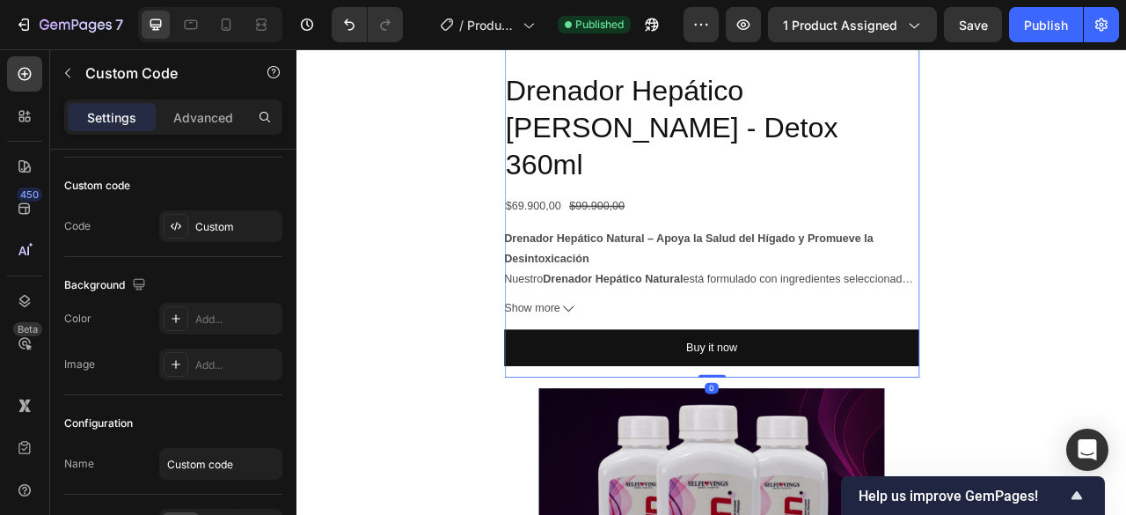
click at [999, 348] on div "Drenador Hepático Serlin - Detox 360ml Product Title $69.900,00 Product Price P…" at bounding box center [824, 271] width 528 height 389
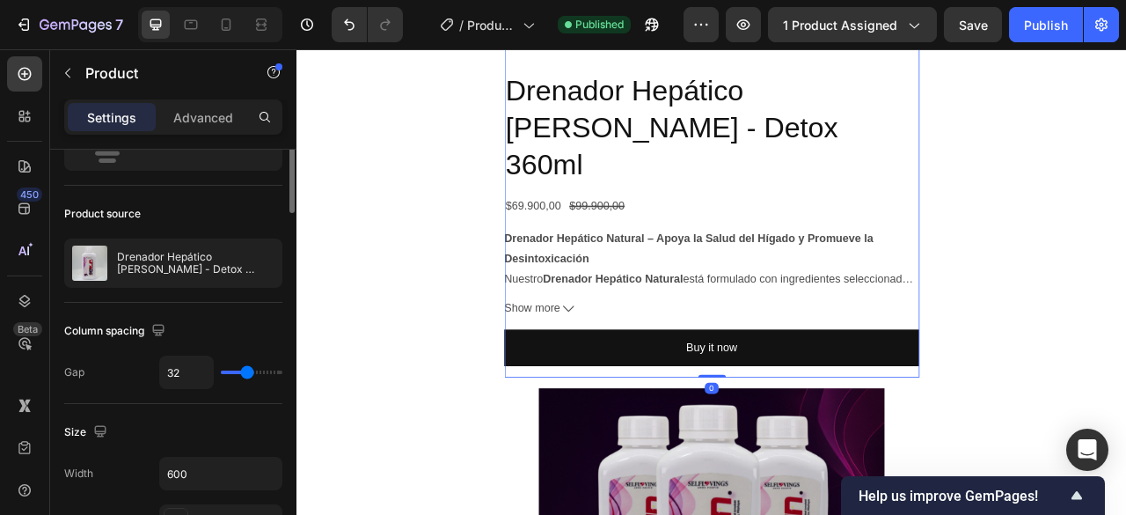
scroll to position [0, 0]
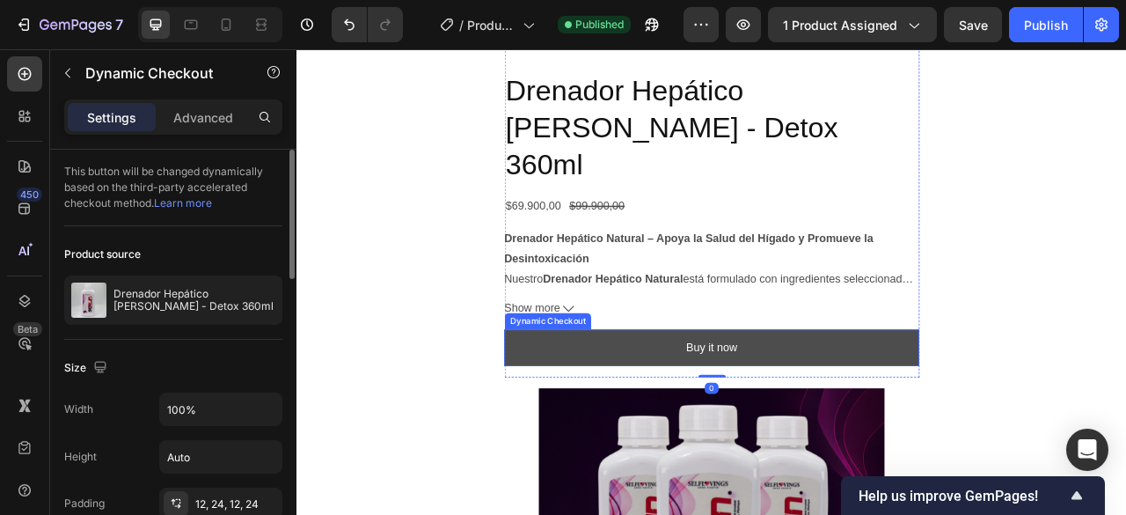
click at [995, 406] on button "Buy it now" at bounding box center [824, 429] width 528 height 47
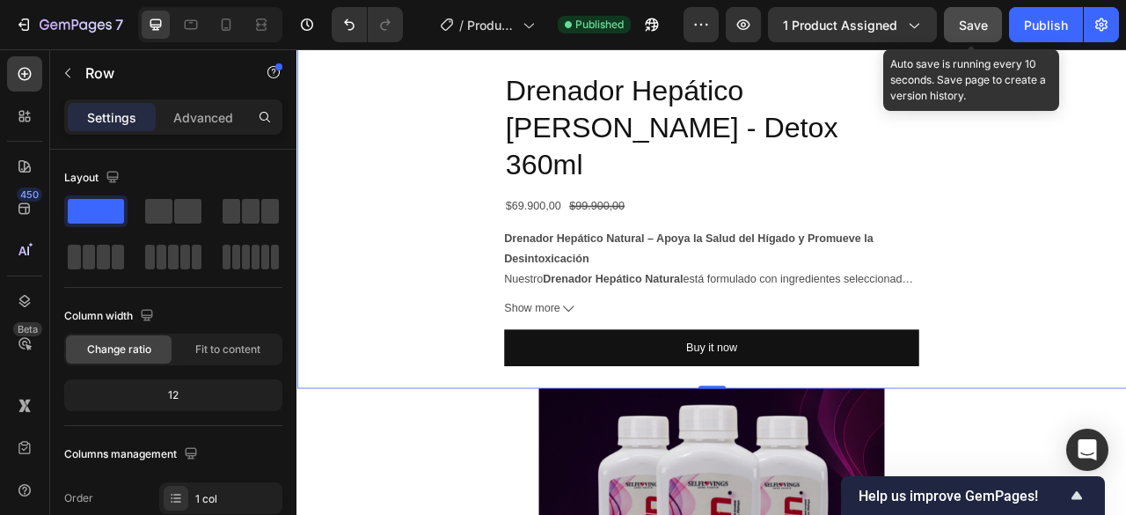
click at [987, 16] on button "Save" at bounding box center [973, 24] width 58 height 35
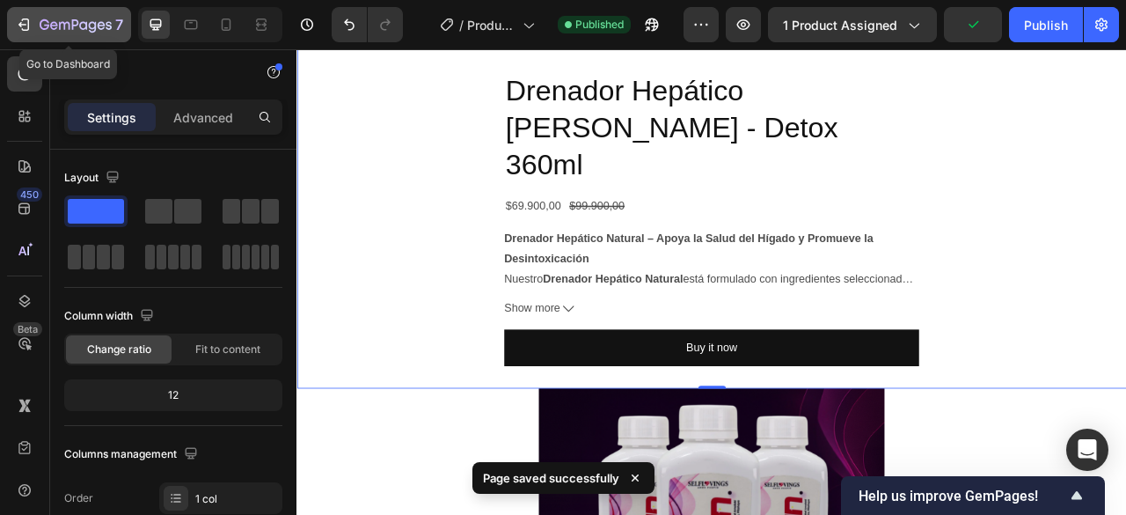
click at [24, 24] on icon "button" at bounding box center [22, 24] width 8 height 5
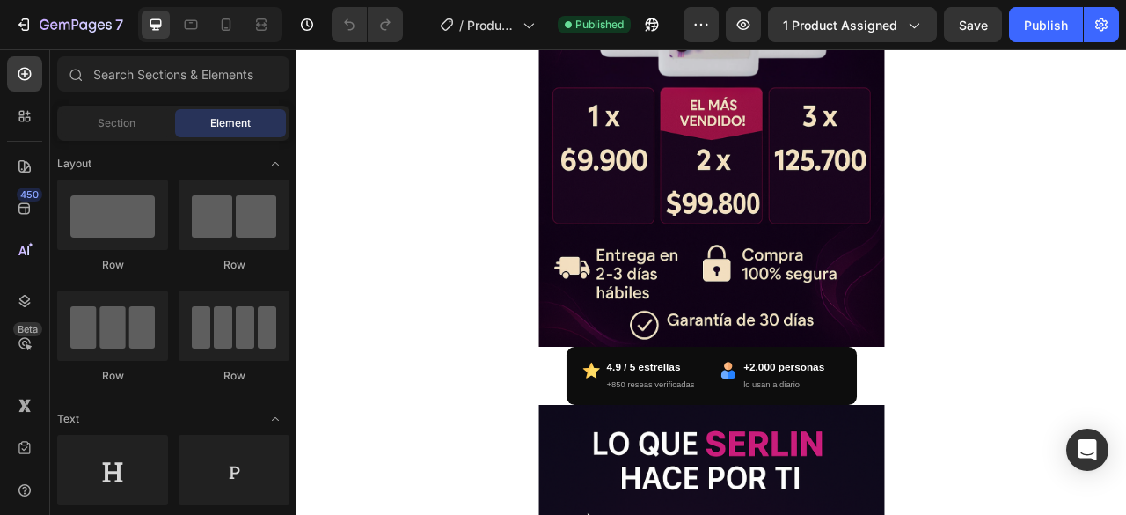
scroll to position [1496, 0]
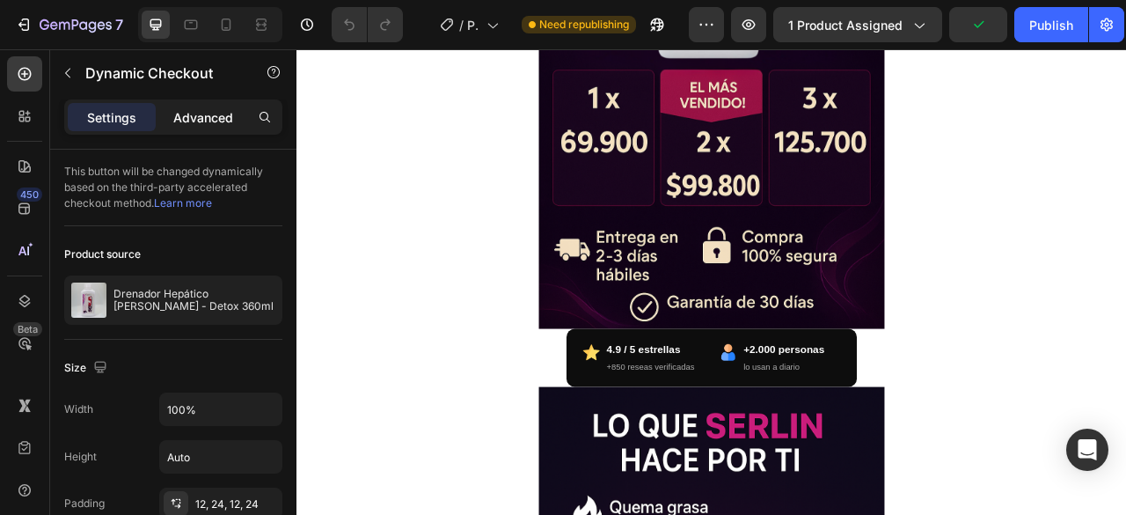
click at [203, 130] on div "Advanced" at bounding box center [203, 117] width 88 height 28
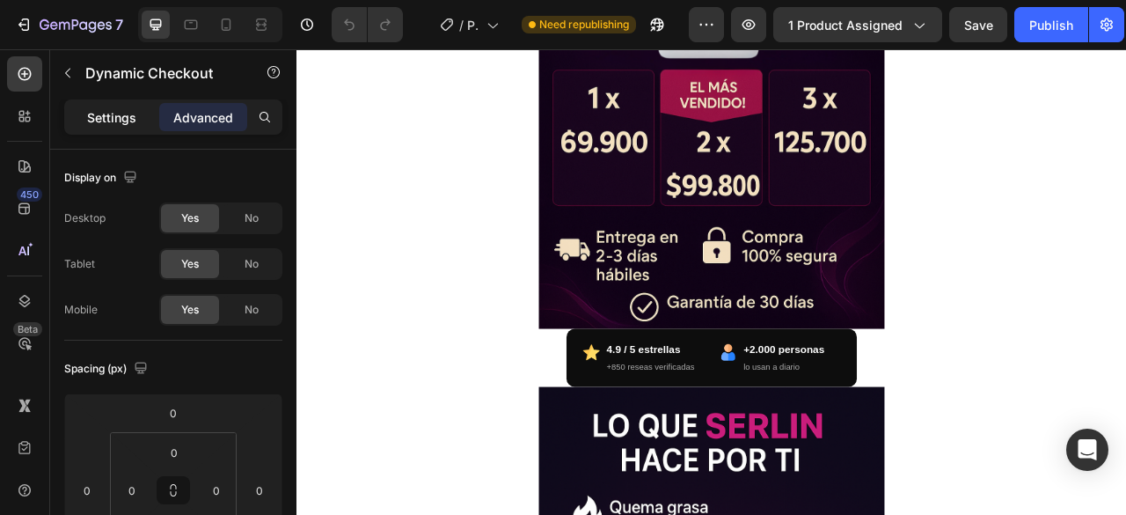
click at [128, 128] on div "Settings" at bounding box center [112, 117] width 88 height 28
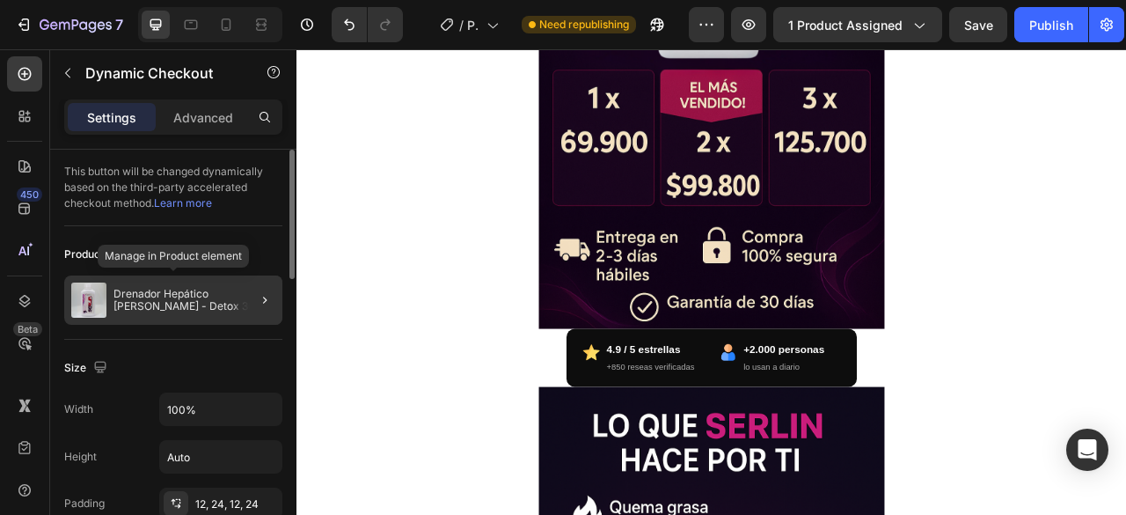
click at [236, 302] on div at bounding box center [257, 299] width 49 height 49
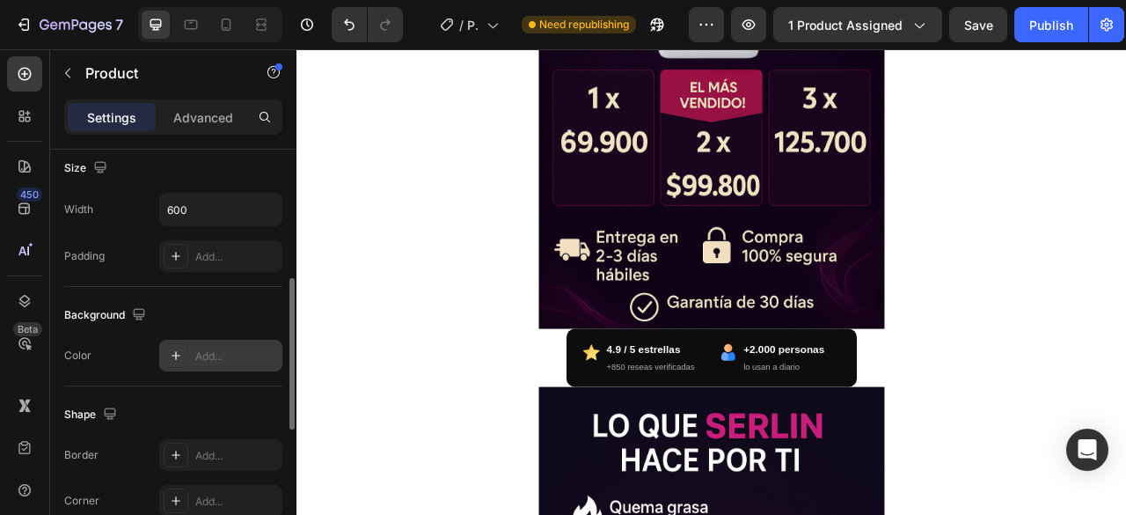
scroll to position [88, 0]
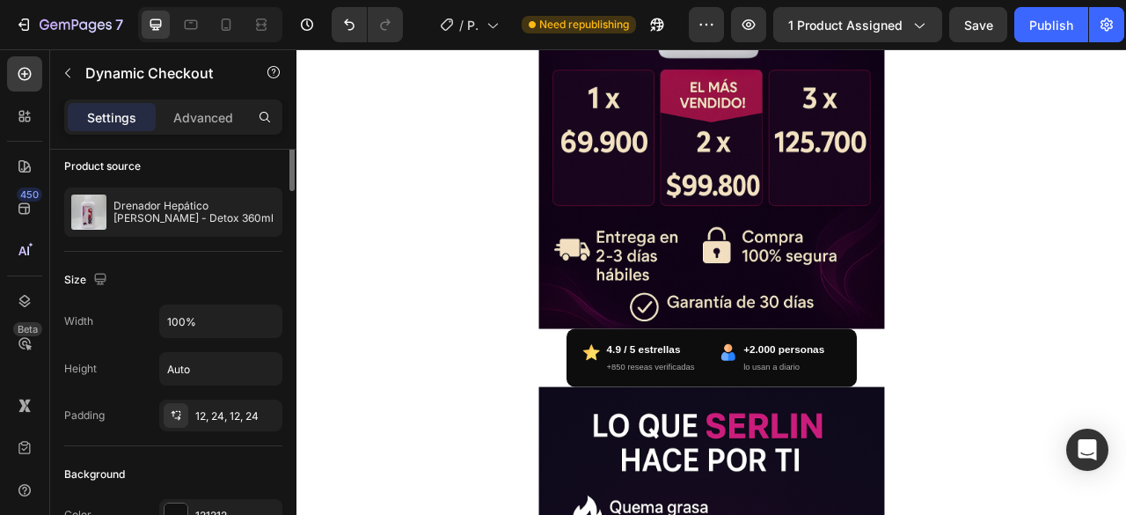
scroll to position [0, 0]
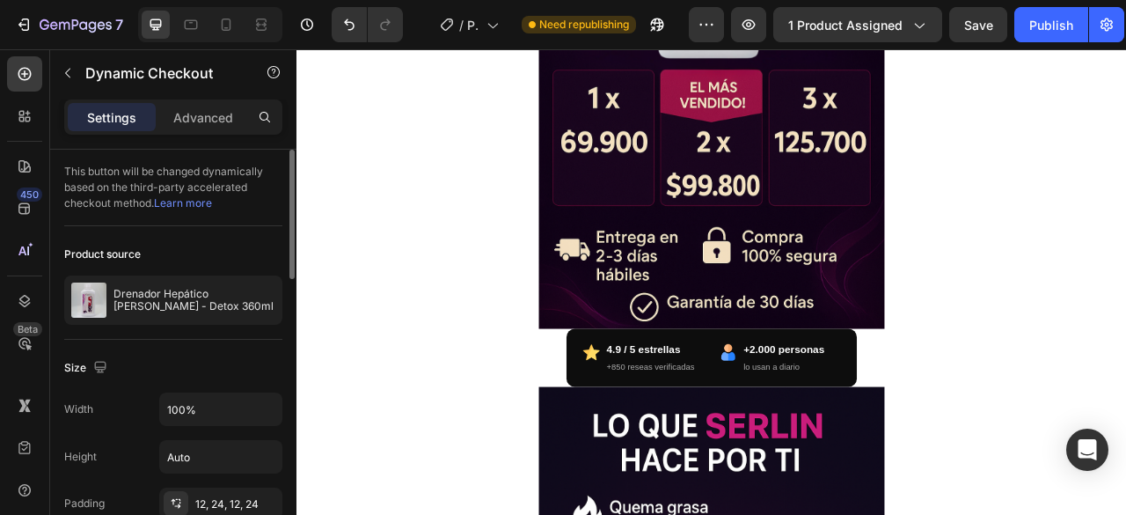
click at [0, 0] on div at bounding box center [0, 0] width 0 height 0
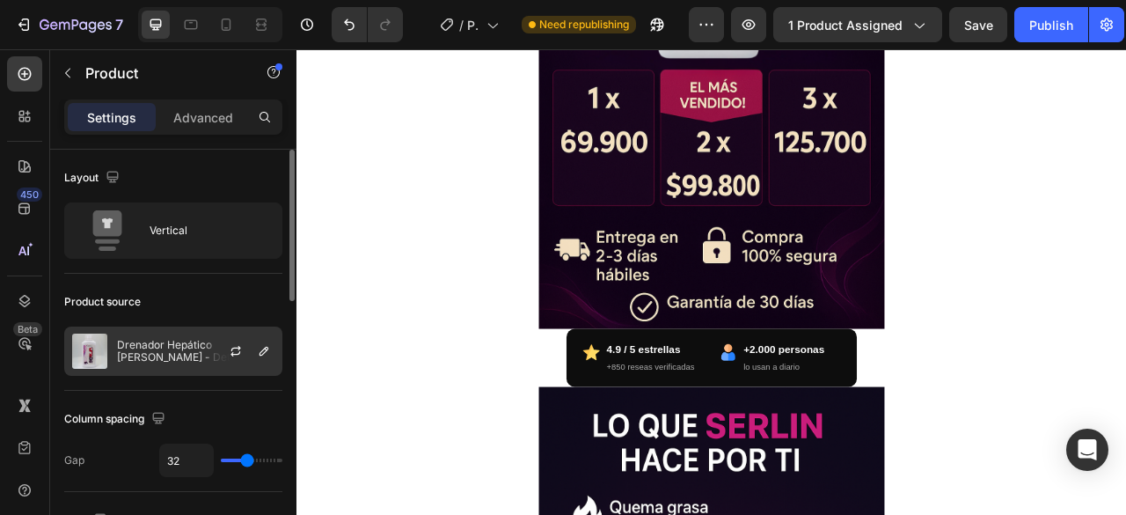
click at [210, 352] on div at bounding box center [242, 351] width 77 height 48
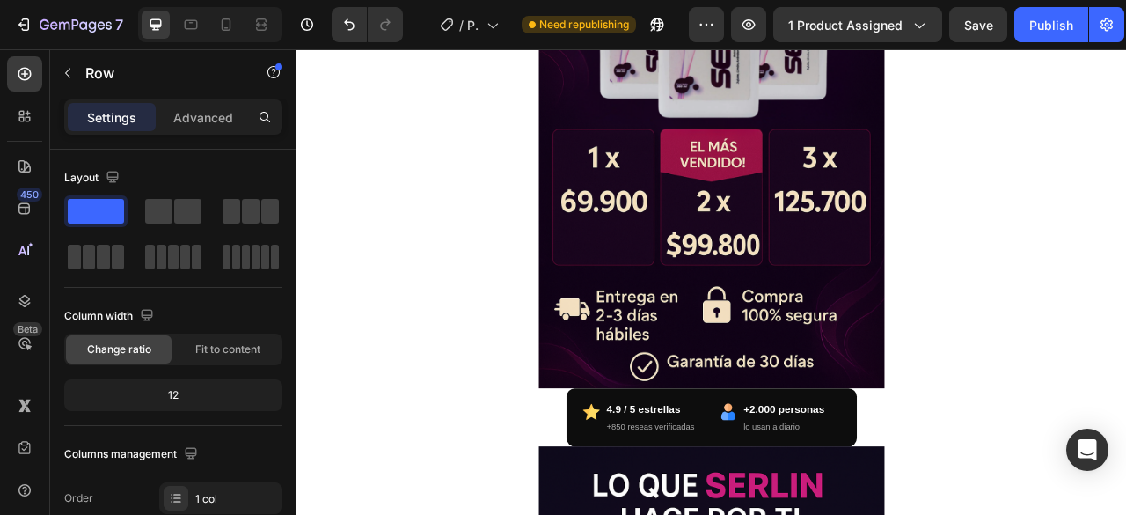
scroll to position [1320, 0]
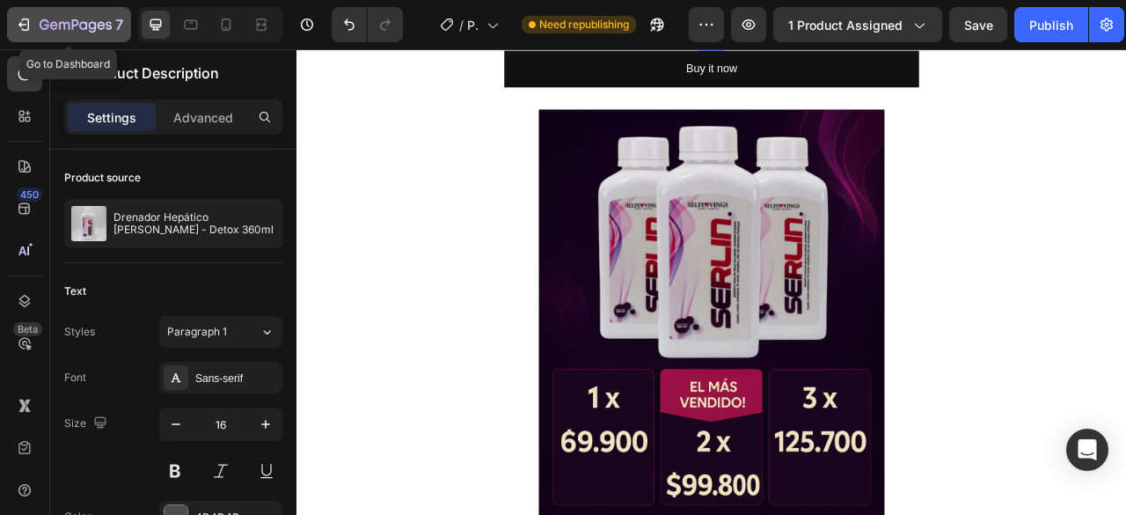
click at [63, 22] on icon "button" at bounding box center [64, 26] width 11 height 8
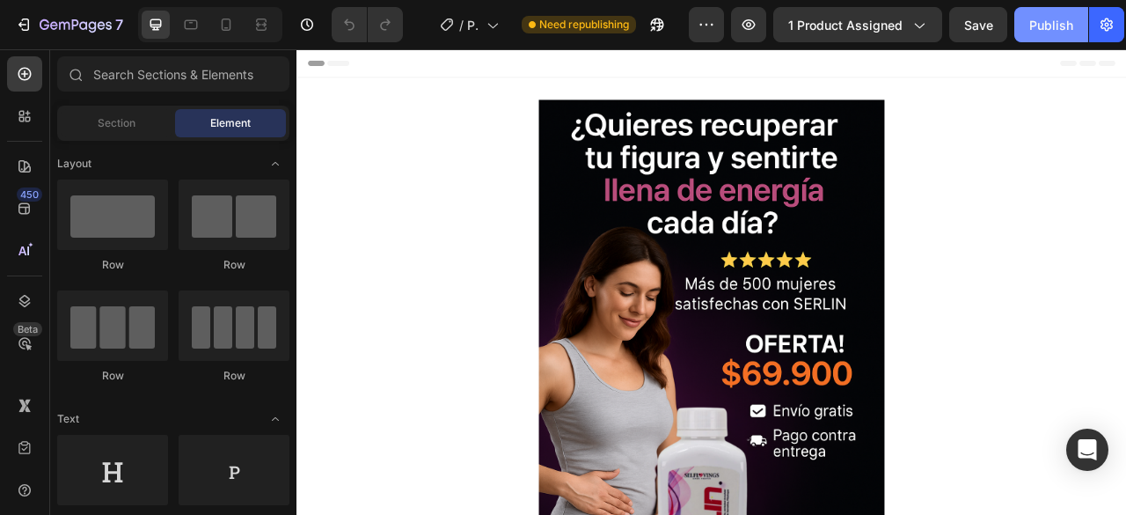
click at [1029, 16] on div "Publish" at bounding box center [1051, 25] width 44 height 18
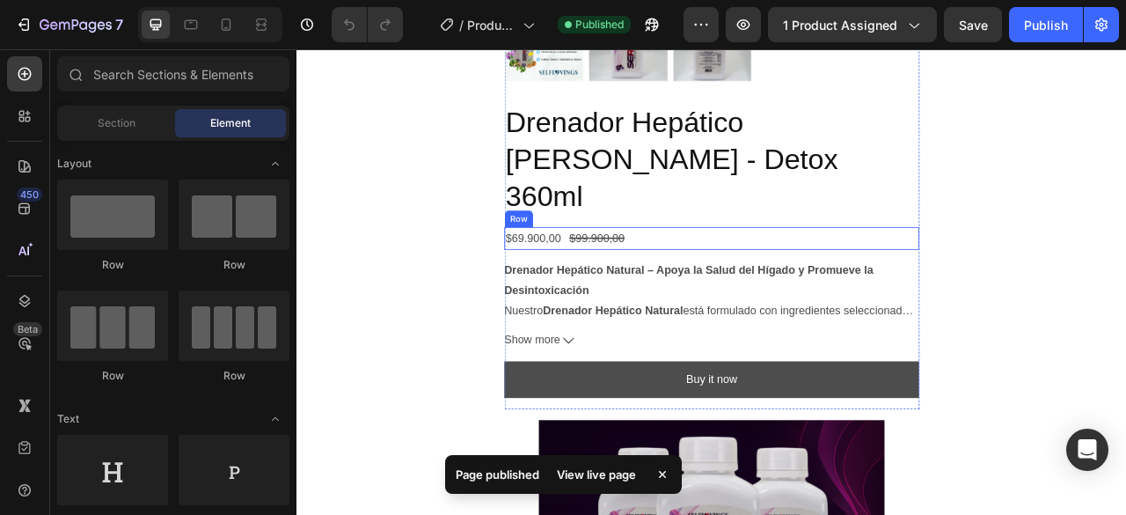
scroll to position [1408, 0]
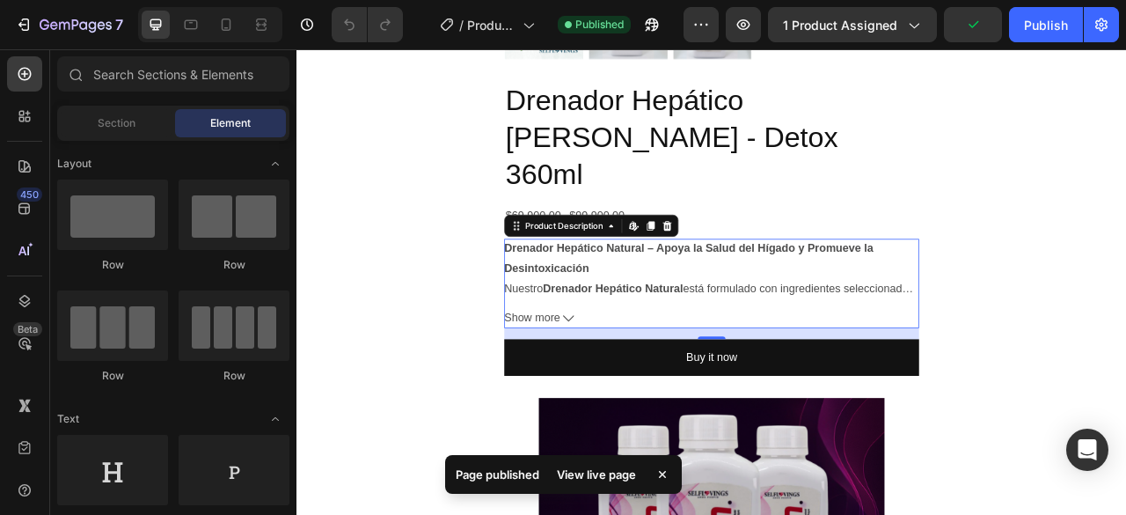
click at [622, 378] on span "Show more" at bounding box center [595, 391] width 71 height 26
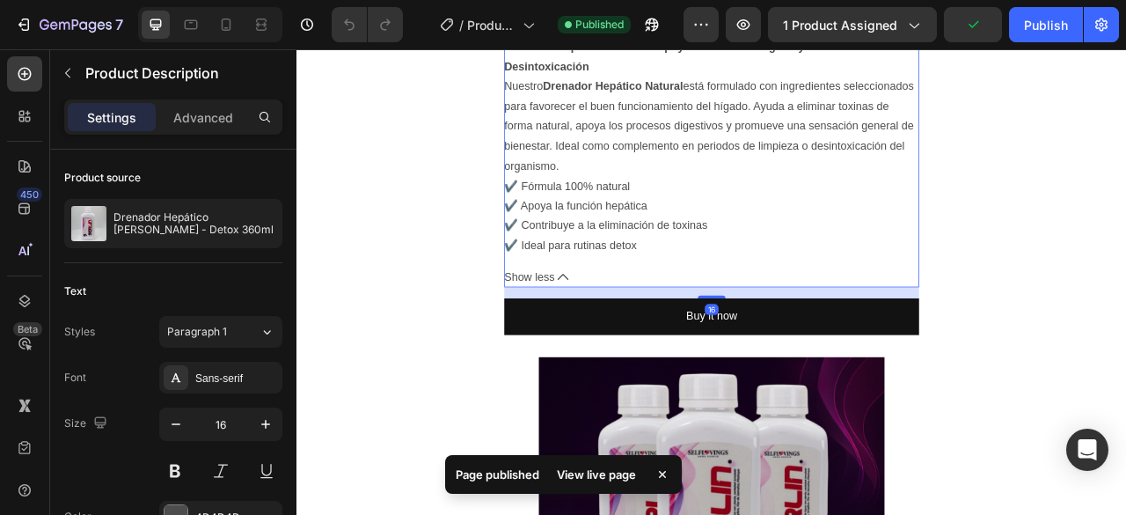
scroll to position [1672, 0]
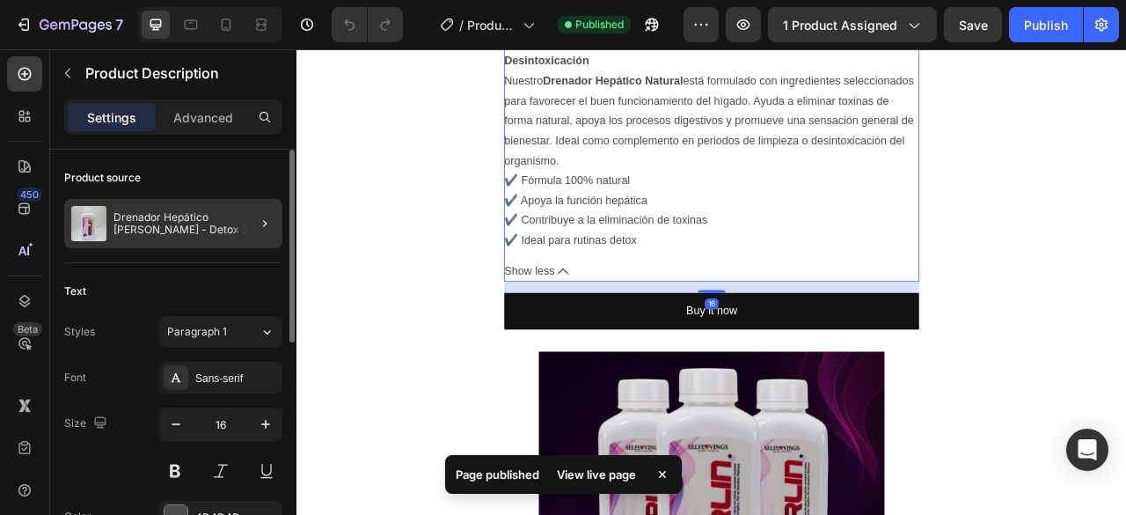
click at [246, 225] on div at bounding box center [257, 223] width 49 height 49
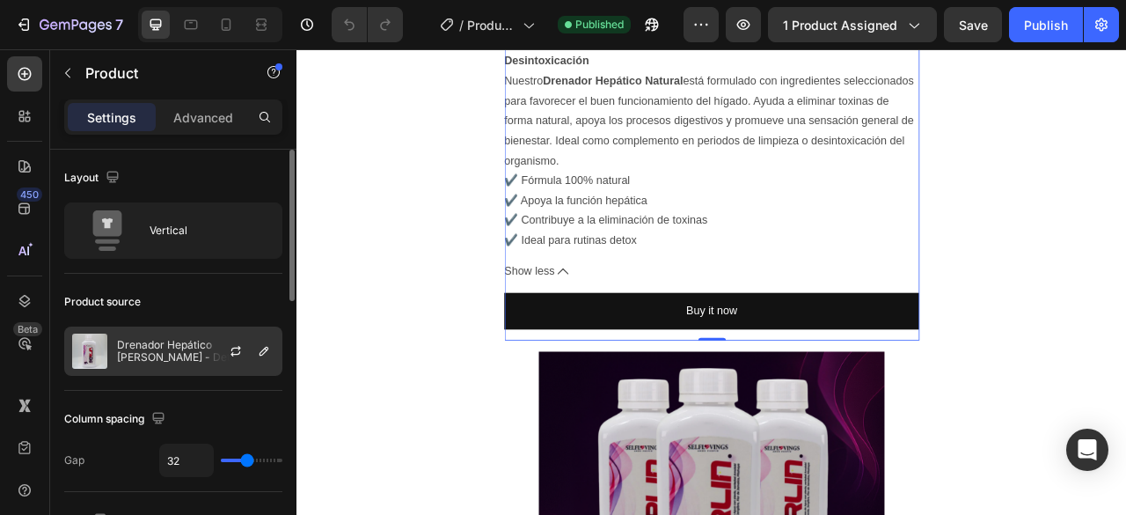
click at [216, 338] on div at bounding box center [242, 351] width 77 height 48
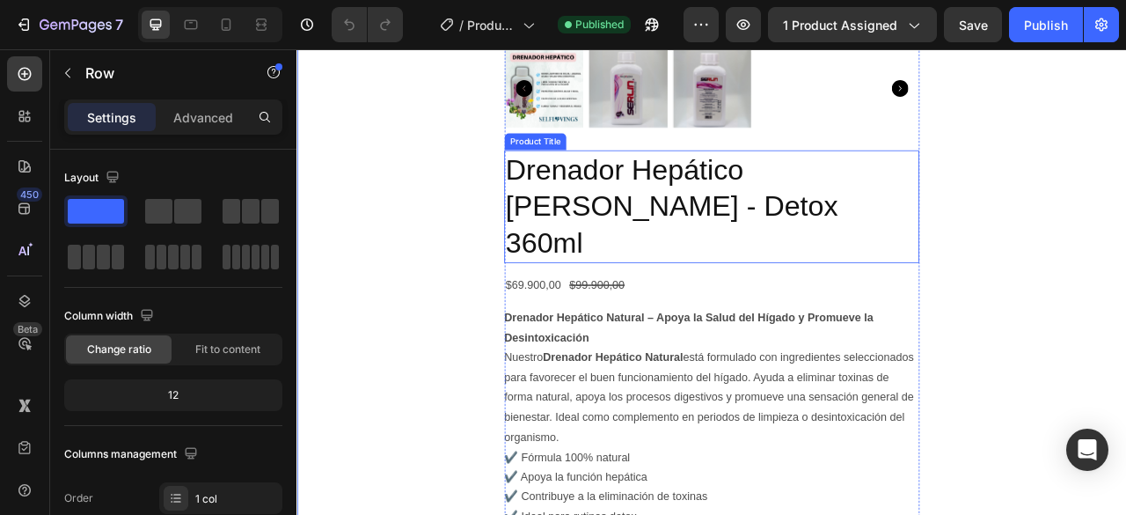
scroll to position [1584, 0]
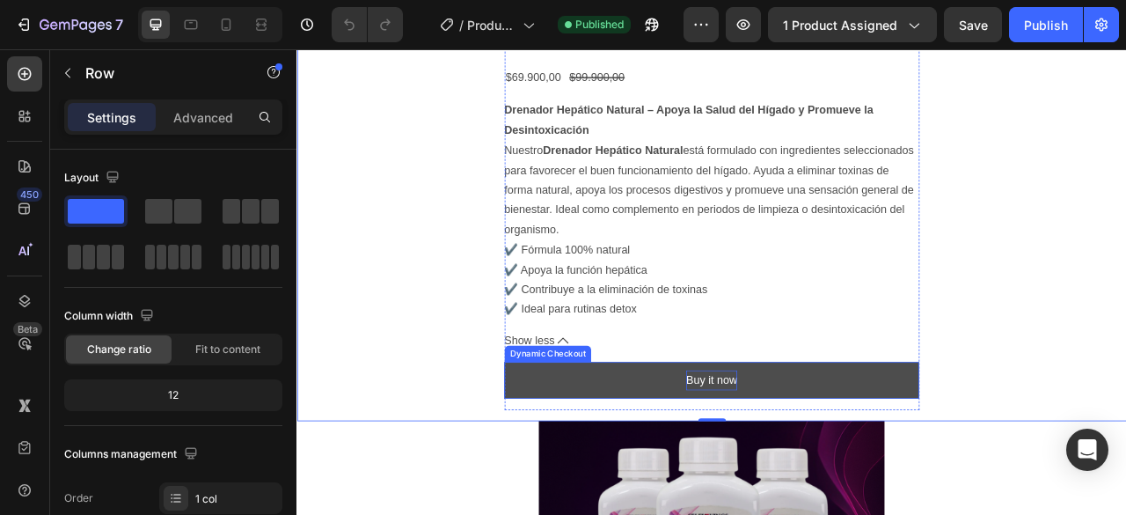
click at [809, 458] on div "Buy it now" at bounding box center [824, 471] width 65 height 26
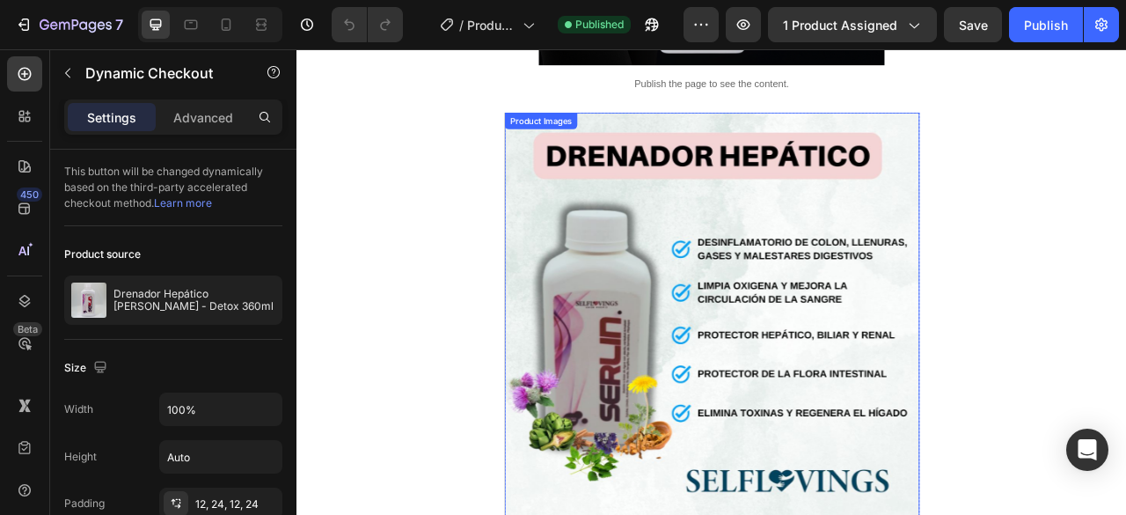
scroll to position [704, 0]
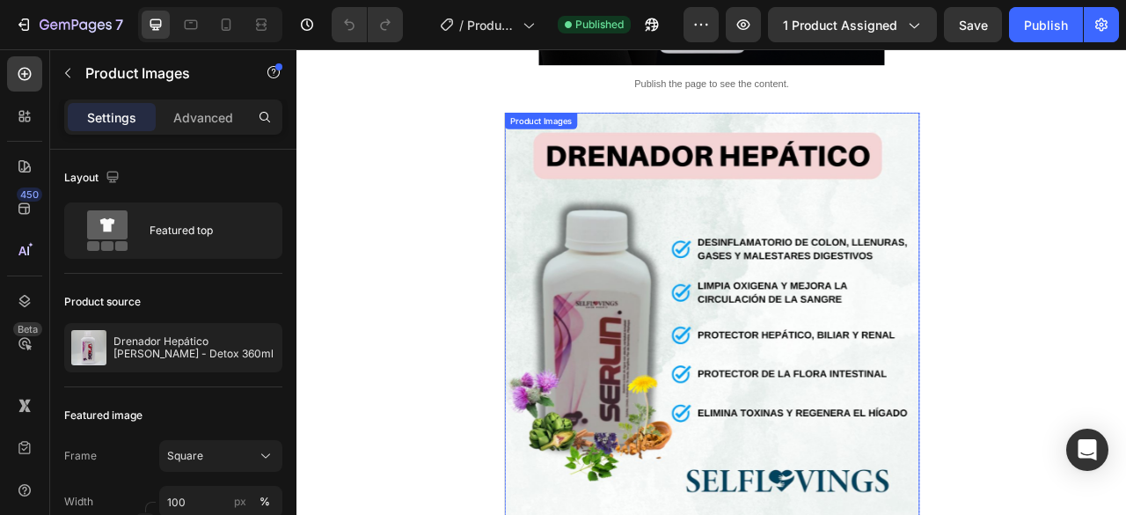
click at [1041, 189] on img at bounding box center [824, 394] width 528 height 528
click at [628, 115] on div "Product Images" at bounding box center [624, 114] width 85 height 16
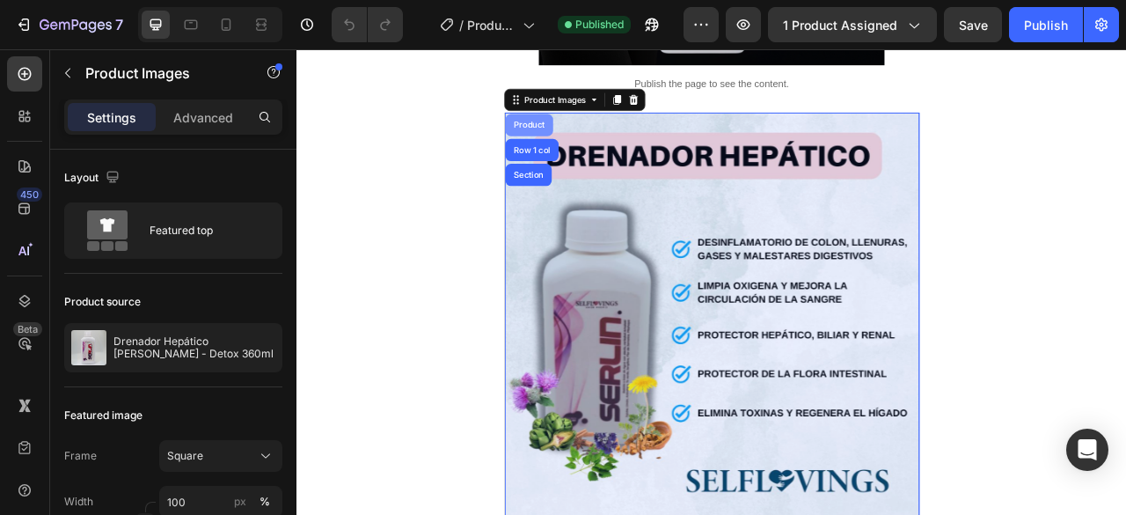
click at [595, 150] on div "Product" at bounding box center [591, 146] width 47 height 11
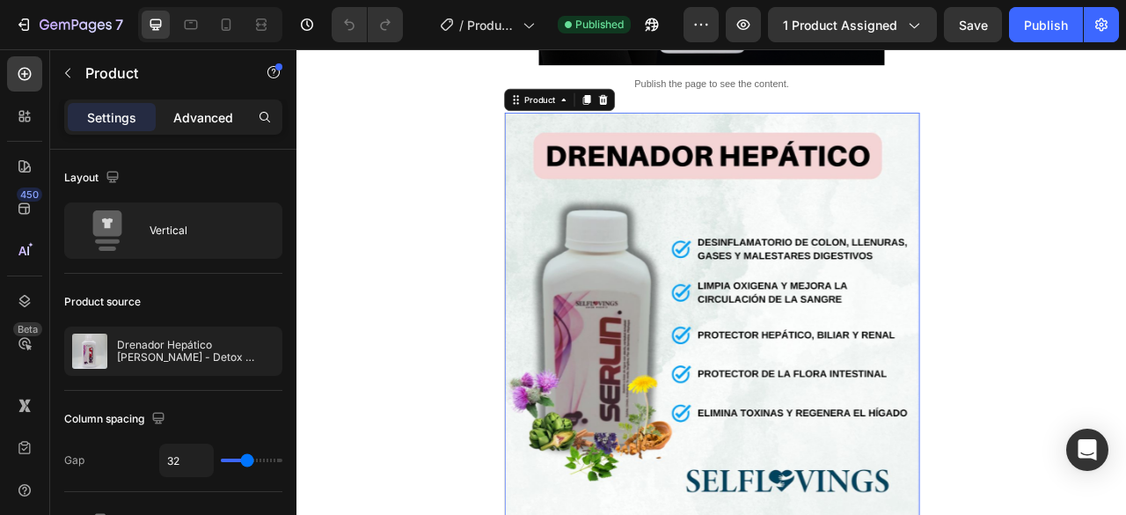
click at [208, 103] on div "Advanced" at bounding box center [203, 117] width 88 height 28
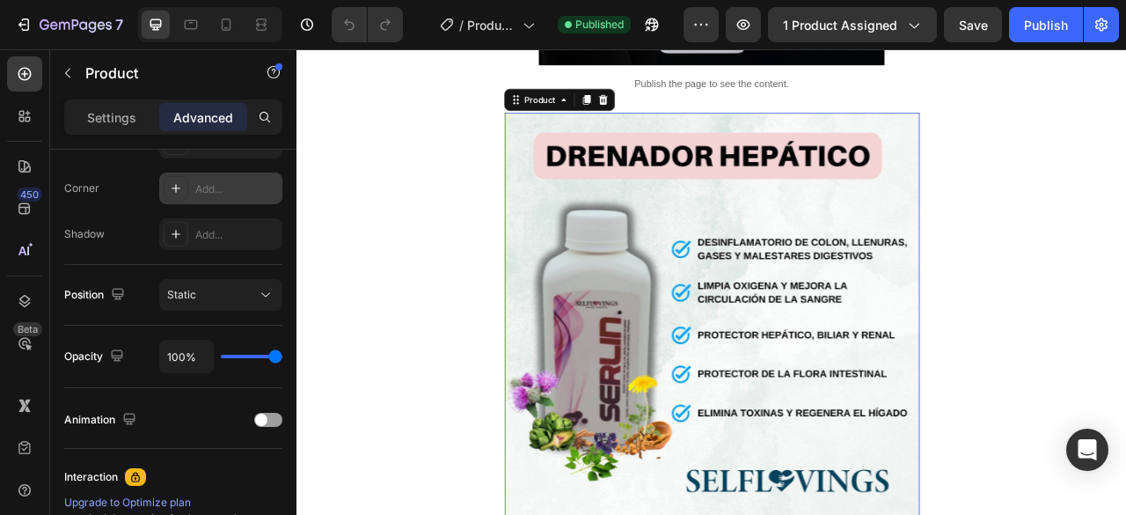
scroll to position [0, 0]
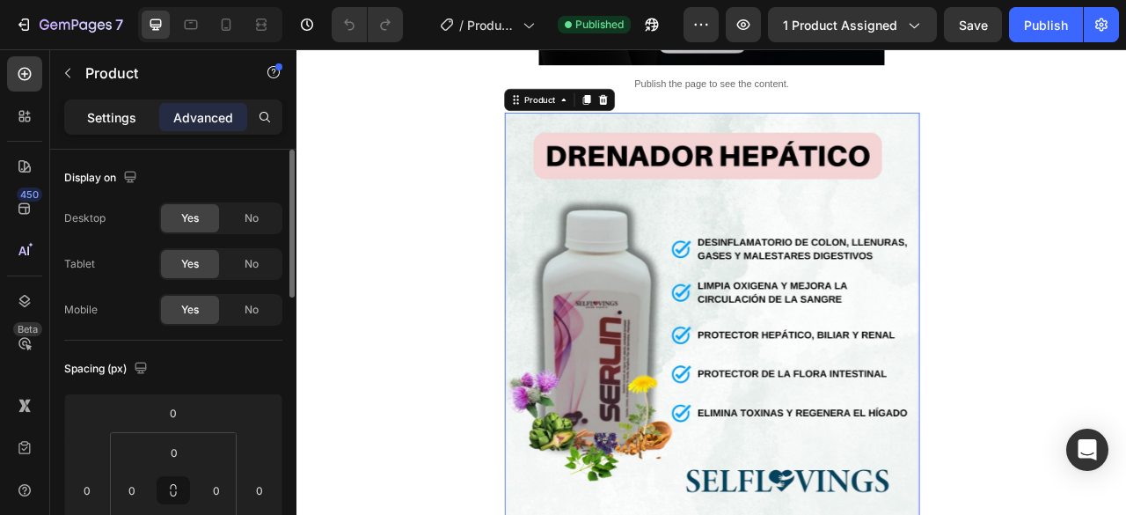
click at [123, 103] on div "Settings" at bounding box center [112, 117] width 88 height 28
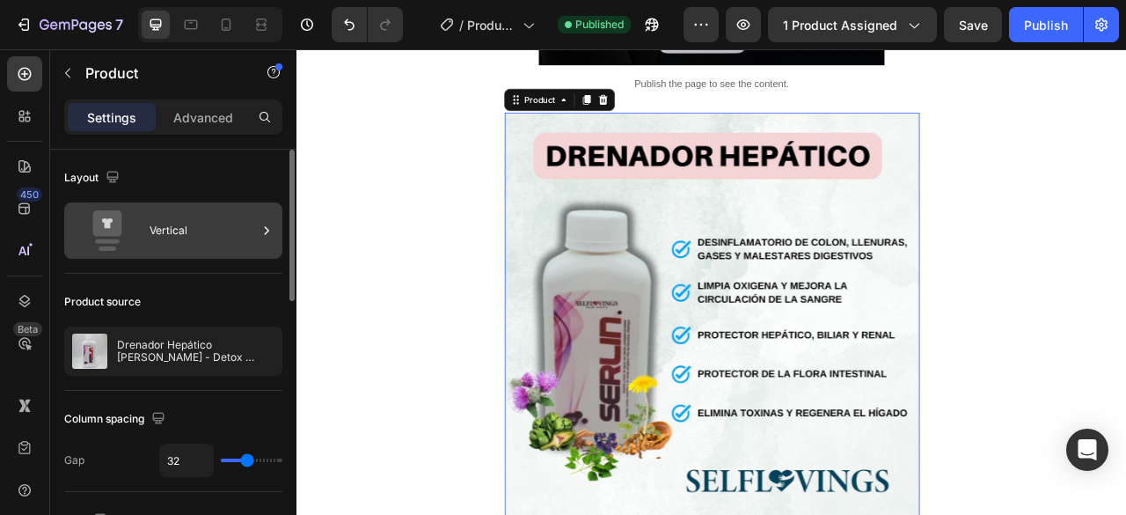
click at [215, 249] on div "Vertical" at bounding box center [203, 230] width 107 height 40
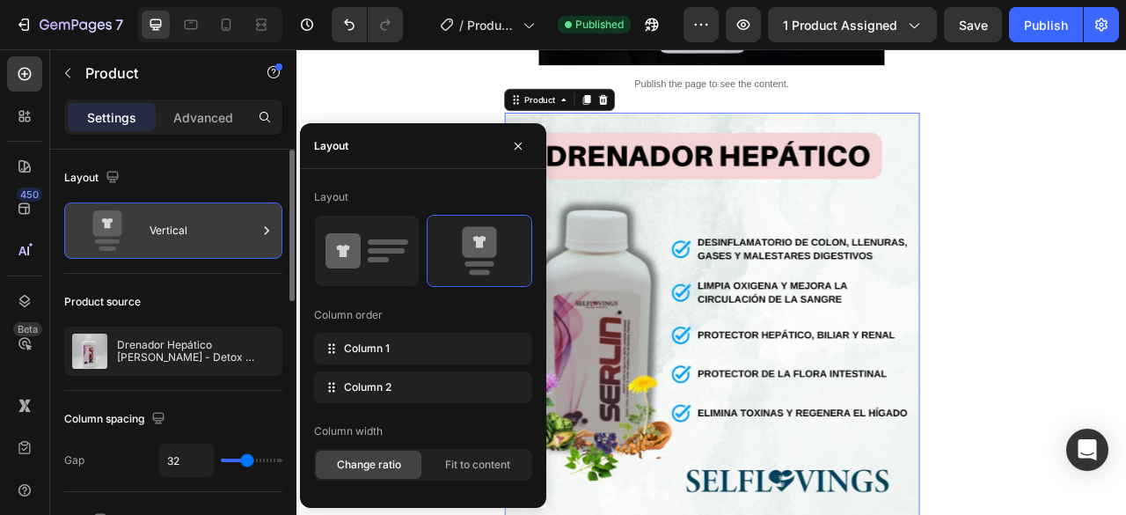
click at [223, 246] on div "Vertical" at bounding box center [203, 230] width 107 height 40
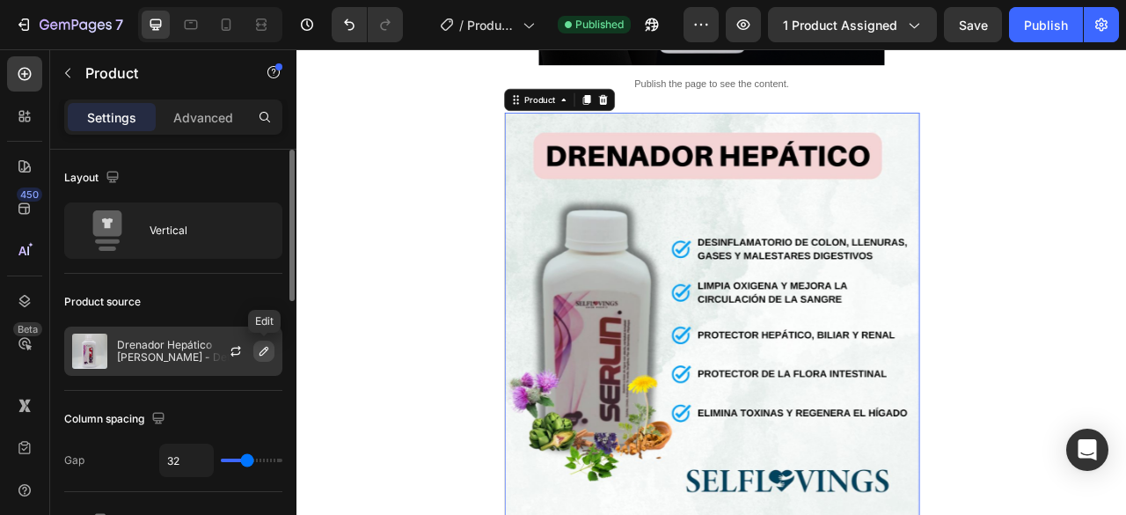
click at [264, 351] on icon "button" at bounding box center [264, 351] width 14 height 14
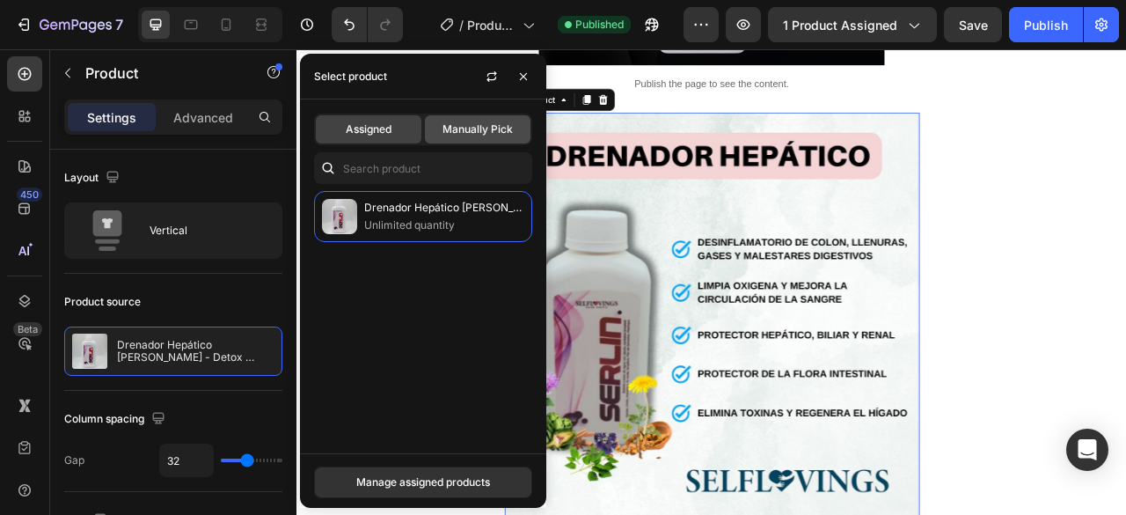
click at [457, 136] on span "Manually Pick" at bounding box center [478, 129] width 70 height 16
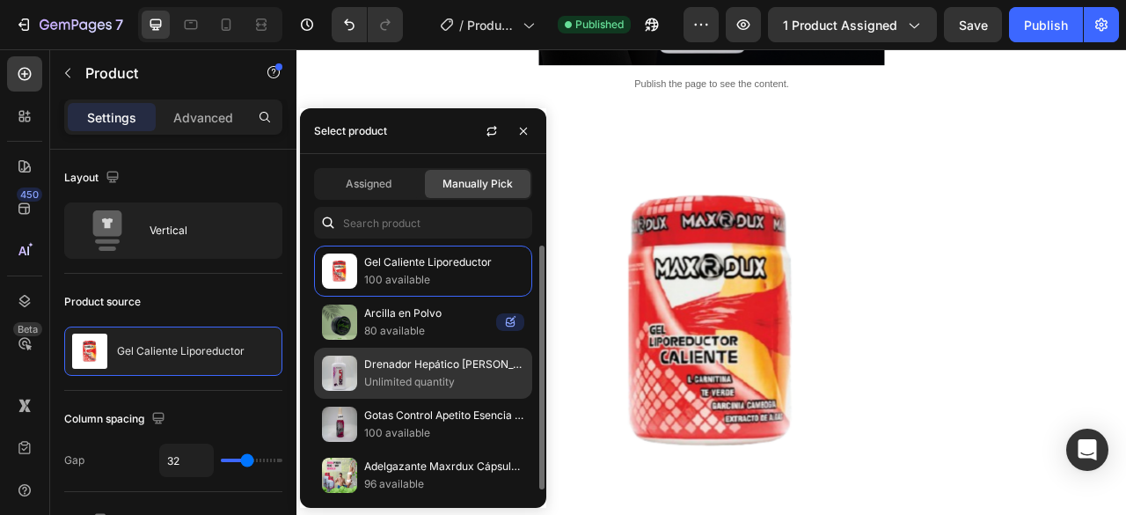
click at [447, 362] on p "Drenador Hepático [PERSON_NAME] - Detox 360ml" at bounding box center [444, 364] width 160 height 18
click at [445, 362] on p "Drenador Hepático [PERSON_NAME] - Detox 360ml" at bounding box center [444, 364] width 160 height 18
click at [440, 365] on p "Drenador Hepático [PERSON_NAME] - Detox 360ml" at bounding box center [444, 364] width 160 height 18
click at [428, 370] on p "Drenador Hepático [PERSON_NAME] - Detox 360ml" at bounding box center [444, 364] width 160 height 18
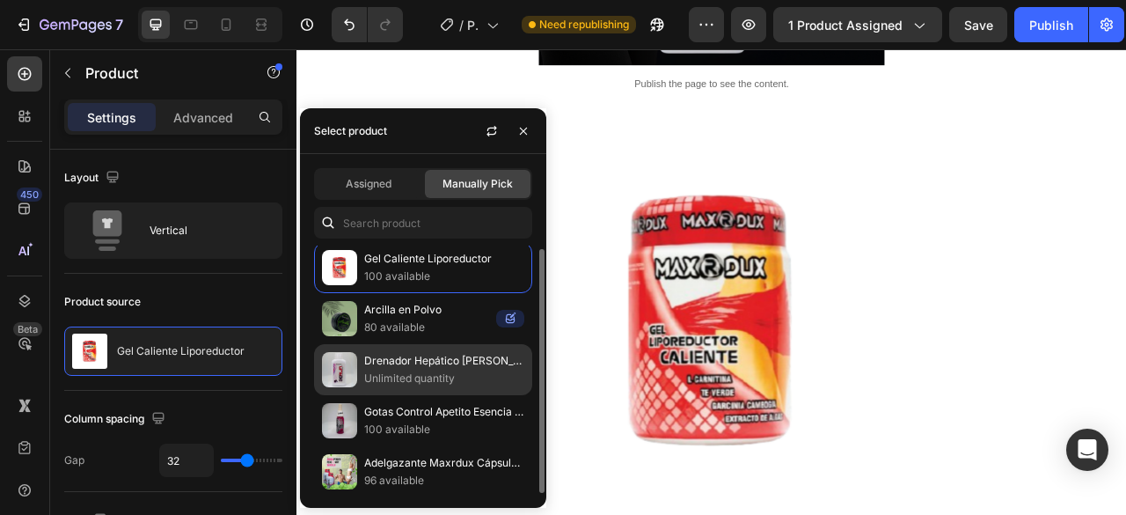
click at [345, 369] on img at bounding box center [339, 369] width 35 height 35
click at [332, 371] on img at bounding box center [339, 369] width 35 height 35
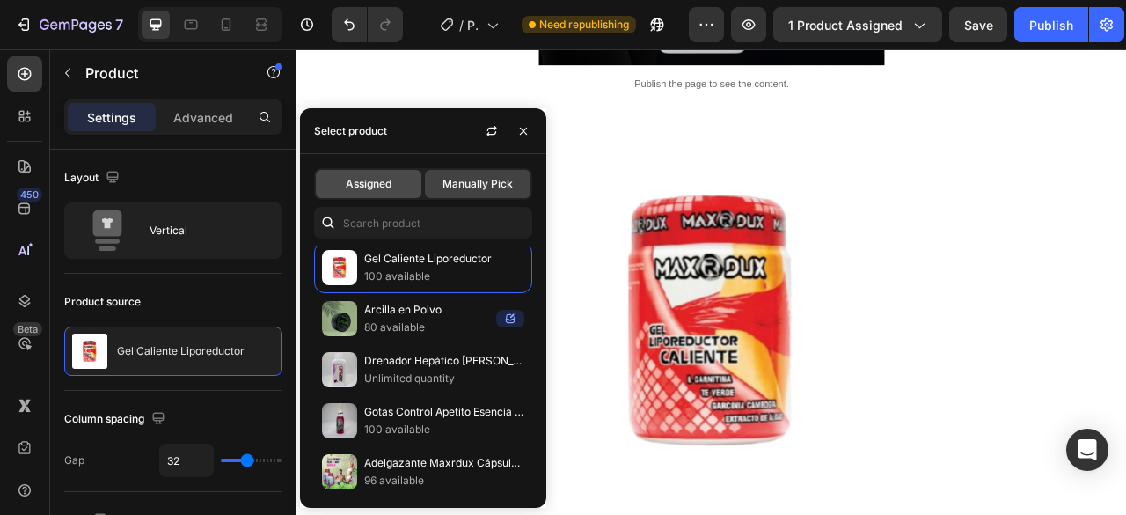
click at [387, 179] on span "Assigned" at bounding box center [369, 184] width 46 height 16
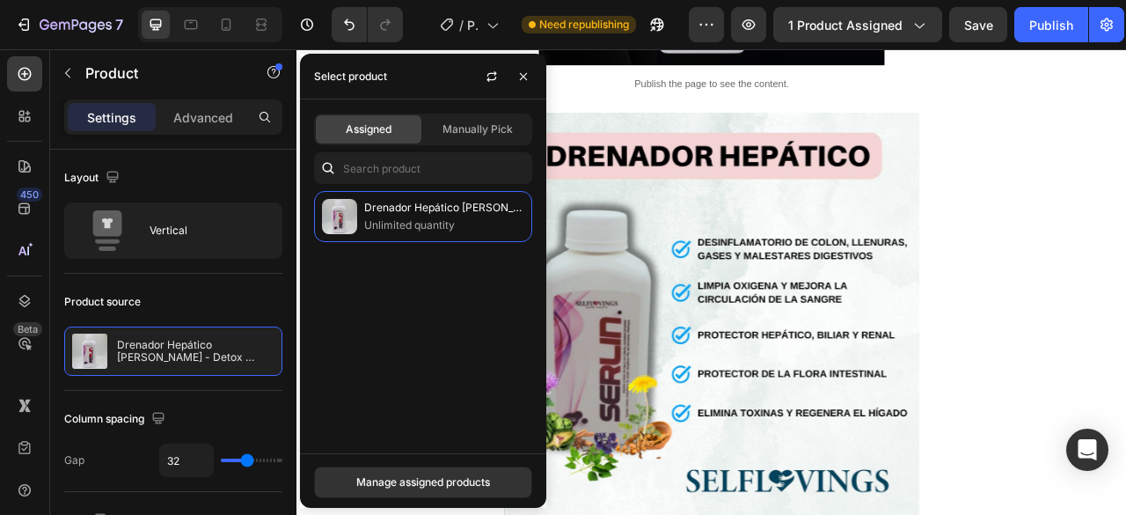
click at [492, 147] on div "Assigned Manually Pick Drenador Hepático [PERSON_NAME] - Detox 360ml Unlimited …" at bounding box center [423, 276] width 246 height 354
click at [491, 136] on span "Manually Pick" at bounding box center [478, 129] width 70 height 16
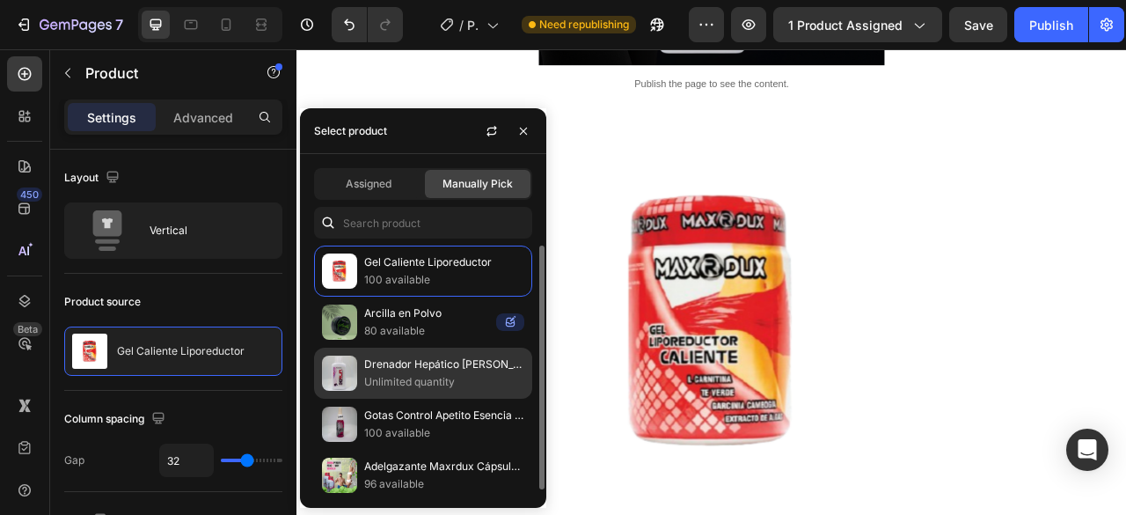
click at [447, 355] on p "Drenador Hepático [PERSON_NAME] - Detox 360ml" at bounding box center [444, 364] width 160 height 18
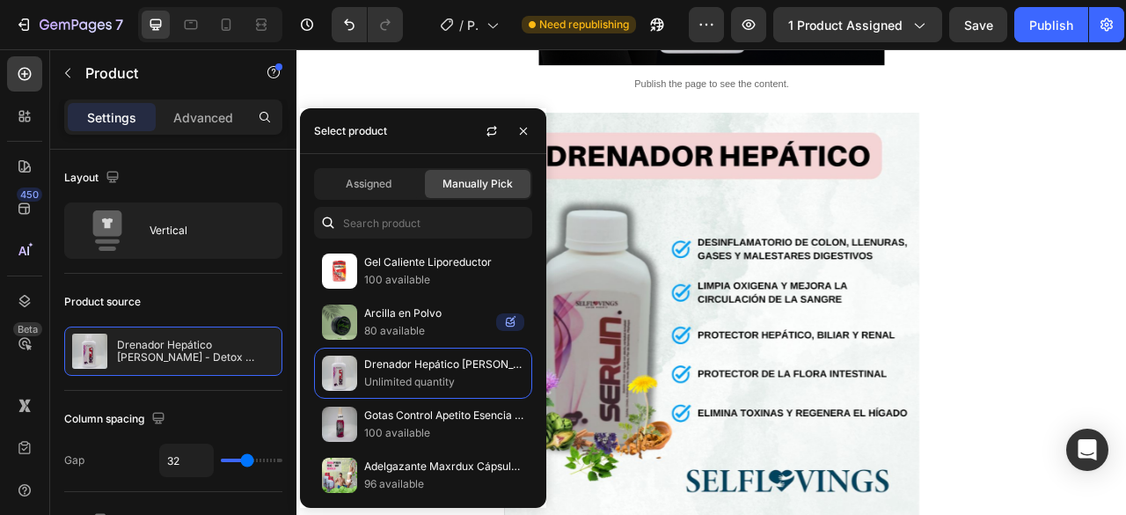
click at [416, 143] on div "Select product" at bounding box center [423, 131] width 246 height 46
click at [523, 129] on icon "button" at bounding box center [523, 131] width 14 height 14
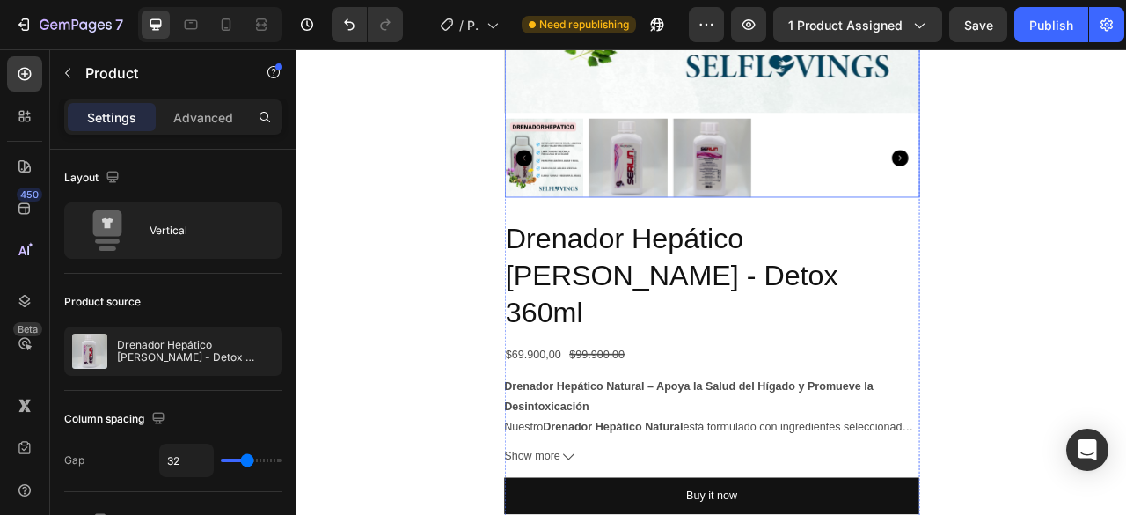
scroll to position [1320, 0]
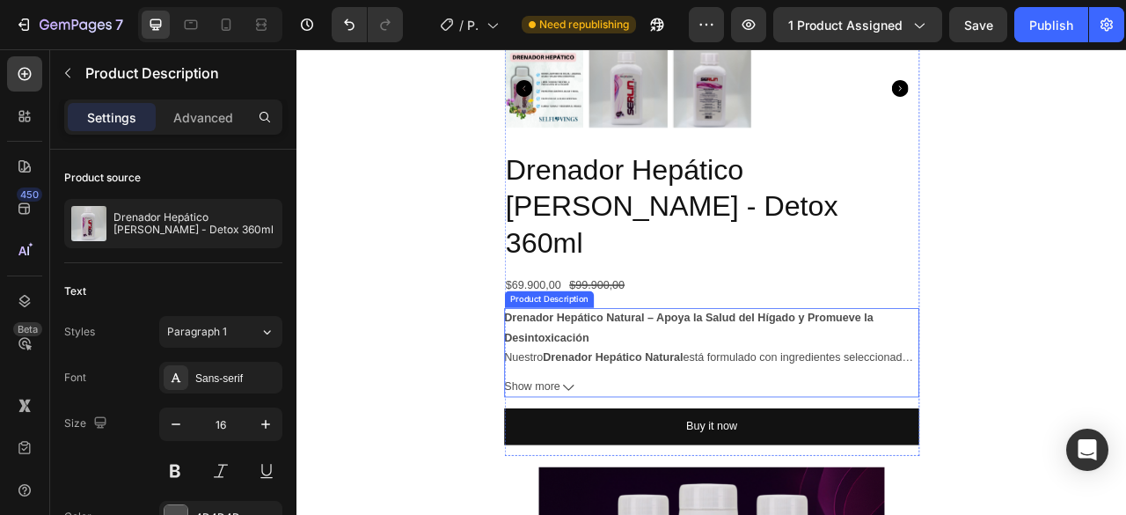
click at [626, 466] on button "Show more" at bounding box center [824, 479] width 528 height 26
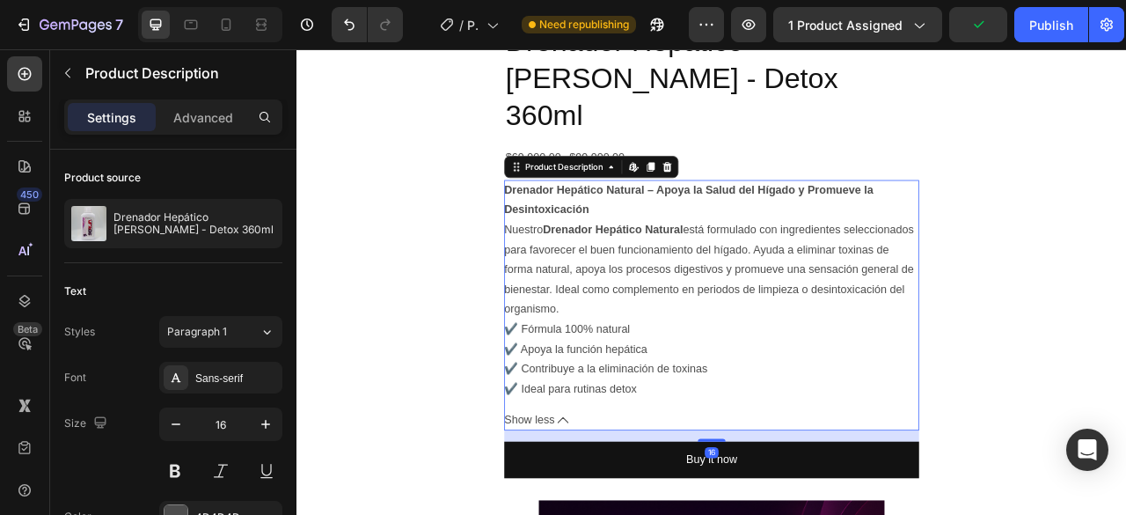
scroll to position [1584, 0]
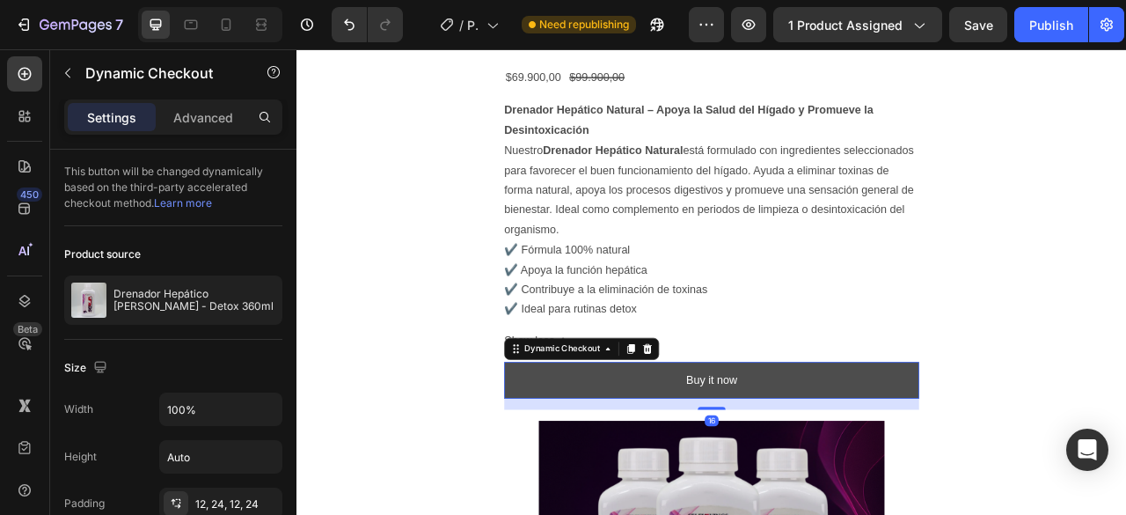
click at [953, 447] on button "Buy it now" at bounding box center [824, 470] width 528 height 47
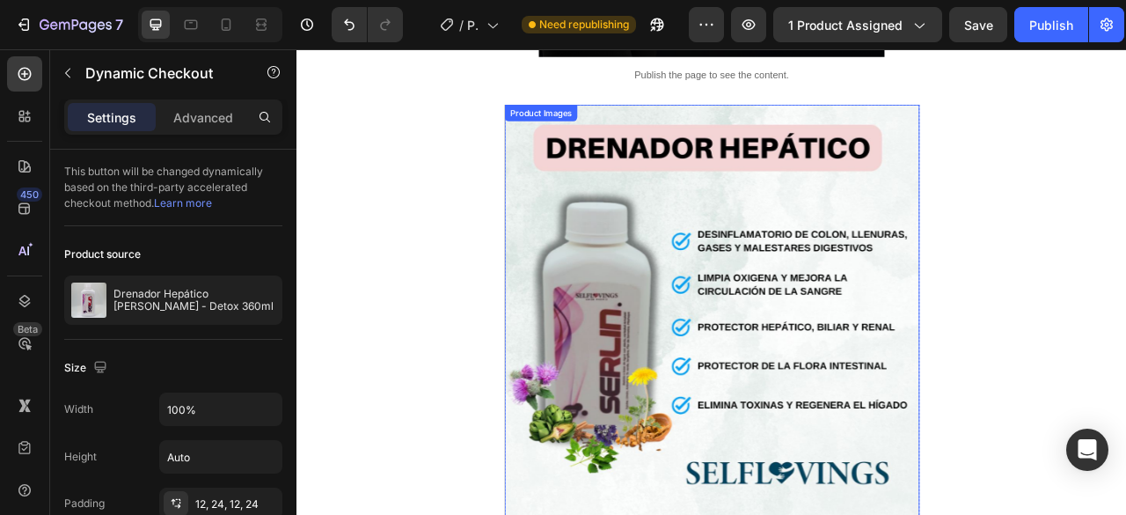
scroll to position [616, 0]
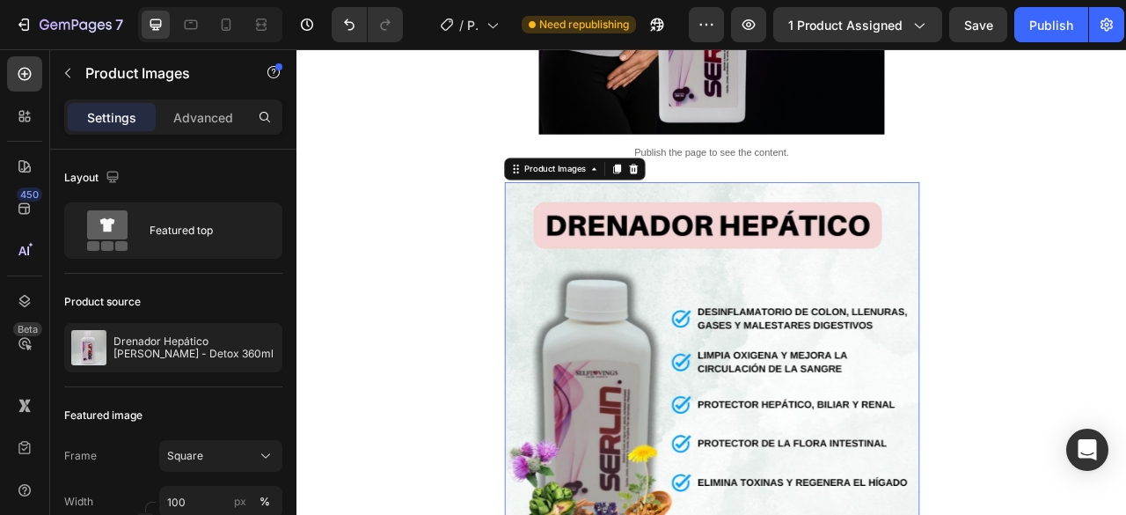
click at [1060, 233] on img at bounding box center [824, 482] width 528 height 528
click at [731, 198] on div "Product Images" at bounding box center [649, 201] width 179 height 28
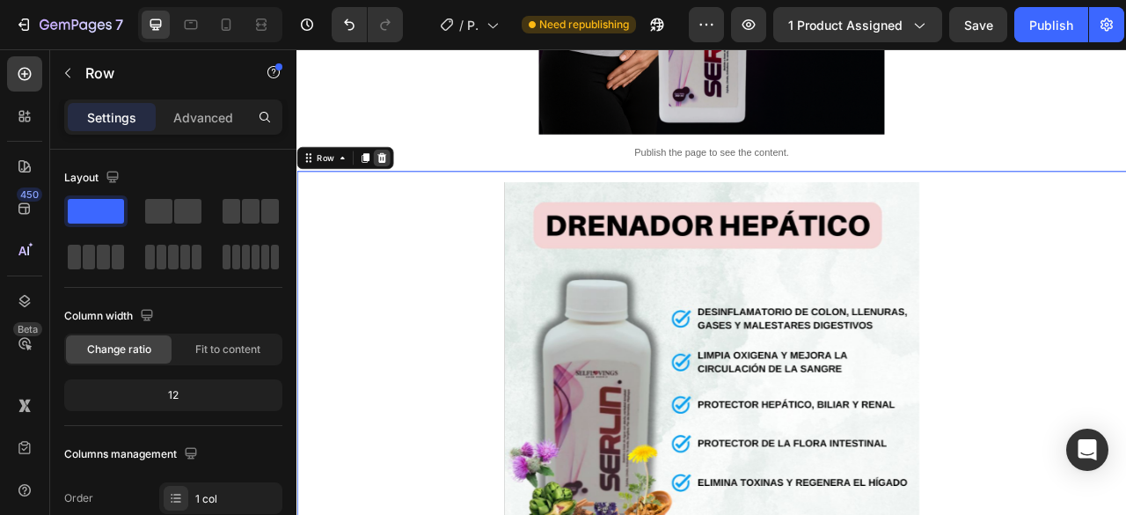
click at [406, 184] on icon at bounding box center [404, 187] width 11 height 12
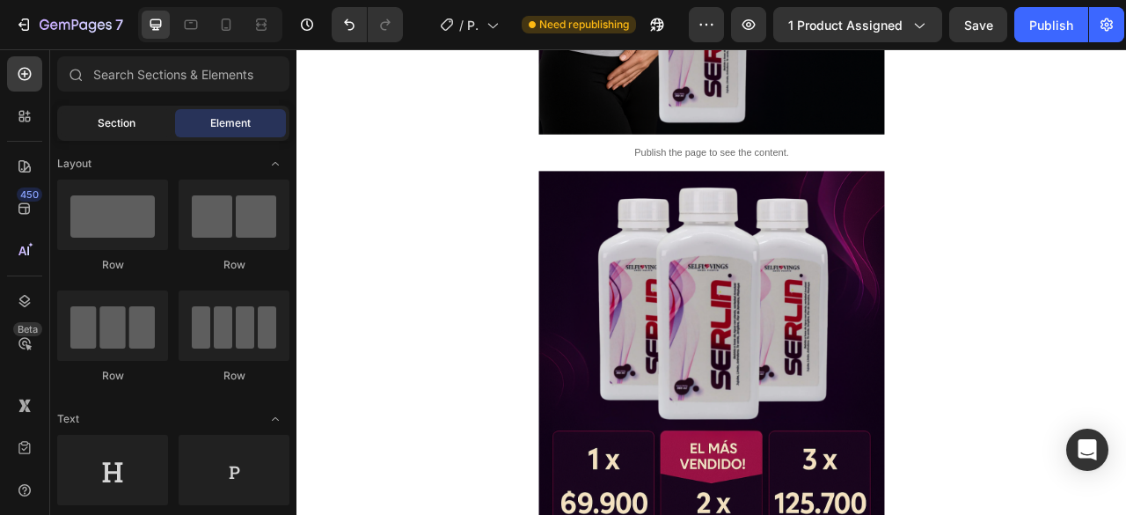
click at [130, 114] on div "Section" at bounding box center [116, 123] width 111 height 28
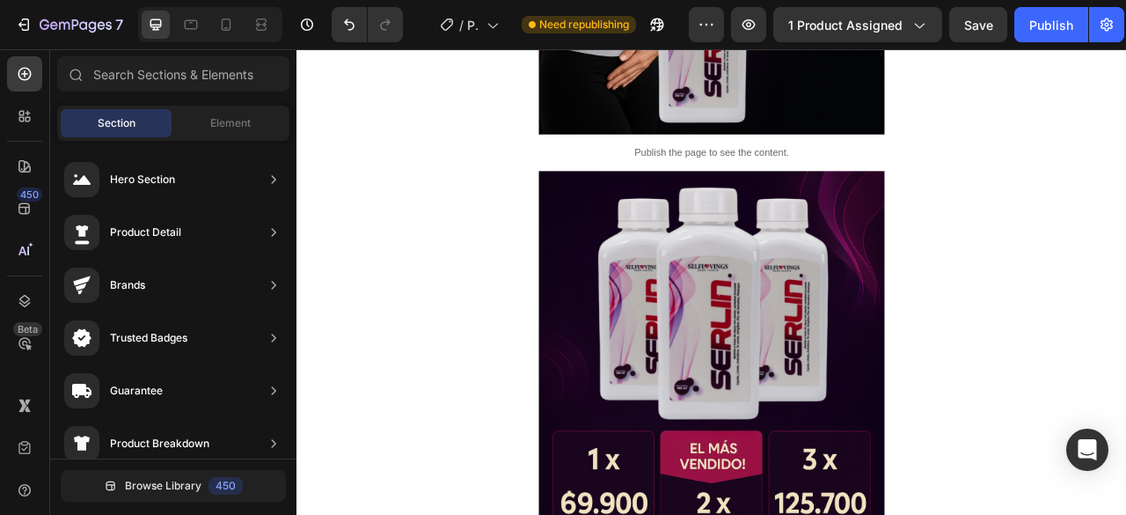
click at [223, 100] on div "Sections(18) Elements(84) Section Element Hero Section Product Detail Brands Tr…" at bounding box center [173, 284] width 246 height 456
click at [220, 111] on div "Element" at bounding box center [230, 123] width 111 height 28
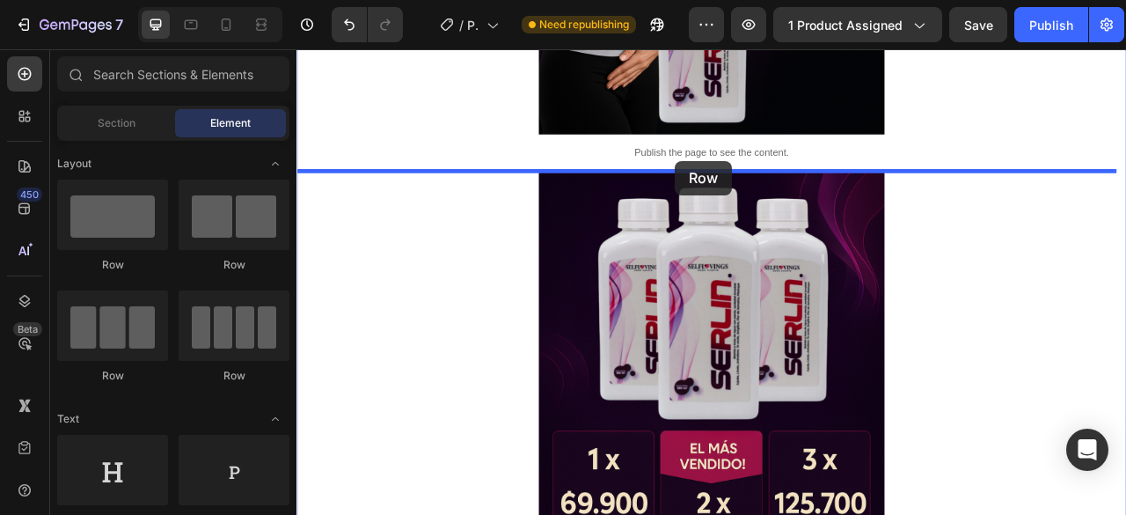
drag, startPoint x: 425, startPoint y: 275, endPoint x: 778, endPoint y: 191, distance: 362.8
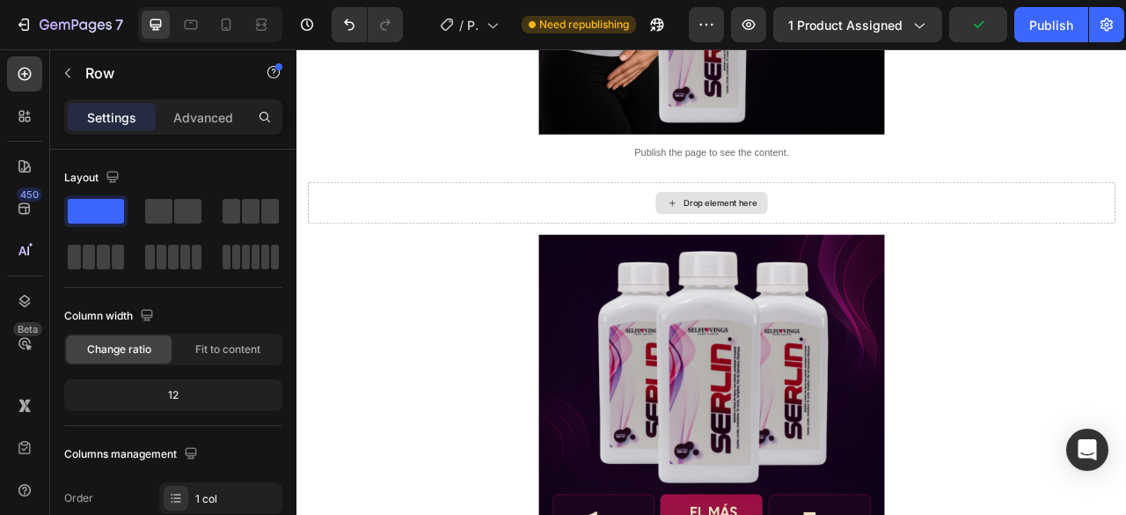
click at [797, 238] on div "Drop element here" at bounding box center [834, 245] width 93 height 14
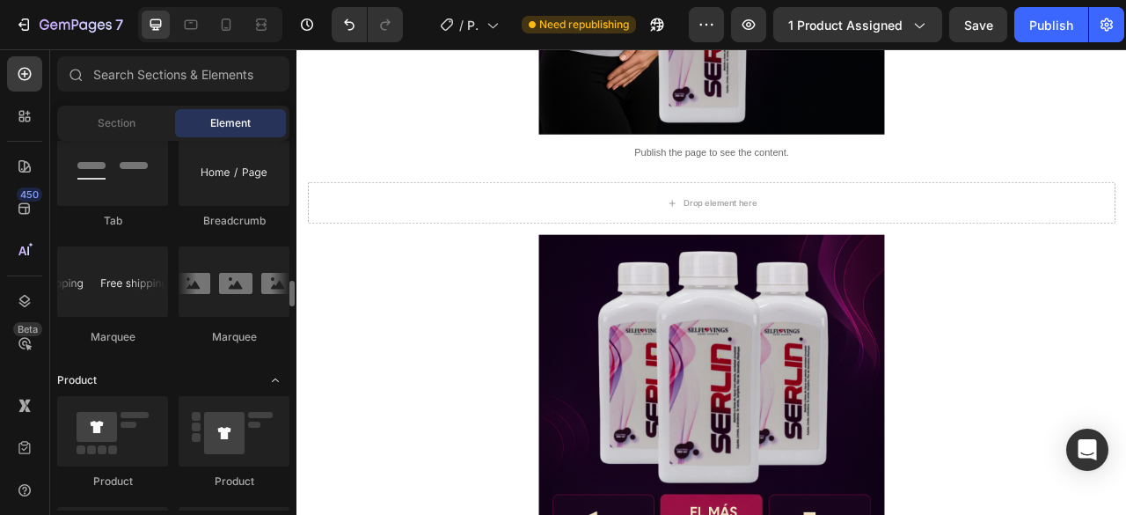
scroll to position [2112, 0]
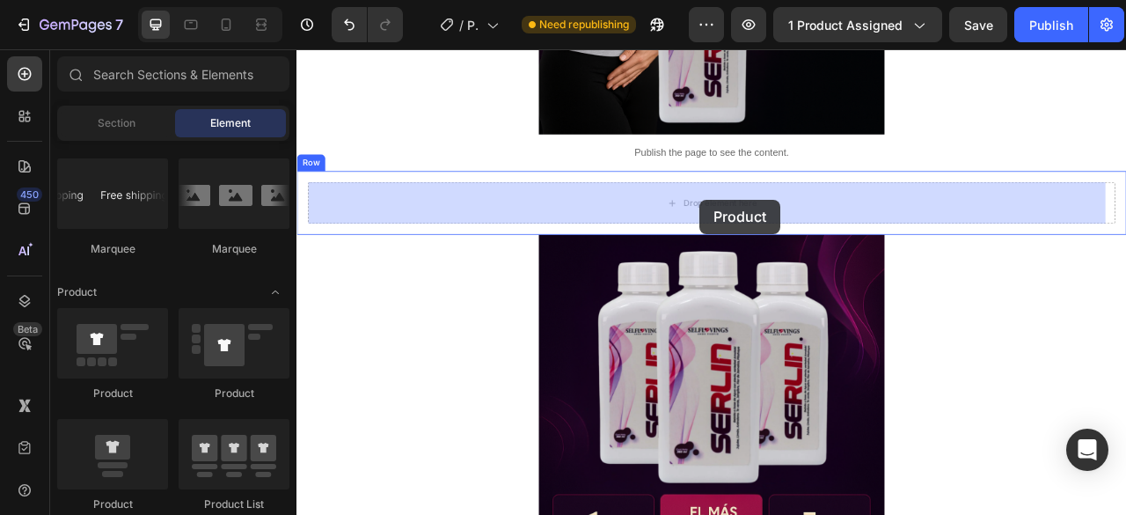
drag, startPoint x: 412, startPoint y: 527, endPoint x: 809, endPoint y: 240, distance: 490.3
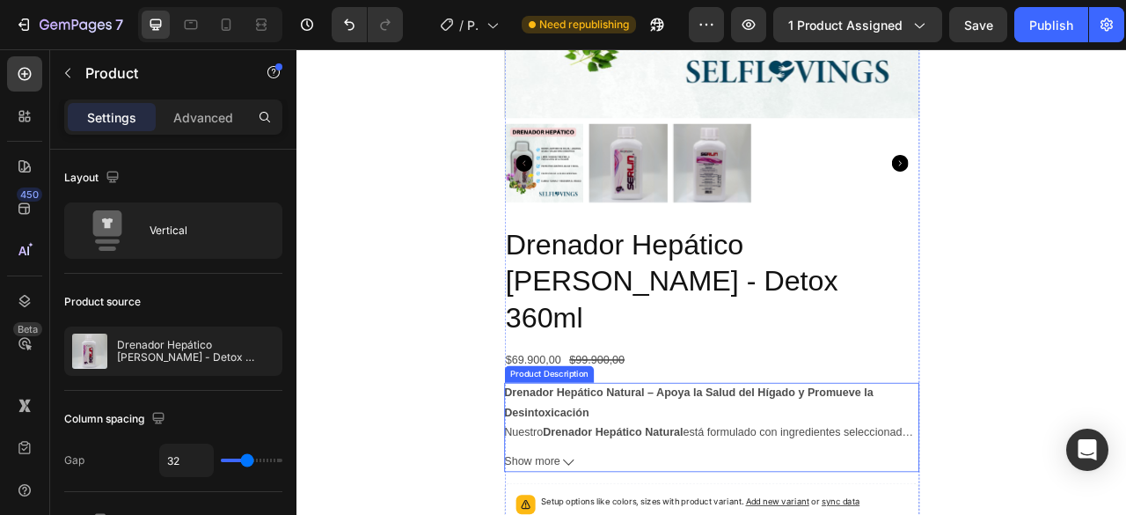
scroll to position [1320, 0]
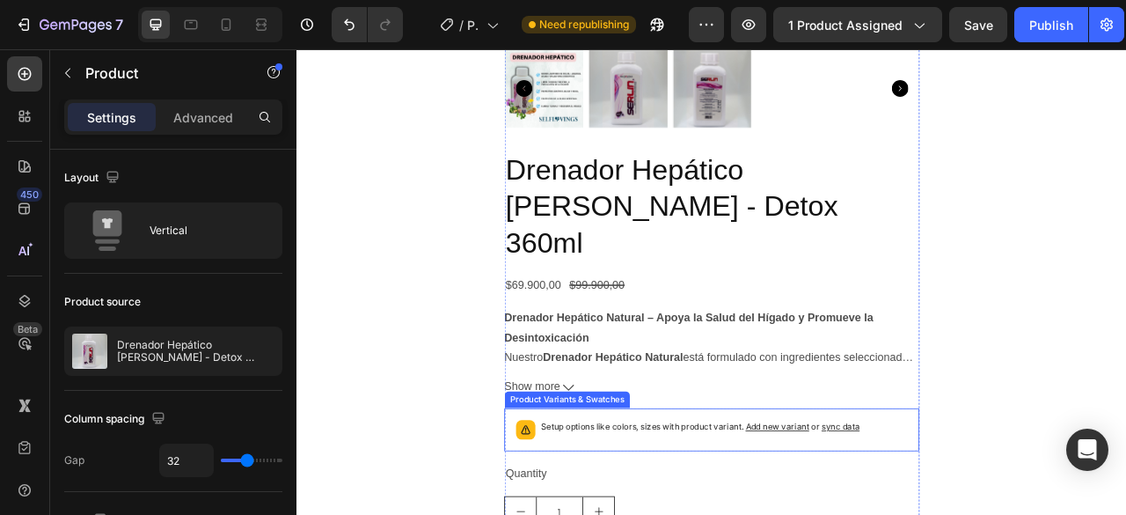
click at [628, 487] on div "Product Variants & Swatches" at bounding box center [640, 495] width 152 height 16
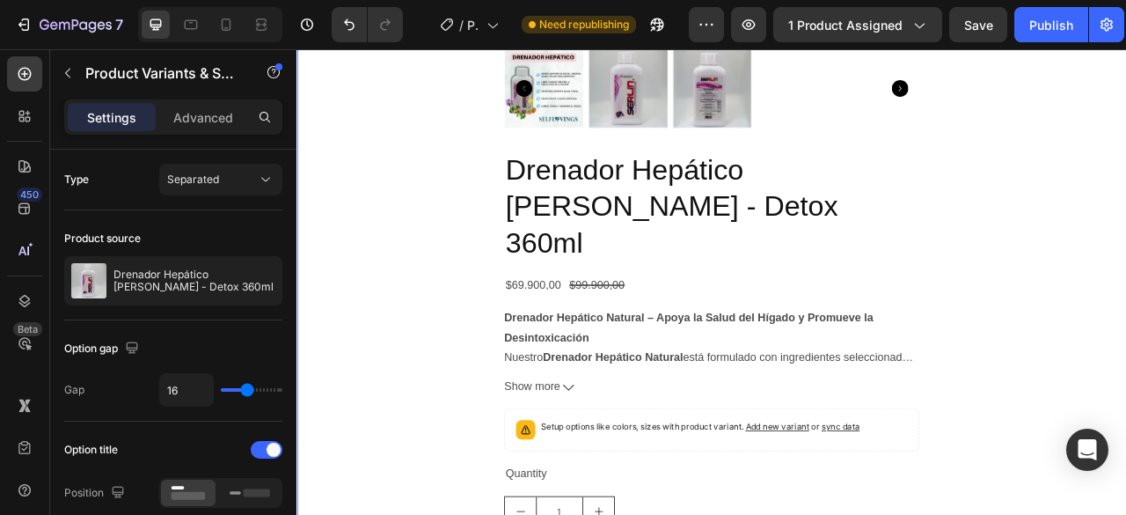
click at [1125, 468] on div "Product Images Drenador Hepático [PERSON_NAME] - Detox 360ml Product Title $69.…" at bounding box center [825, 153] width 1028 height 1278
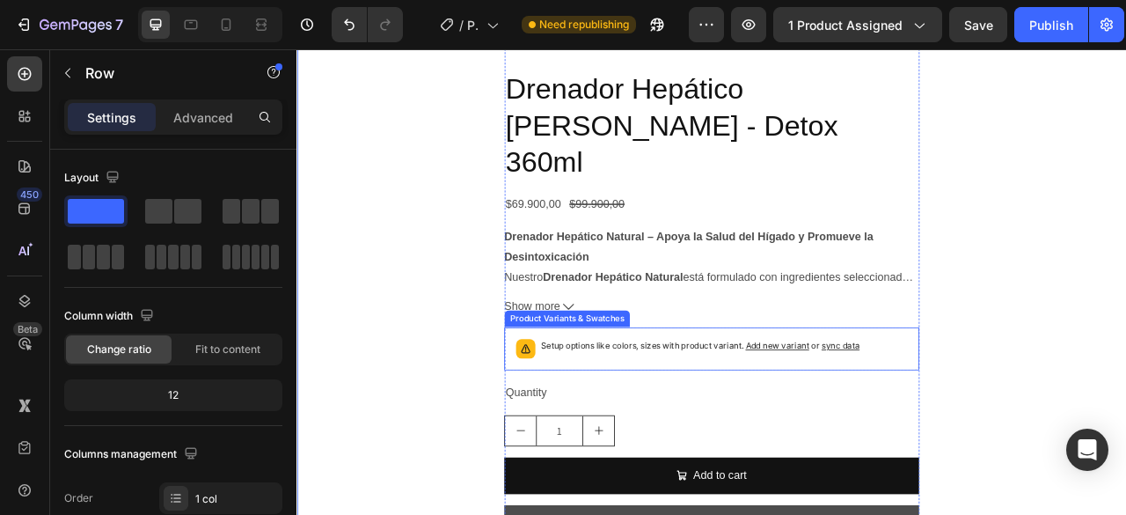
scroll to position [1584, 0]
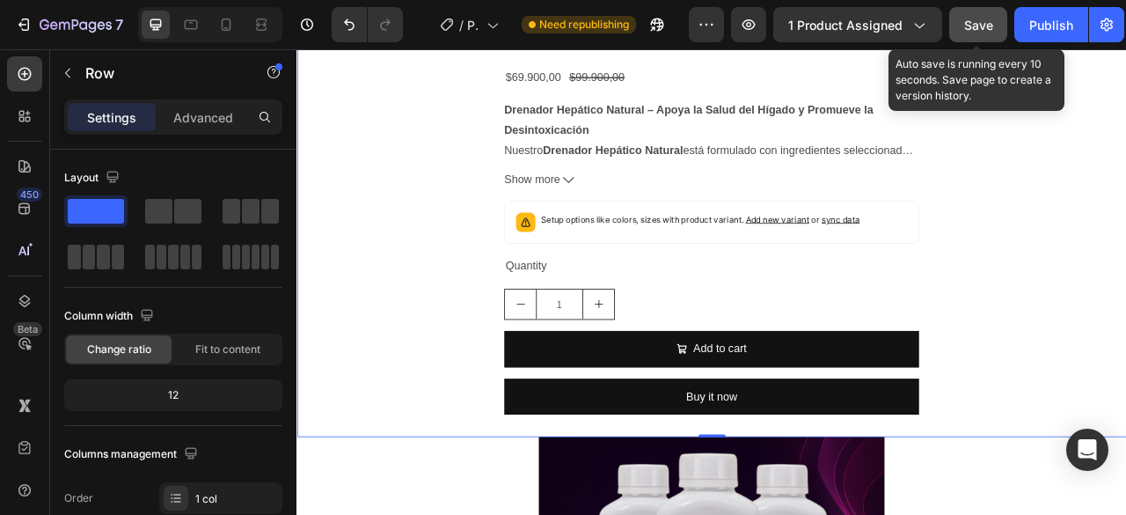
click at [984, 24] on span "Save" at bounding box center [978, 25] width 29 height 15
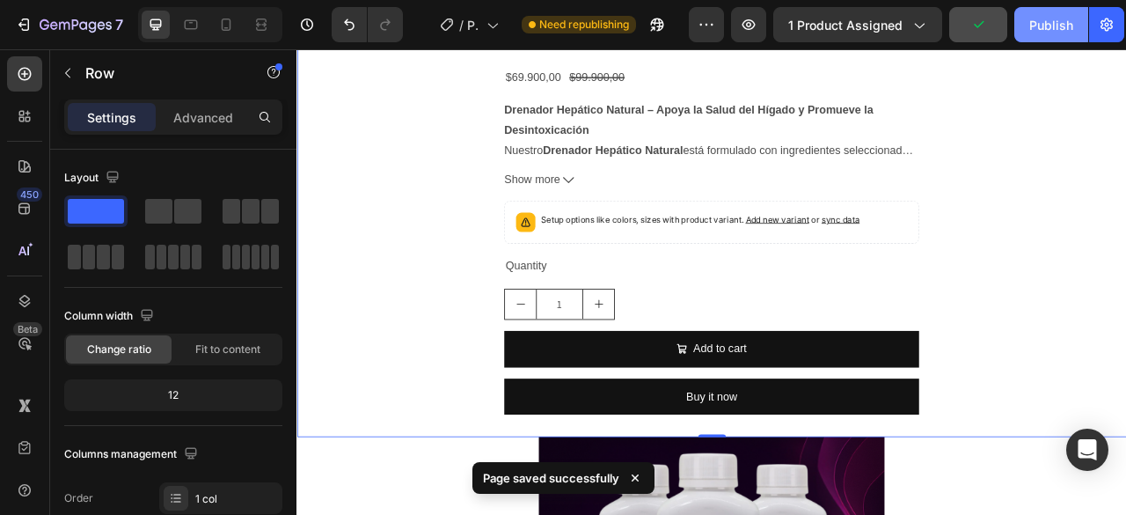
click at [1044, 26] on div "Publish" at bounding box center [1051, 25] width 44 height 18
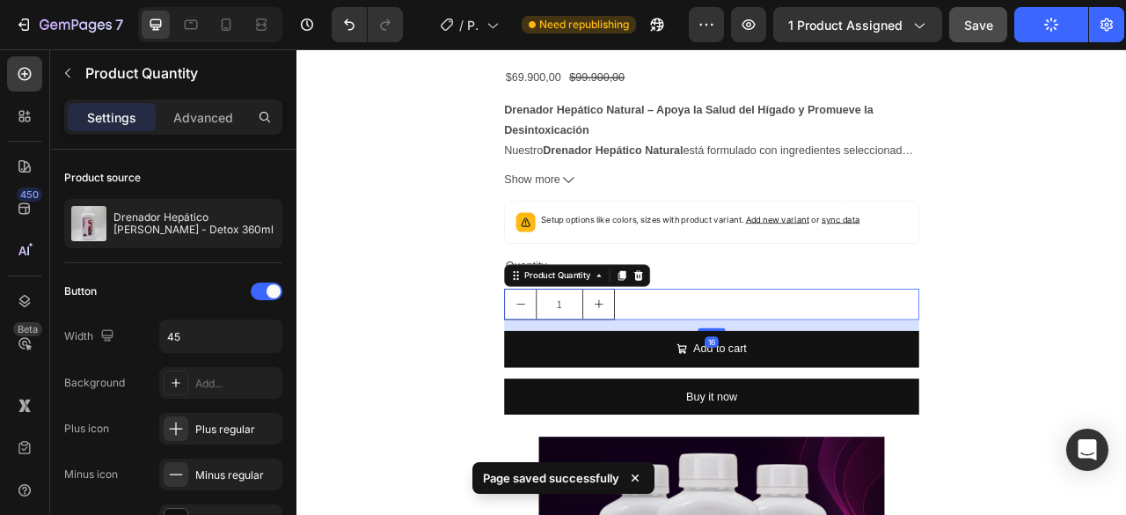
click at [1003, 354] on div "1" at bounding box center [824, 374] width 528 height 40
click at [731, 330] on icon at bounding box center [731, 337] width 14 height 14
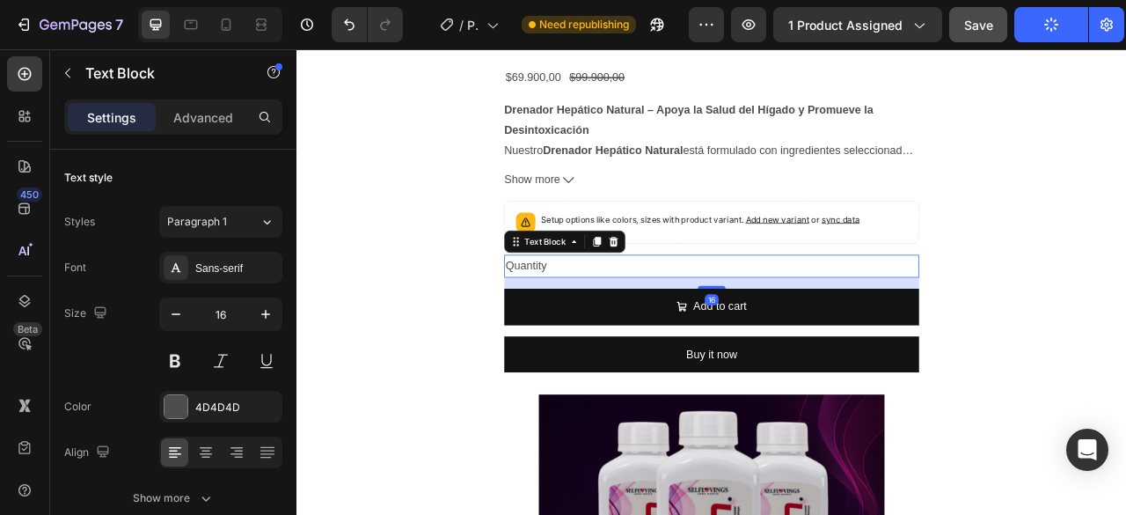
click at [853, 311] on div "Quantity" at bounding box center [824, 325] width 528 height 29
click at [690, 283] on div at bounding box center [699, 293] width 21 height 21
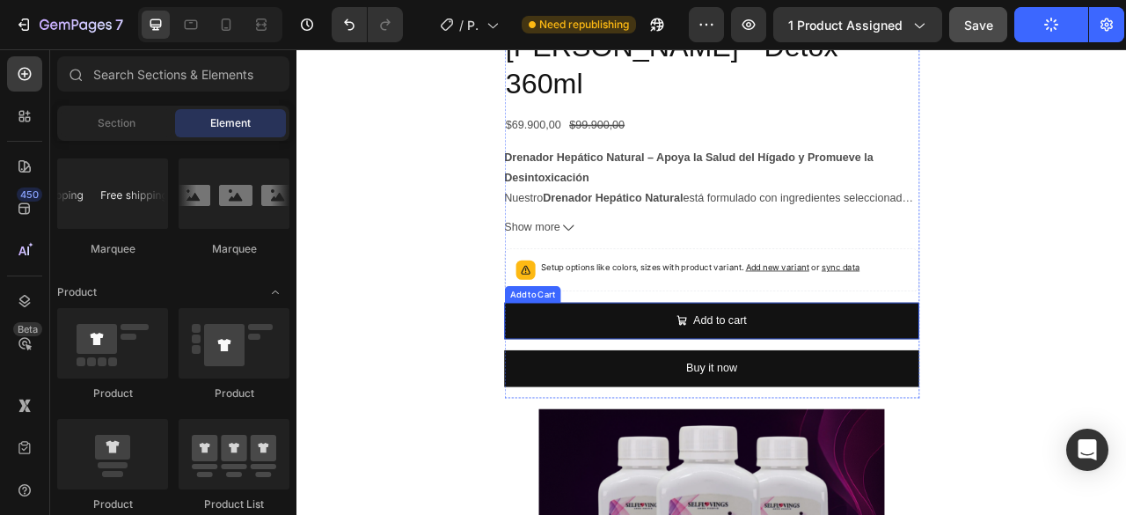
scroll to position [1496, 0]
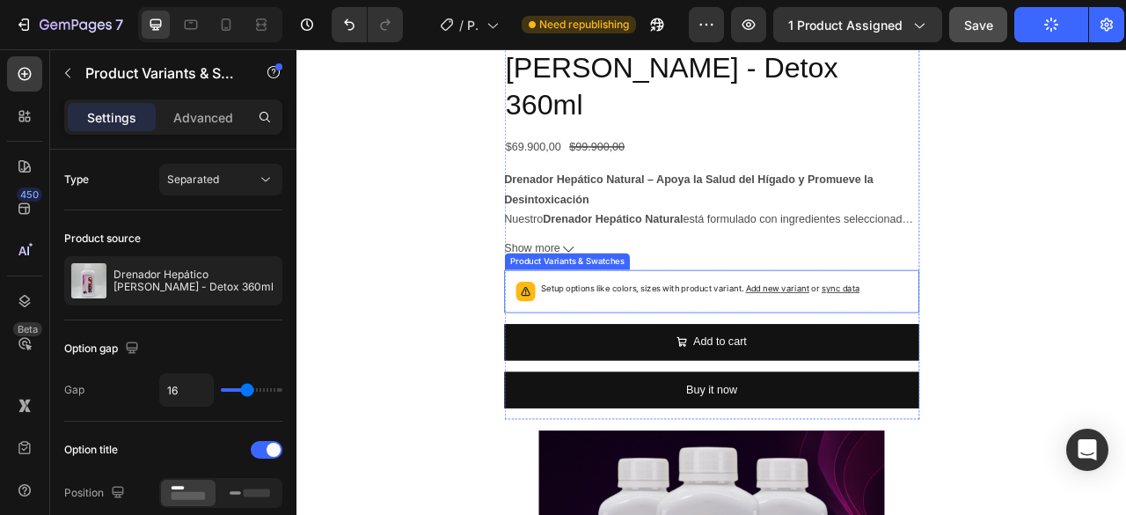
click at [1029, 338] on div "Setup options like colors, sizes with product variant. Add new variant or sync …" at bounding box center [824, 357] width 512 height 39
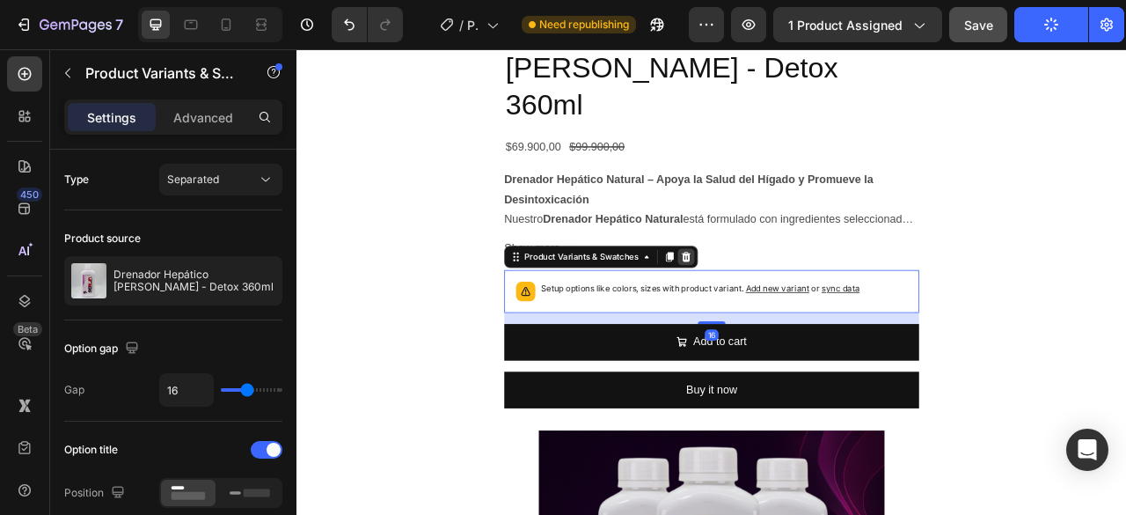
click at [787, 307] on icon at bounding box center [792, 313] width 11 height 12
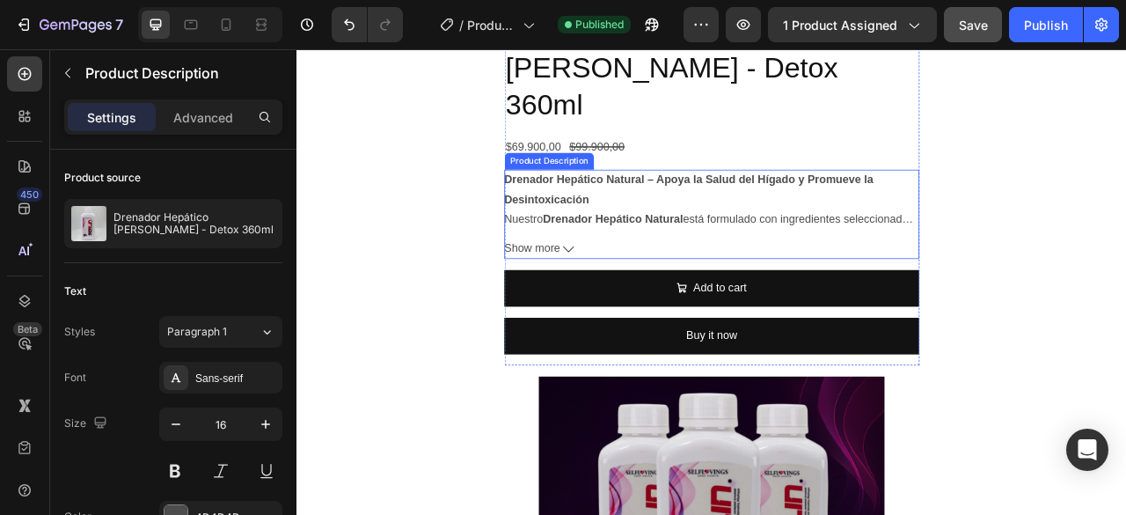
click at [647, 290] on button "Show more" at bounding box center [824, 303] width 528 height 26
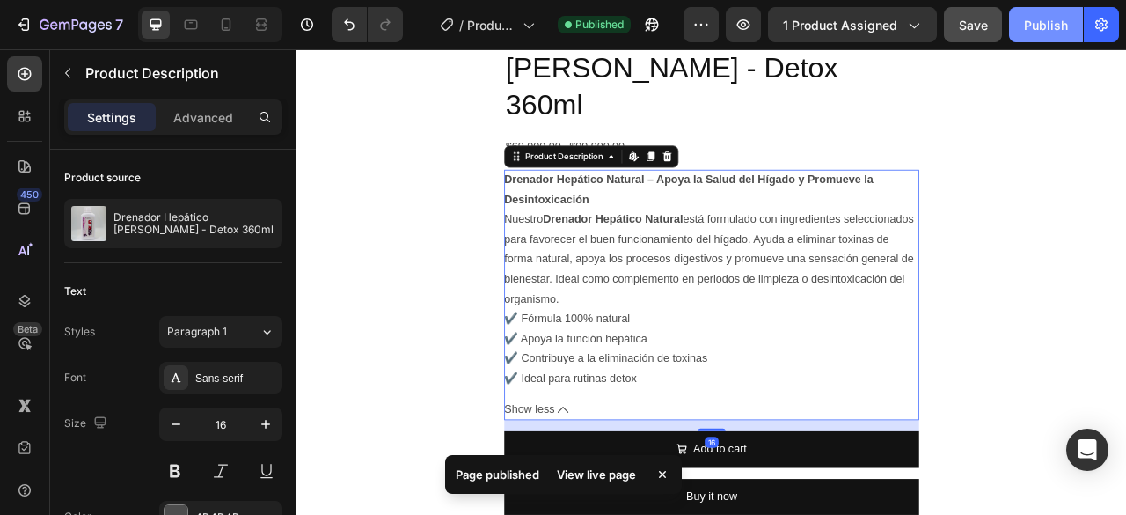
click at [1038, 24] on div "Publish" at bounding box center [1046, 25] width 44 height 18
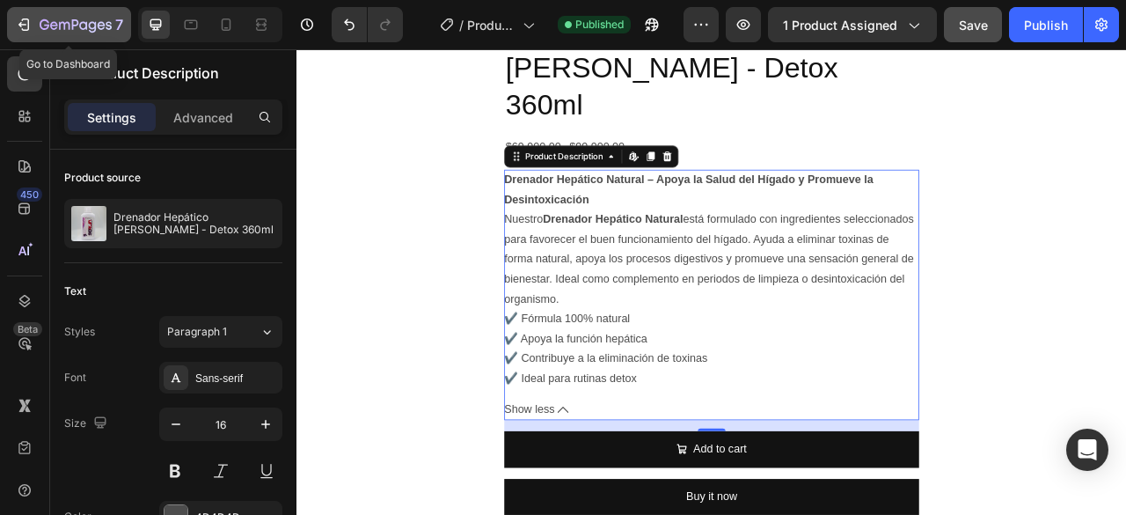
click at [45, 26] on icon "button" at bounding box center [45, 24] width 10 height 11
